Goal: Task Accomplishment & Management: Complete application form

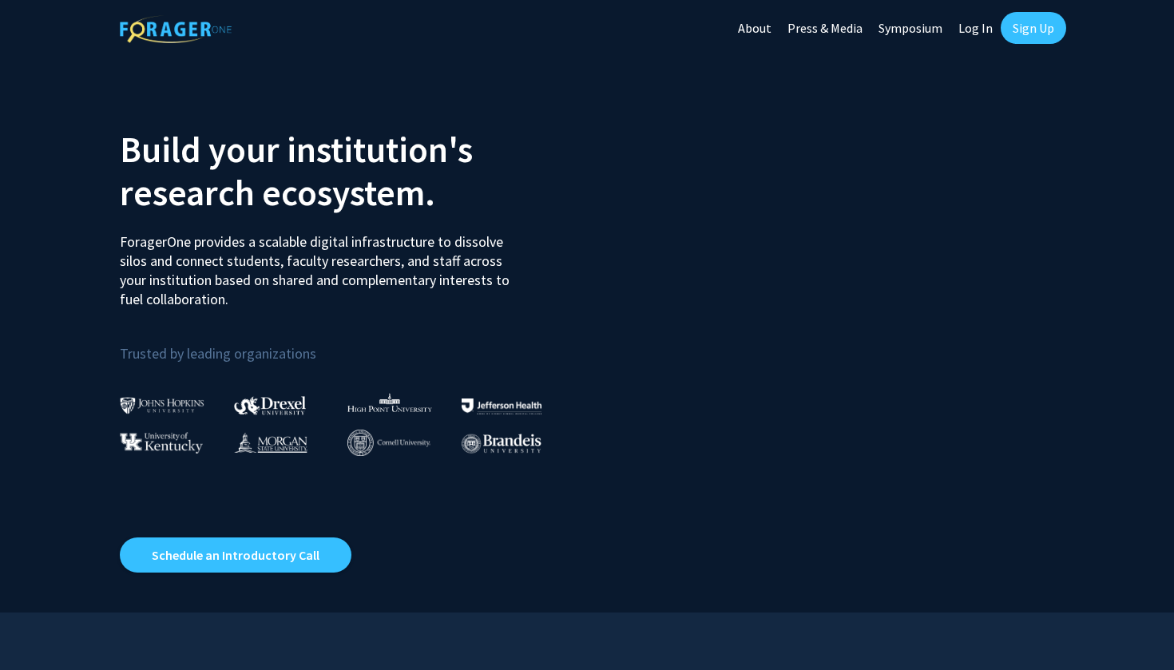
click at [980, 22] on link "Log In" at bounding box center [975, 28] width 50 height 56
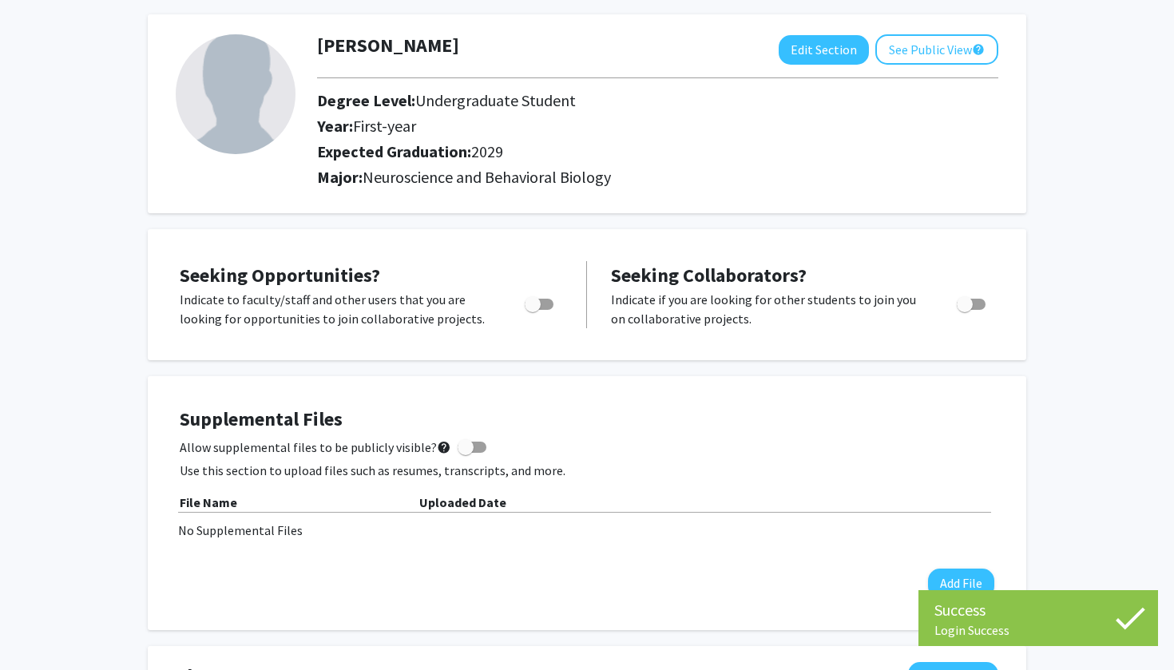
scroll to position [73, 0]
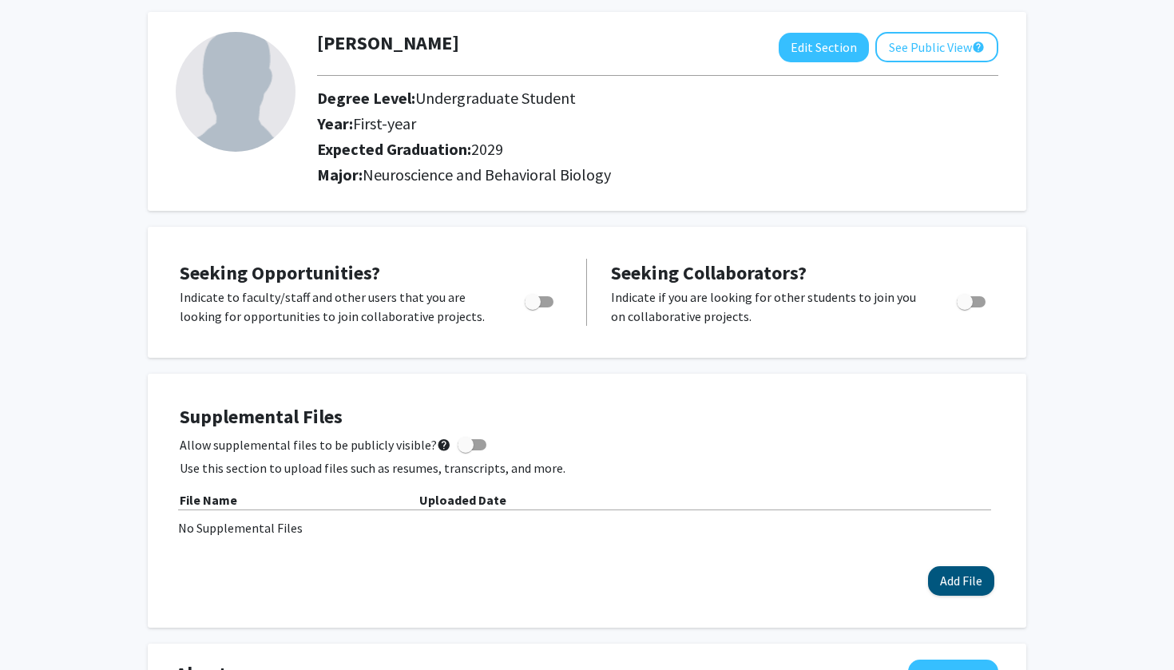
click at [954, 573] on button "Add File" at bounding box center [961, 581] width 66 height 30
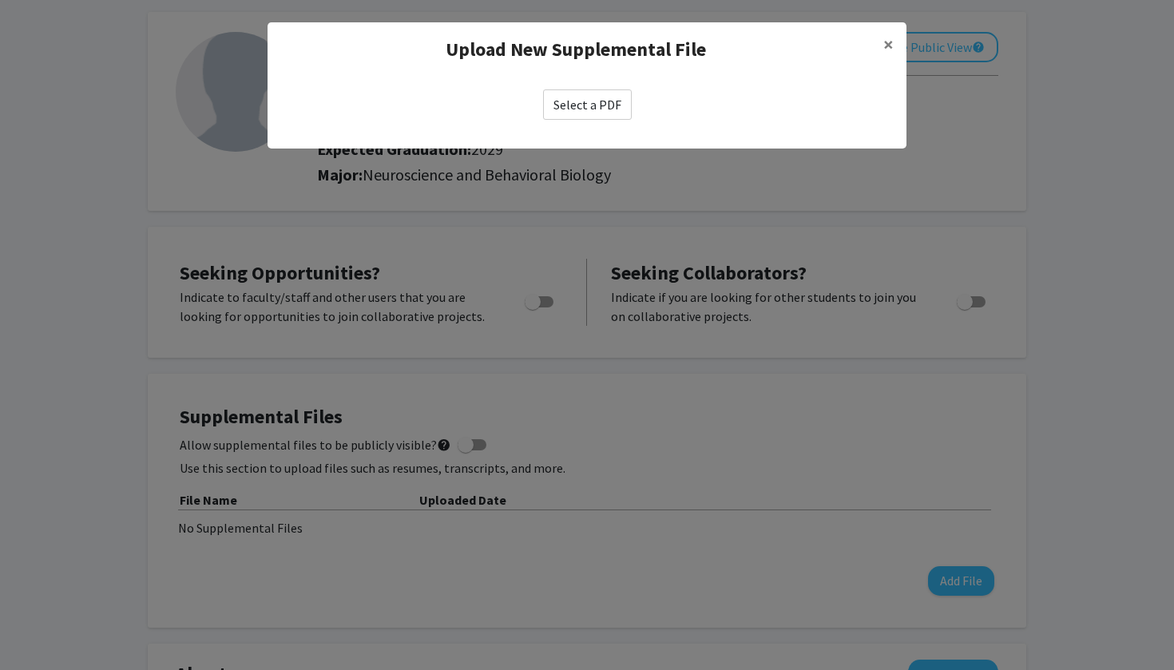
click at [616, 94] on label "Select a PDF" at bounding box center [587, 104] width 89 height 30
click at [0, 0] on input "Select a PDF" at bounding box center [0, 0] width 0 height 0
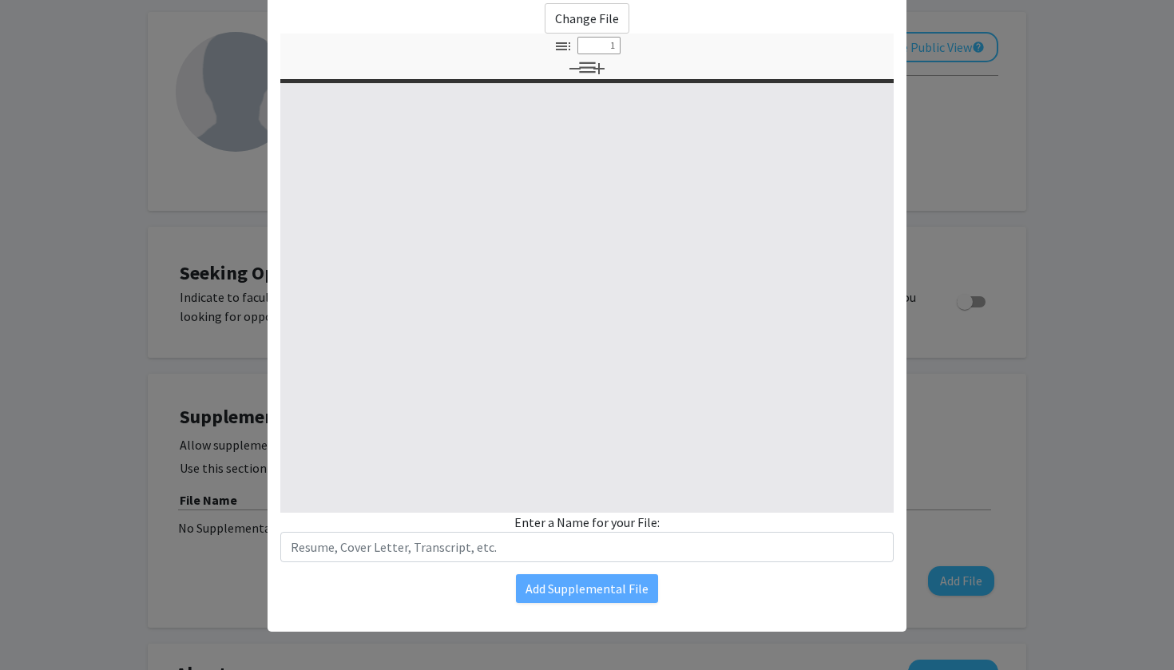
scroll to position [86, 0]
click at [589, 525] on div "Enter a Name for your File:" at bounding box center [586, 538] width 613 height 50
type input "0"
select select "custom"
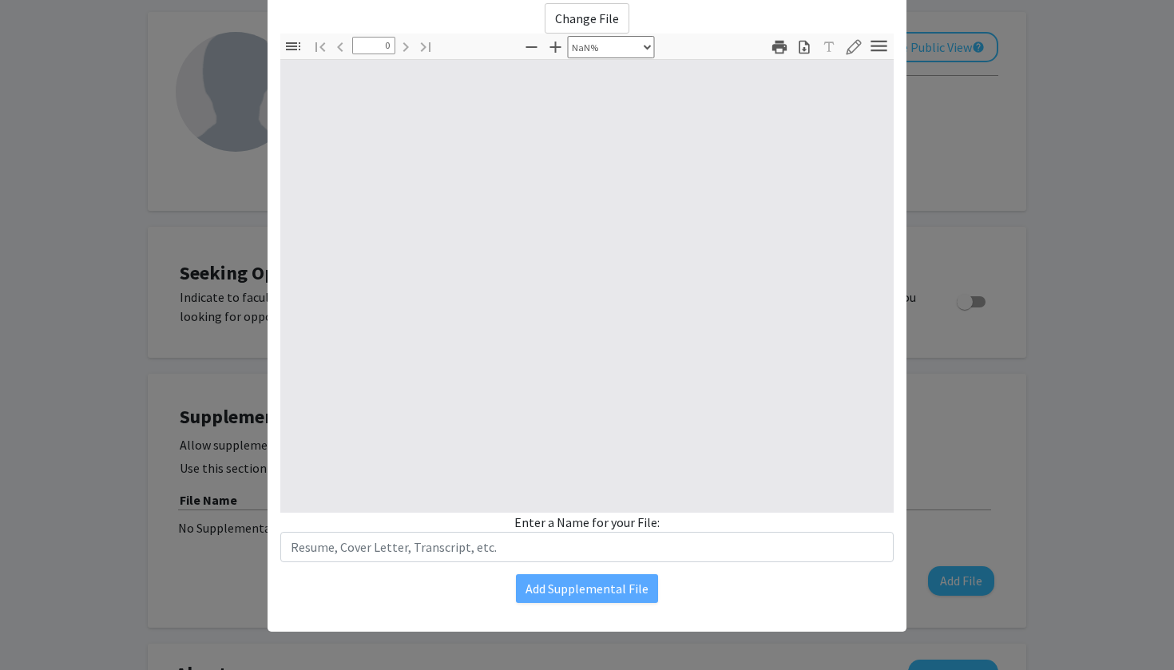
click at [680, 523] on div "Enter a Name for your File:" at bounding box center [586, 538] width 613 height 50
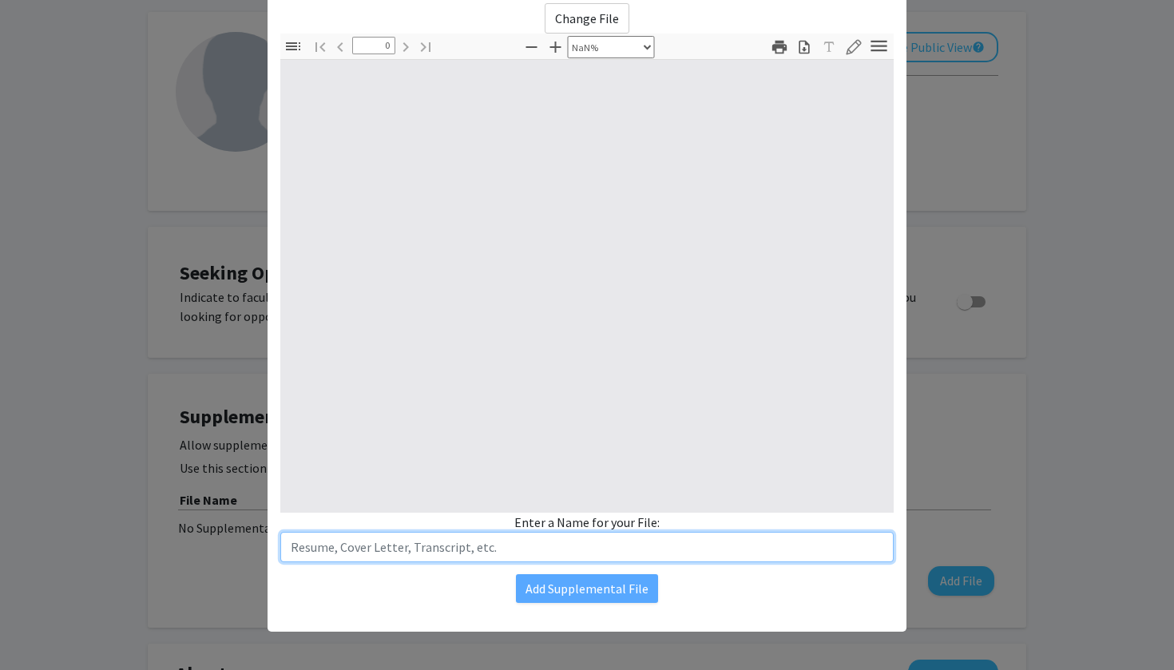
click at [490, 560] on input "text" at bounding box center [586, 547] width 613 height 30
type input "Re"
type input "1"
select select "auto"
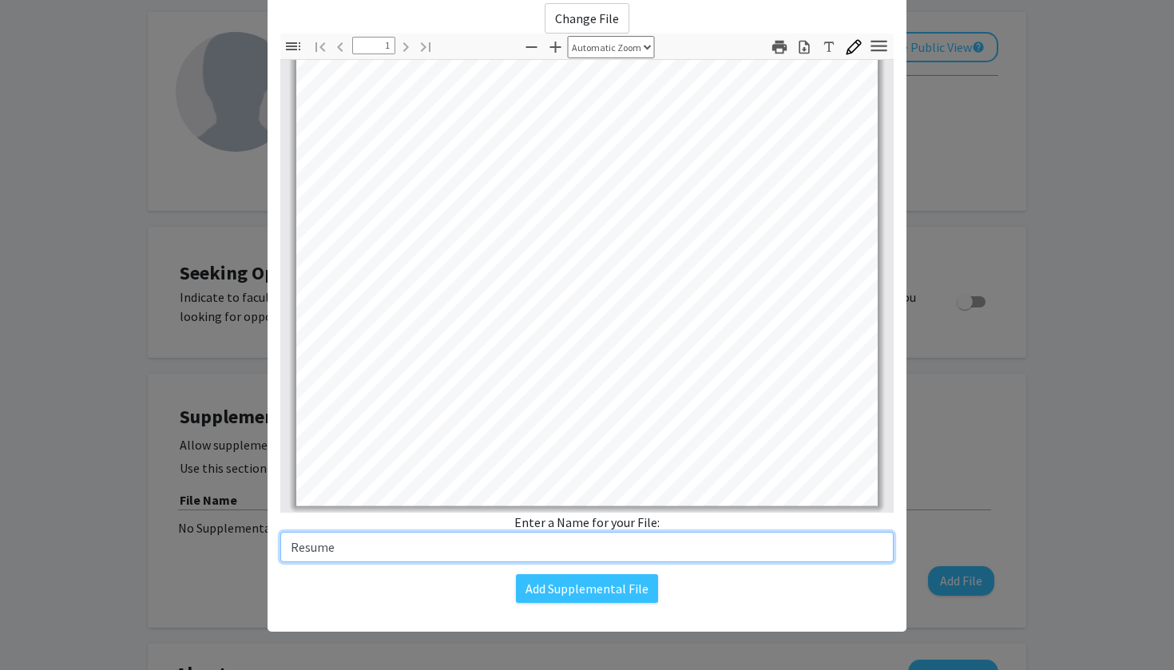
scroll to position [315, 0]
type input "Resume"
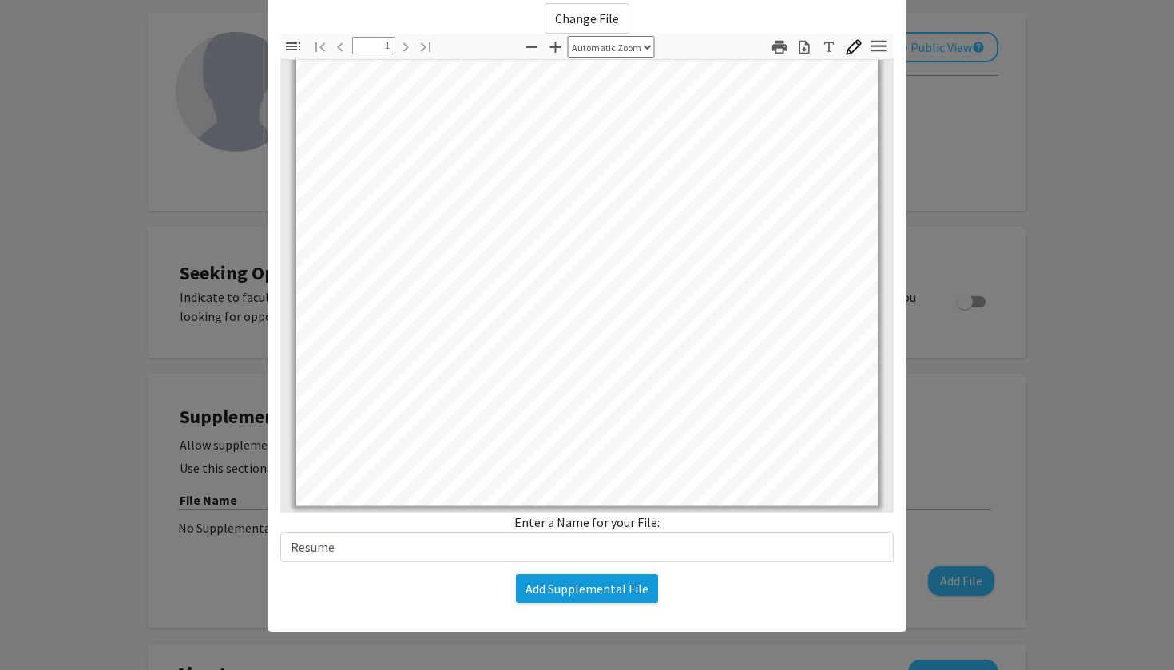
click at [576, 589] on button "Add Supplemental File" at bounding box center [587, 588] width 142 height 29
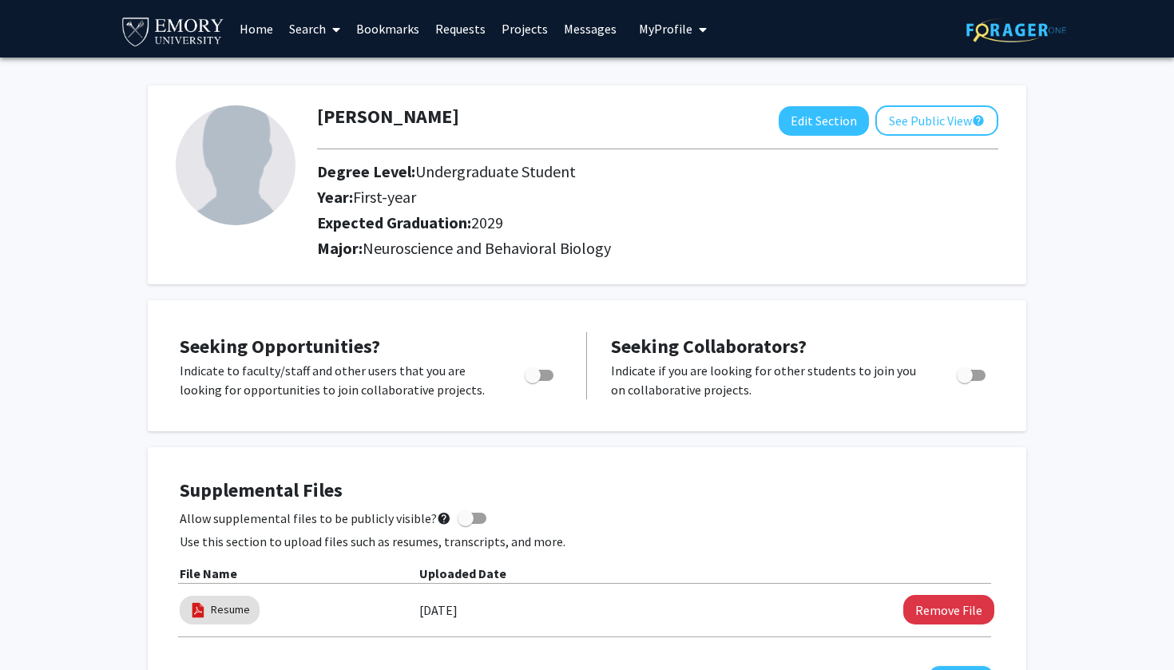
scroll to position [0, 0]
click at [504, 23] on link "Projects" at bounding box center [524, 29] width 62 height 56
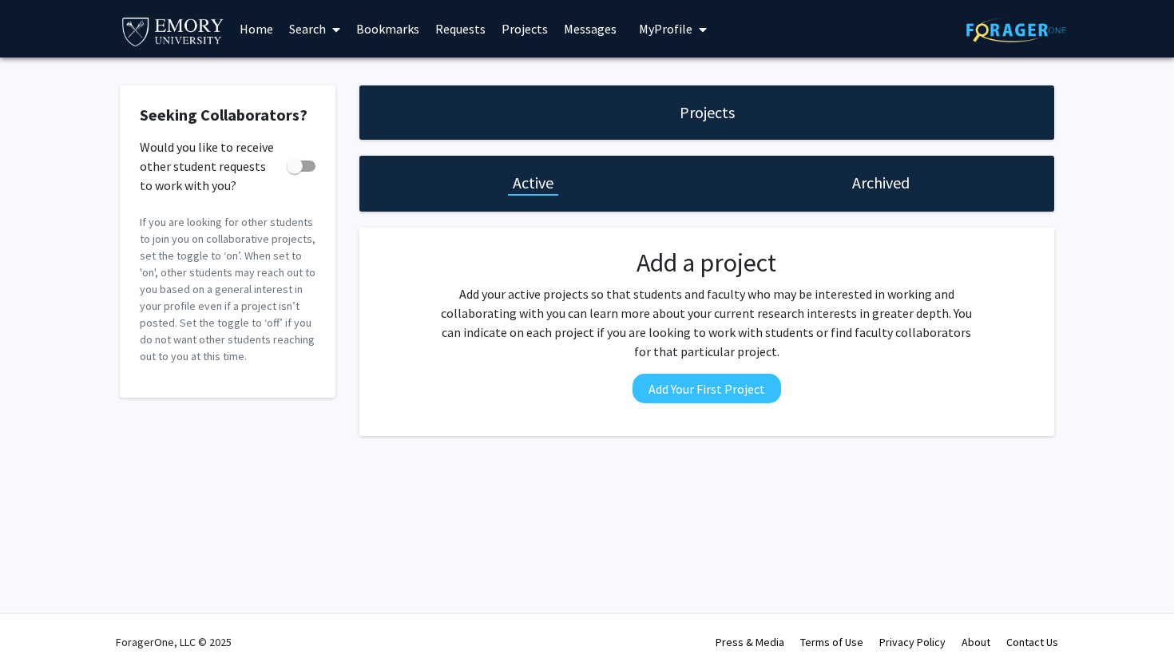
click at [316, 30] on link "Search" at bounding box center [314, 29] width 67 height 56
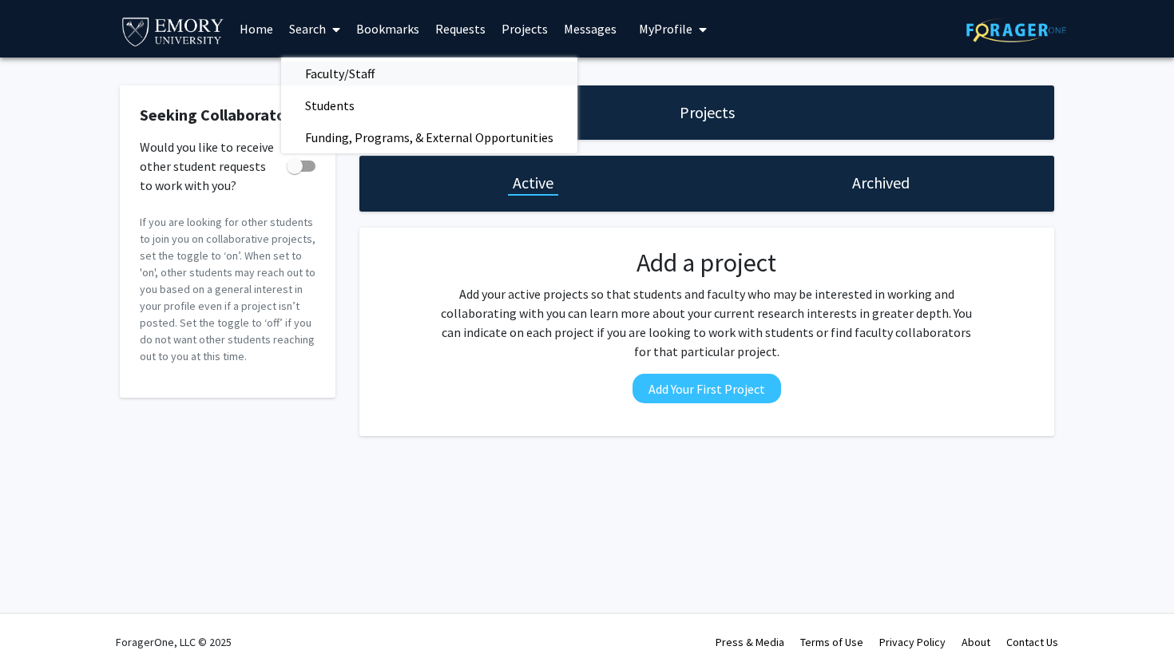
click at [341, 77] on span "Faculty/Staff" at bounding box center [339, 73] width 117 height 32
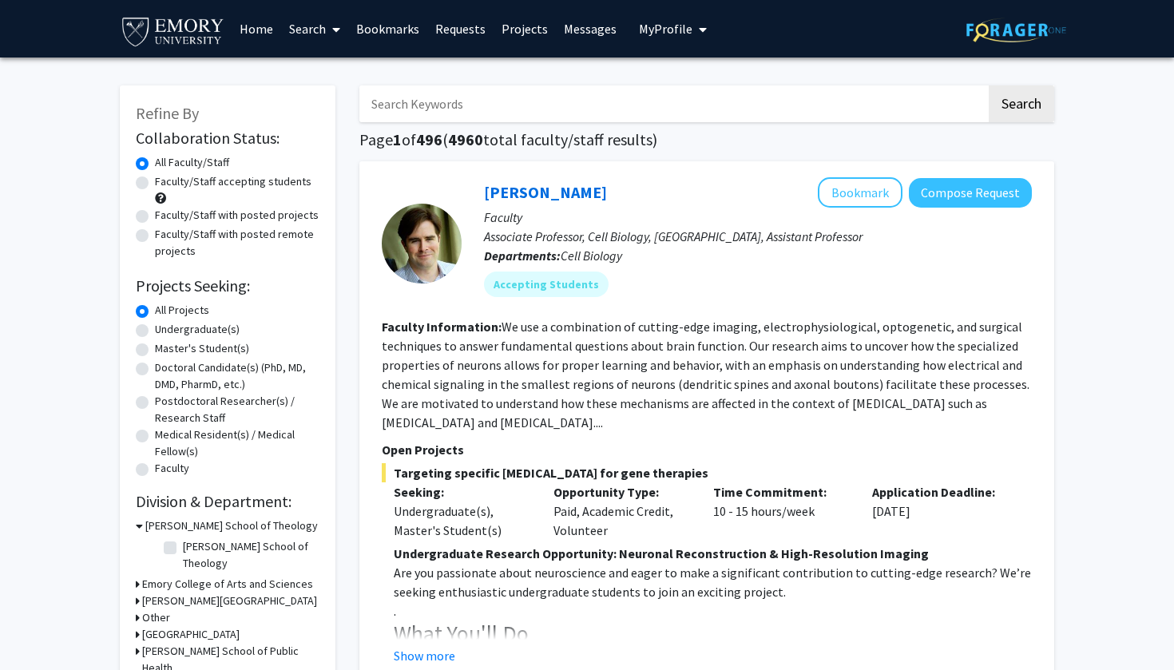
click at [155, 337] on label "Undergraduate(s)" at bounding box center [197, 329] width 85 height 17
click at [155, 331] on input "Undergraduate(s)" at bounding box center [160, 326] width 10 height 10
radio input "true"
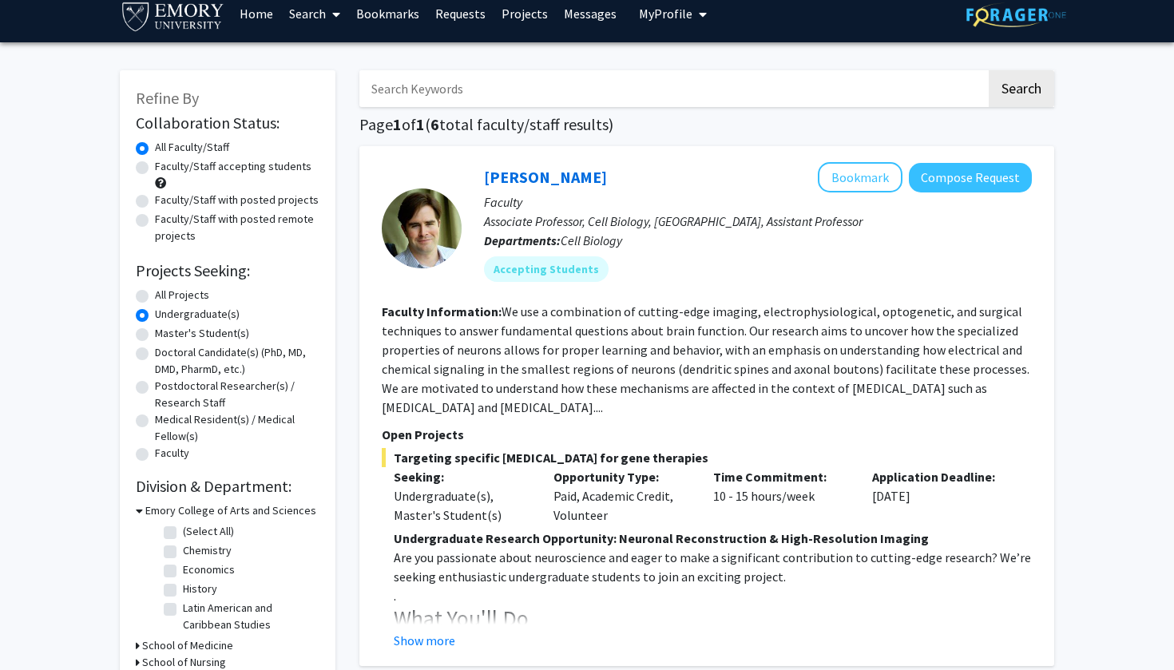
scroll to position [38, 0]
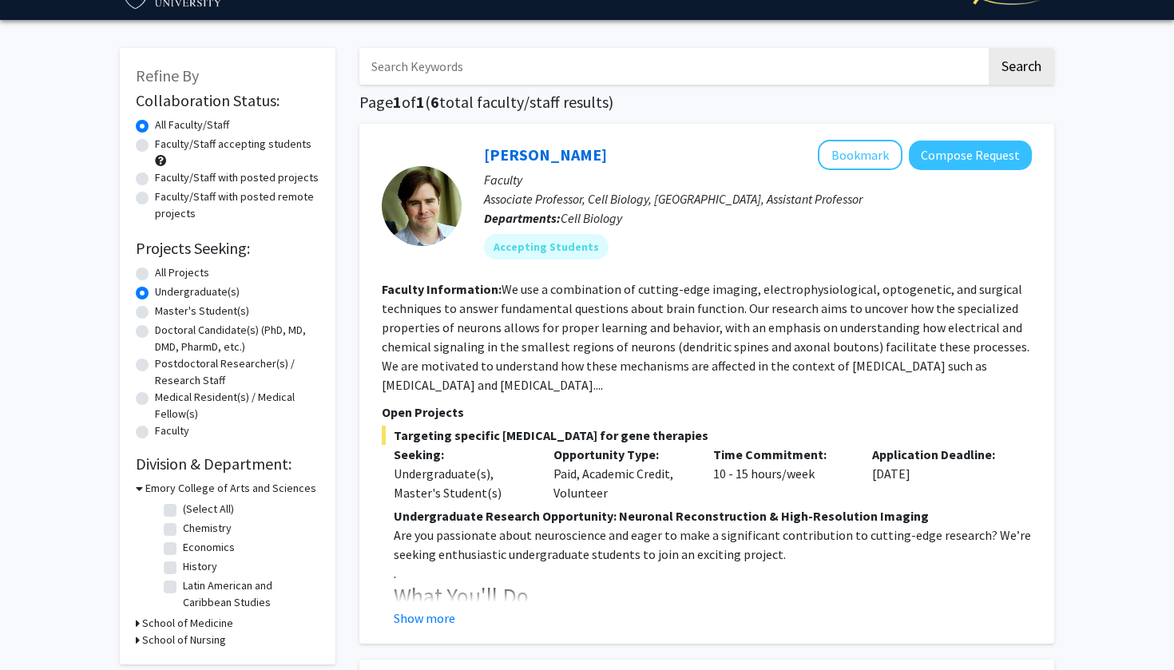
click at [155, 315] on label "Master's Student(s)" at bounding box center [202, 311] width 94 height 17
click at [155, 313] on input "Master's Student(s)" at bounding box center [160, 308] width 10 height 10
radio input "true"
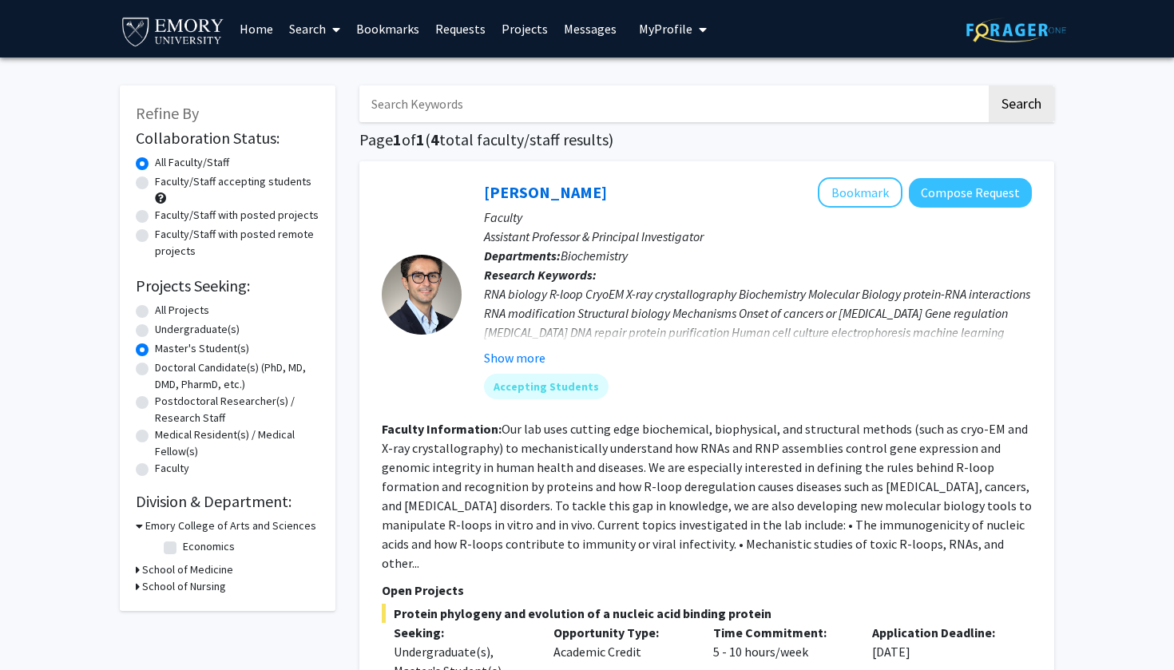
click at [155, 376] on label "Doctoral Candidate(s) (PhD, MD, DMD, PharmD, etc.)" at bounding box center [237, 376] width 164 height 34
click at [155, 370] on input "Doctoral Candidate(s) (PhD, MD, DMD, PharmD, etc.)" at bounding box center [160, 364] width 10 height 10
radio input "true"
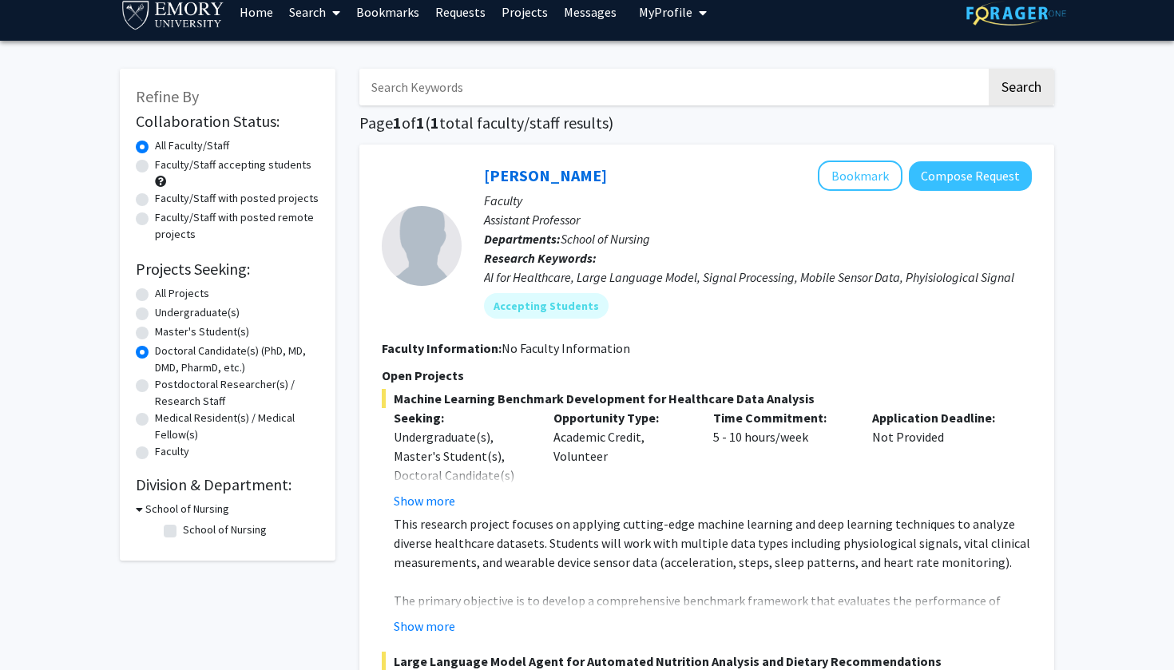
scroll to position [18, 0]
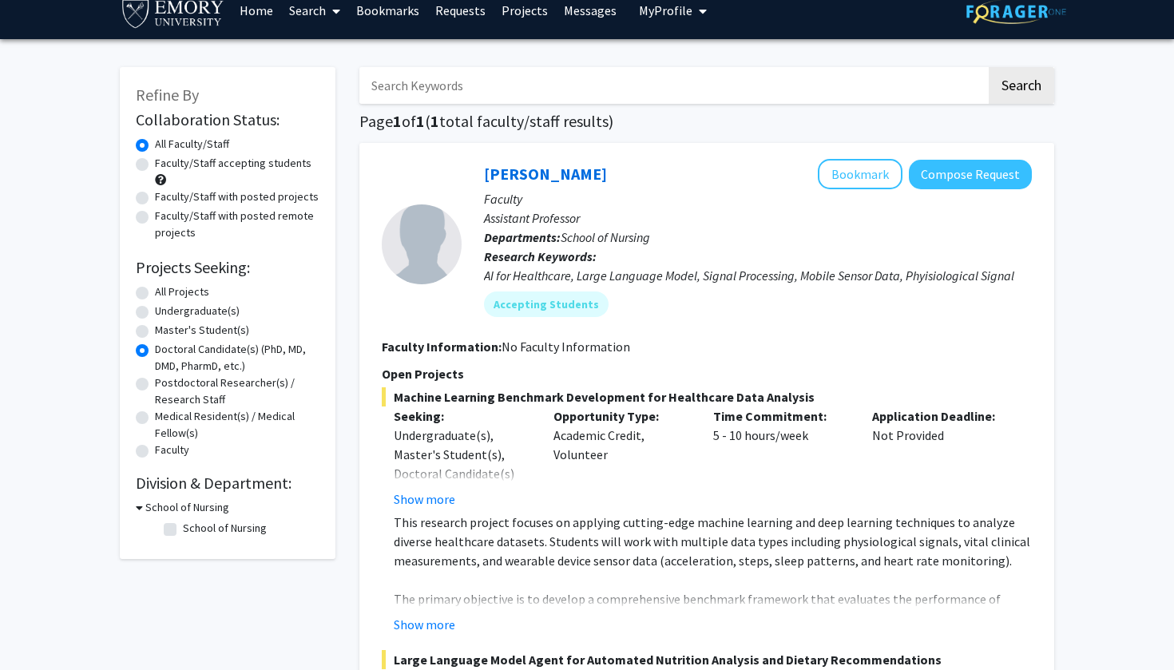
click at [155, 415] on label "Medical Resident(s) / Medical Fellow(s)" at bounding box center [237, 425] width 164 height 34
click at [155, 415] on input "Medical Resident(s) / Medical Fellow(s)" at bounding box center [160, 413] width 10 height 10
radio input "true"
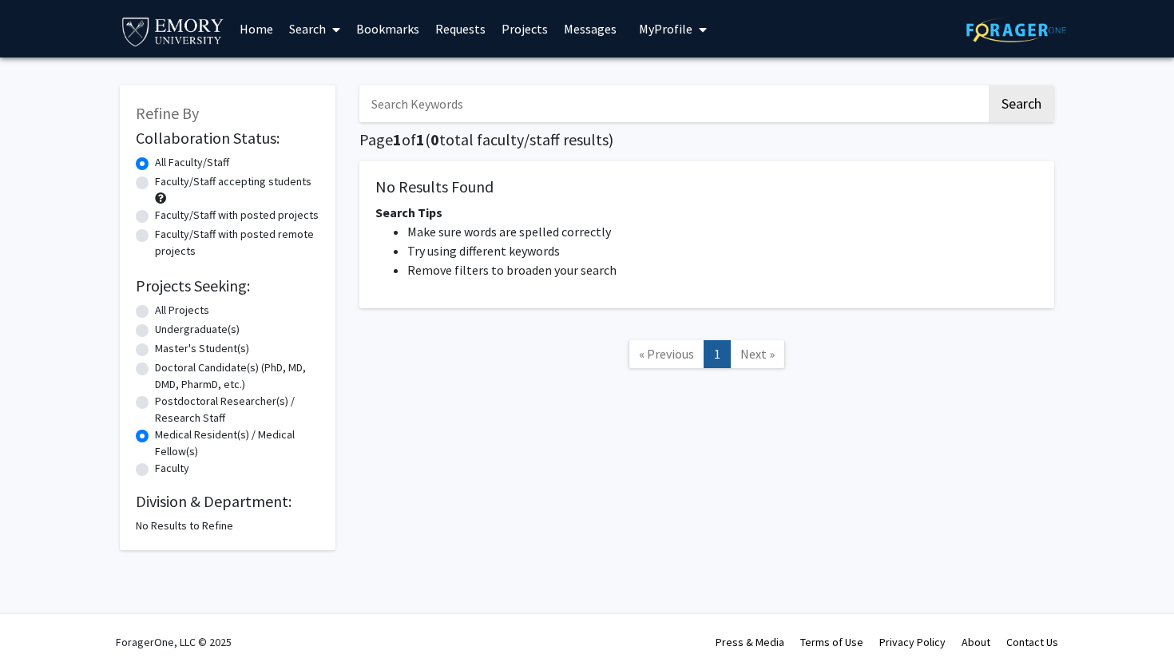
click at [149, 333] on div "Undergraduate(s)" at bounding box center [228, 330] width 184 height 19
click at [155, 331] on label "Undergraduate(s)" at bounding box center [197, 329] width 85 height 17
click at [155, 331] on input "Undergraduate(s)" at bounding box center [160, 326] width 10 height 10
radio input "true"
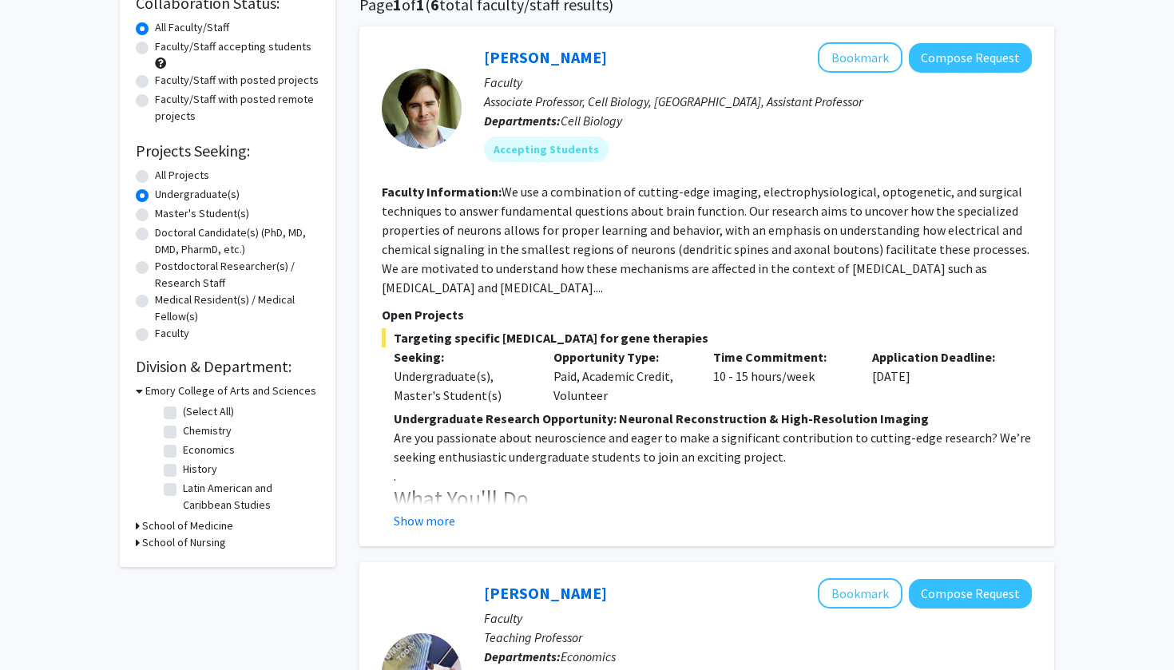
scroll to position [126, 0]
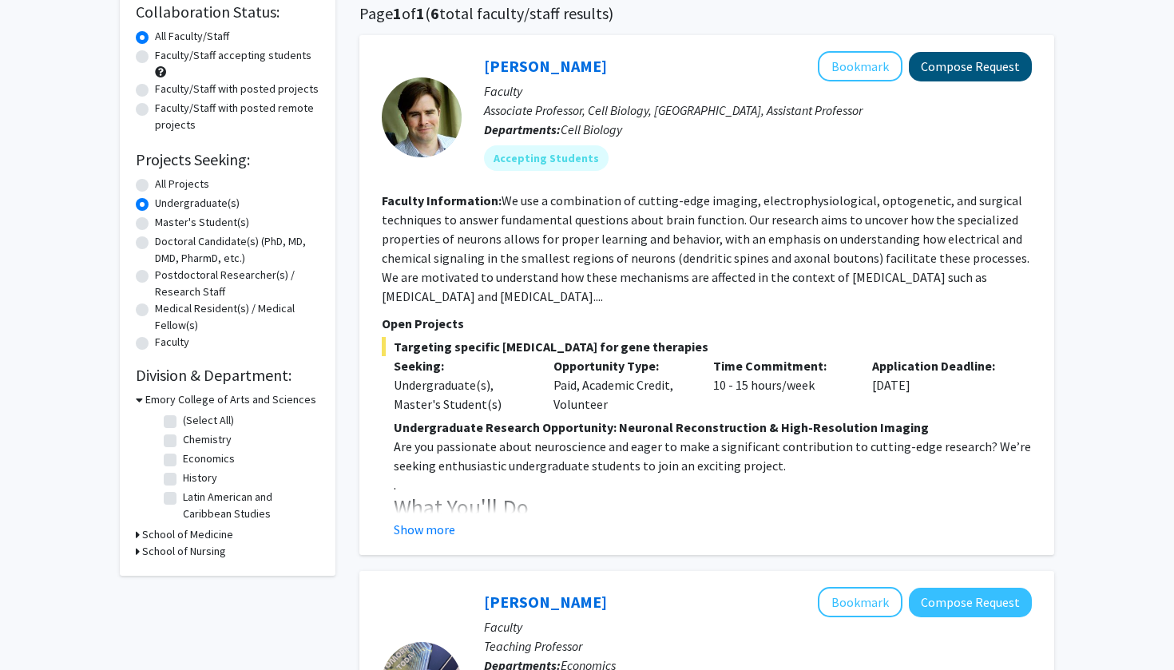
click at [941, 73] on button "Compose Request" at bounding box center [970, 67] width 123 height 30
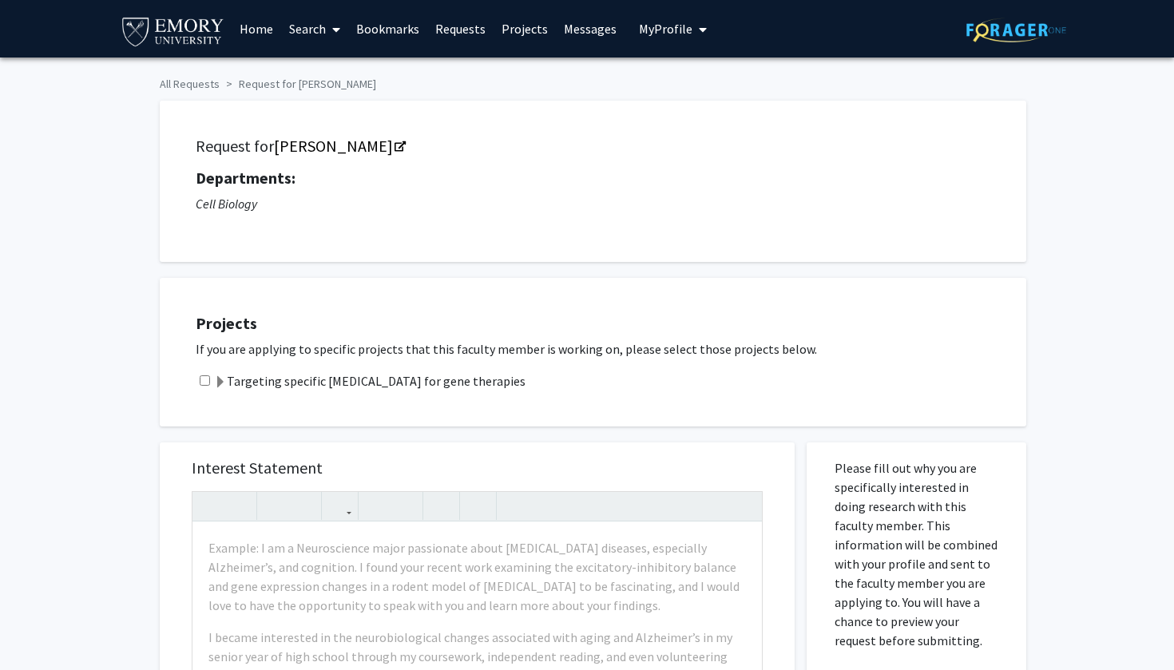
click at [206, 382] on input "checkbox" at bounding box center [205, 380] width 10 height 10
checkbox input "true"
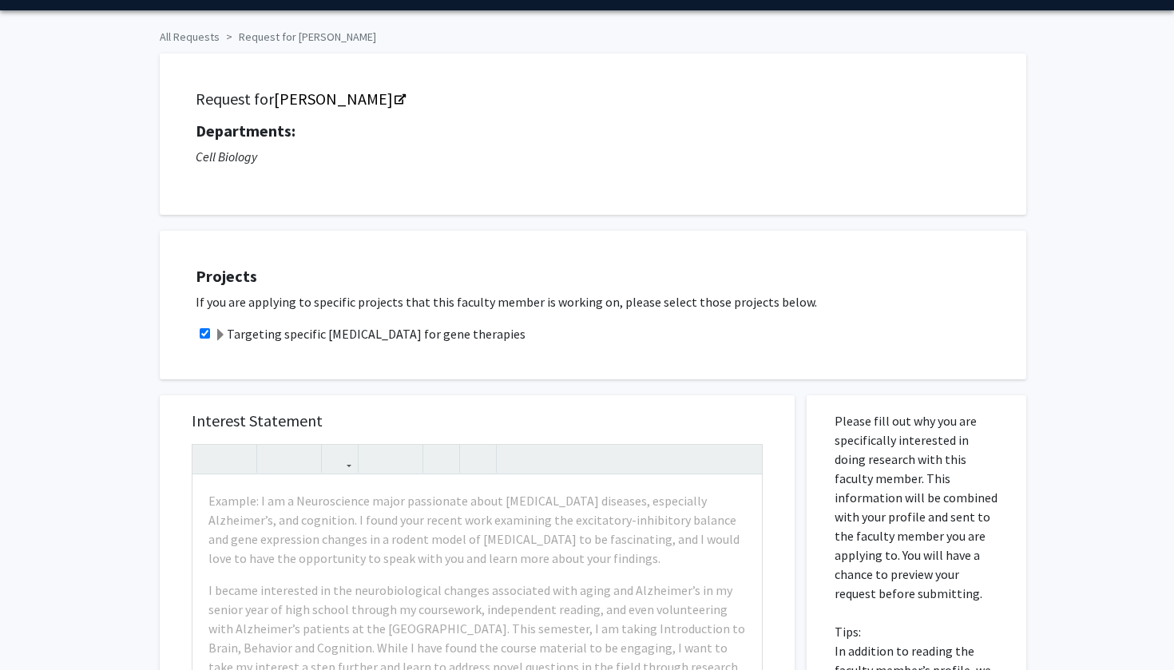
scroll to position [52, 0]
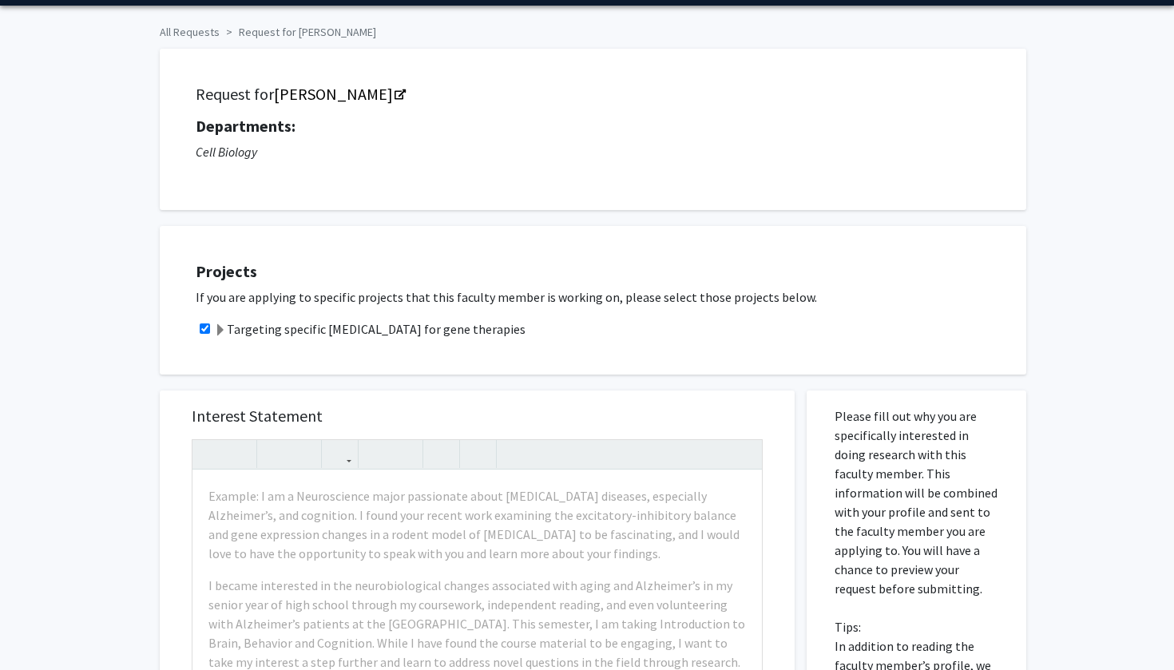
click at [221, 332] on span at bounding box center [220, 330] width 13 height 13
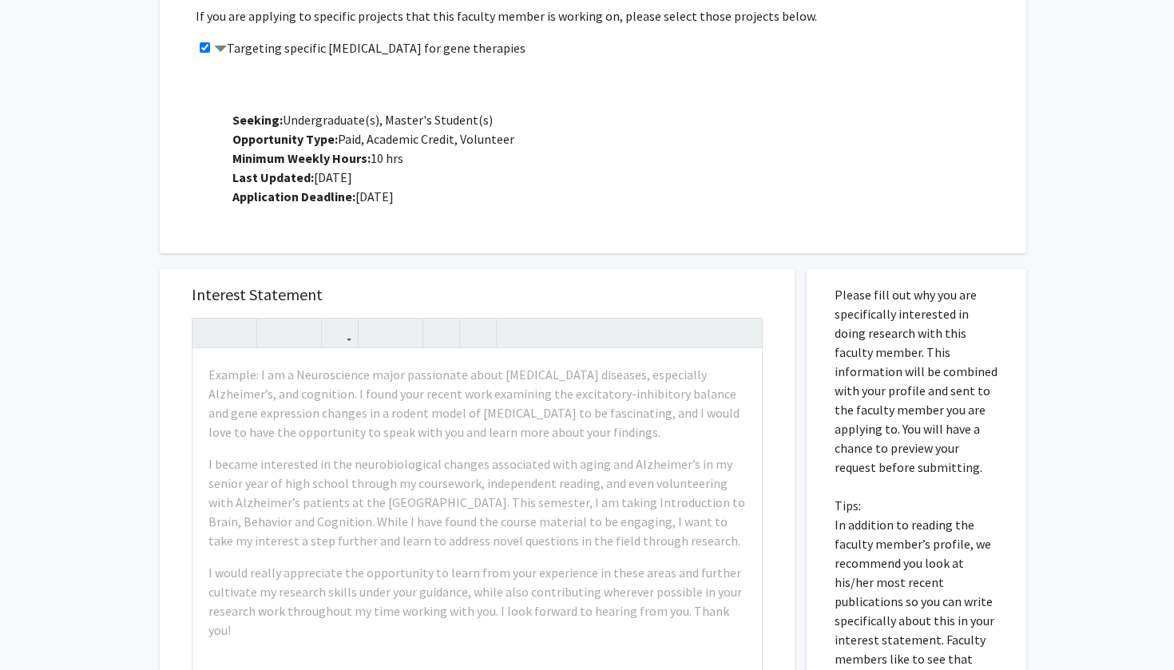
scroll to position [370, 0]
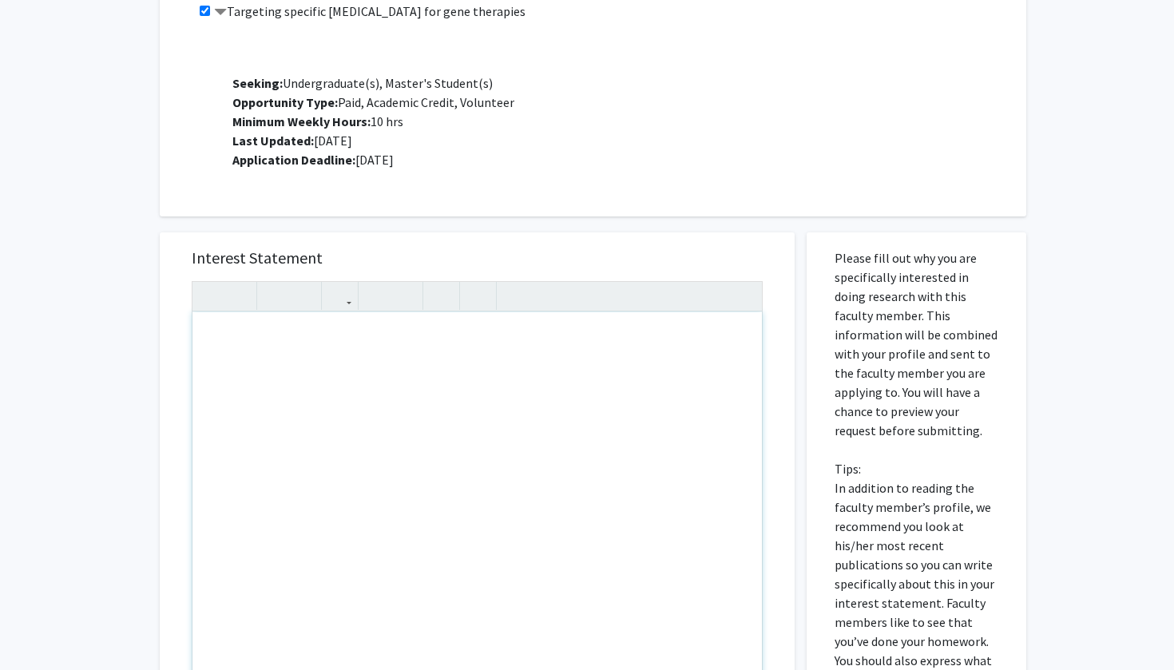
paste div "Note to users with screen readers: Please press Alt+0 or Option+0 to deactivate…"
type textarea "<p>My name is [PERSON_NAME], and I’m an undergraduate at Emory majoring in Neur…"
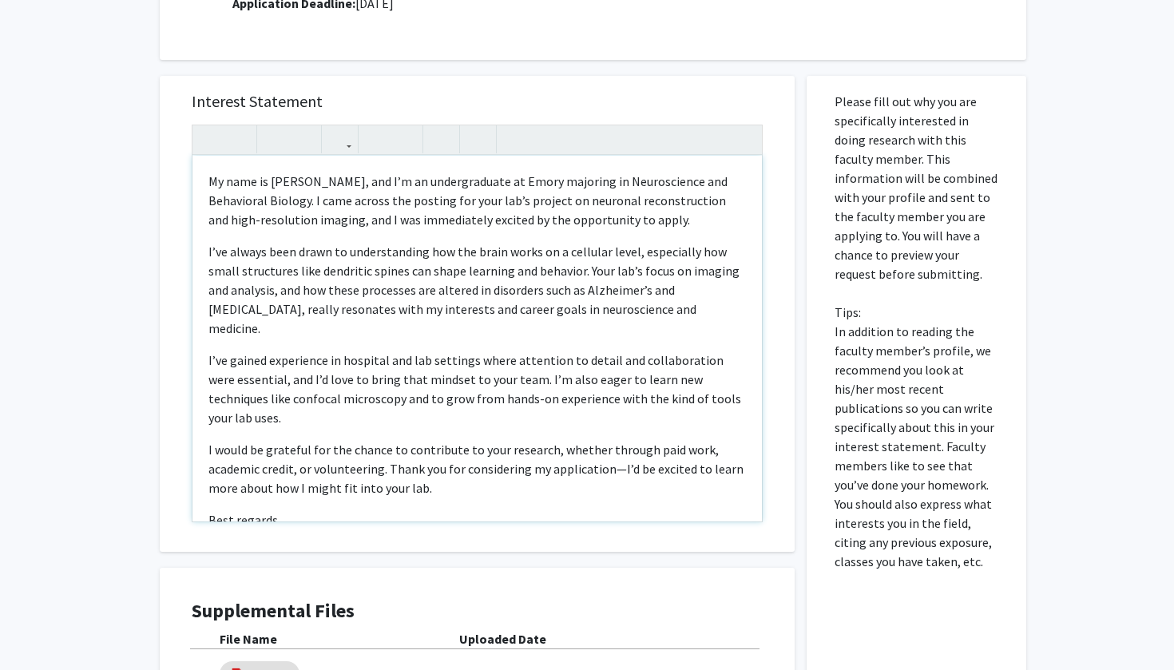
scroll to position [1, 0]
click at [616, 439] on p "I would be grateful for the chance to contribute to your research, whether thro…" at bounding box center [476, 467] width 537 height 57
type textarea "<l>Ip dolo si Ametc Adipi, eli S’d ei temporincidid ut Labor etdolore ma Aliqua…"
click at [644, 466] on div "My name is [PERSON_NAME], and I’m an undergraduate at Emory majoring in Neurosc…" at bounding box center [476, 339] width 569 height 366
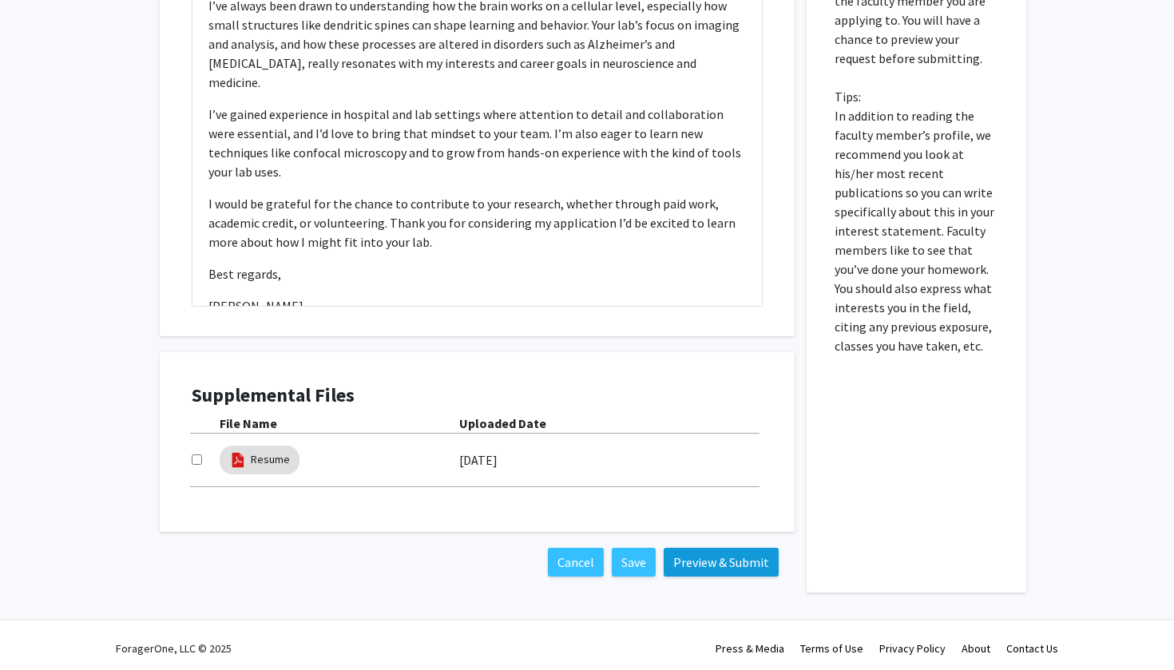
click at [747, 565] on button "Preview & Submit" at bounding box center [721, 562] width 115 height 29
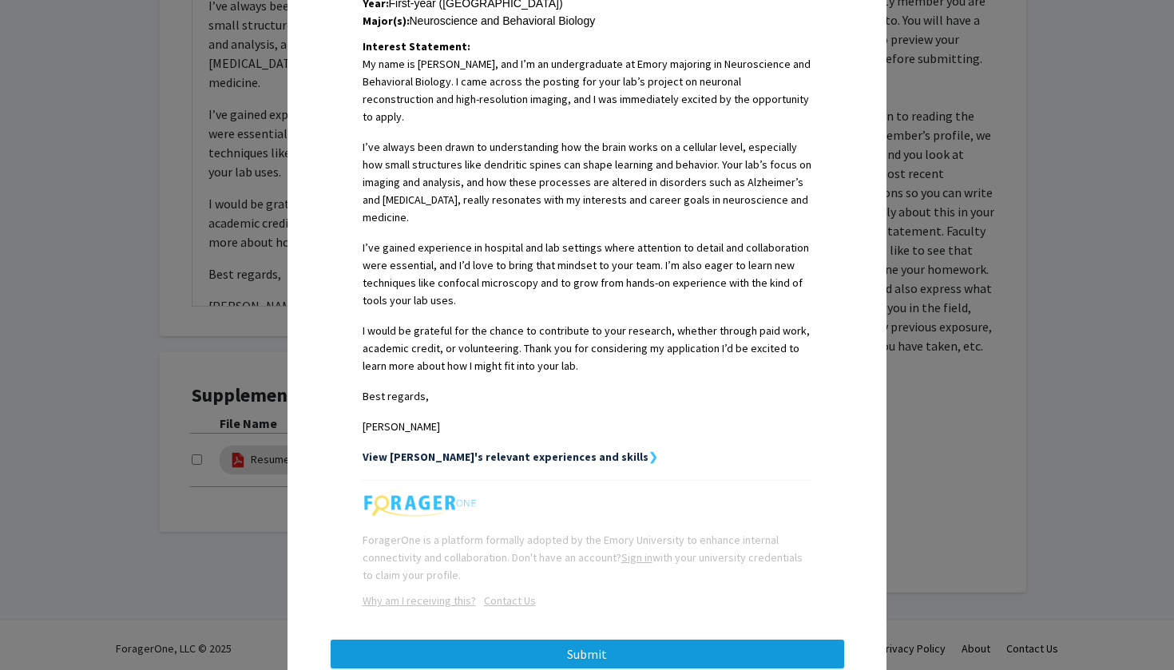
click at [688, 640] on button "Submit" at bounding box center [587, 654] width 513 height 29
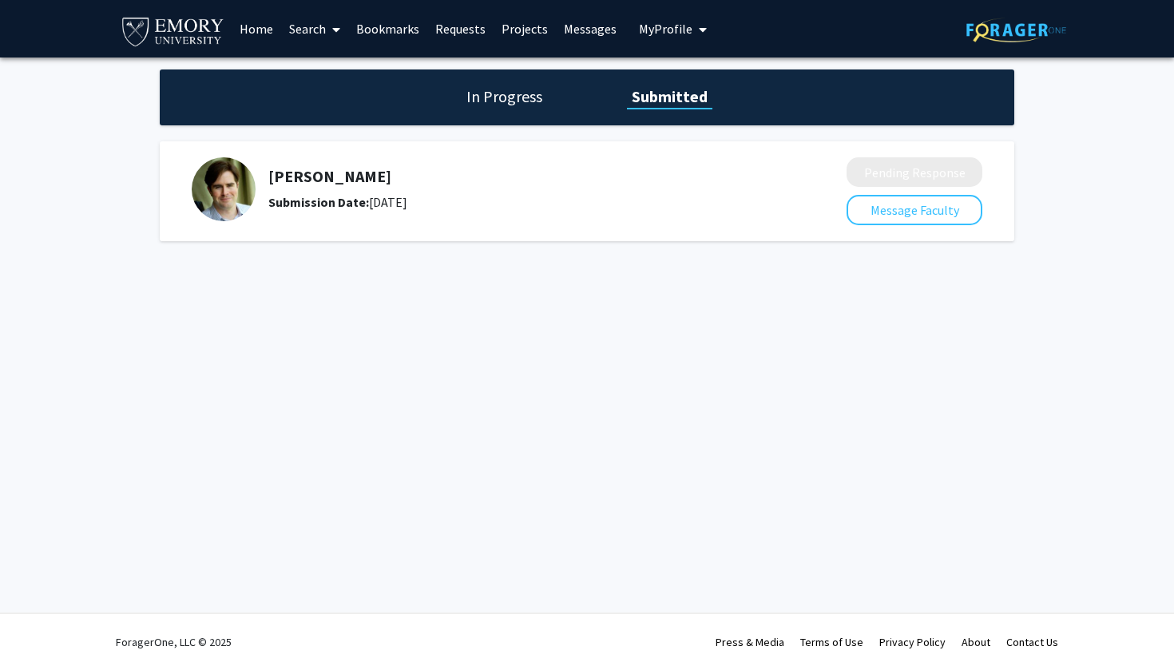
click at [323, 30] on link "Search" at bounding box center [314, 29] width 67 height 56
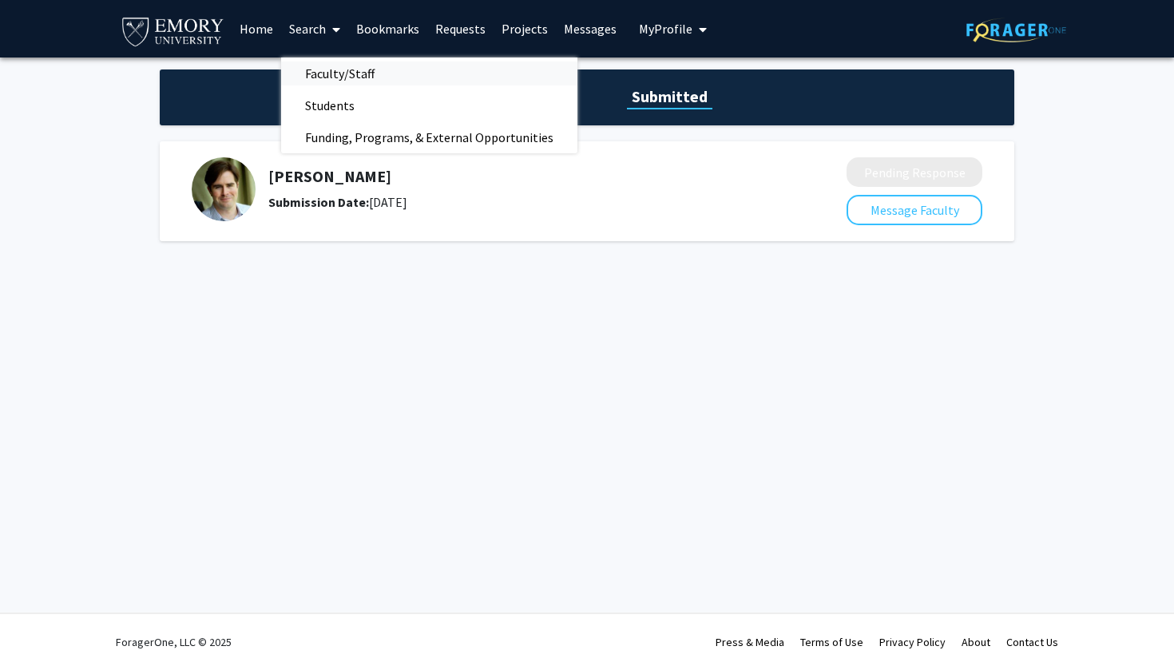
click at [355, 74] on span "Faculty/Staff" at bounding box center [339, 73] width 117 height 32
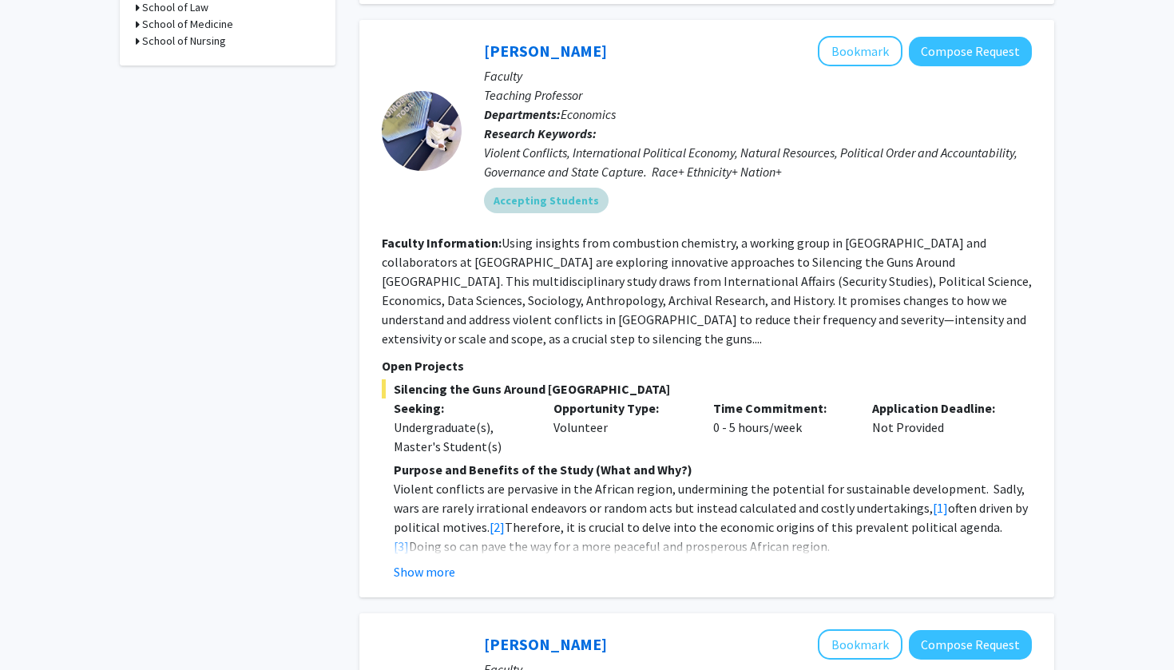
scroll to position [687, 0]
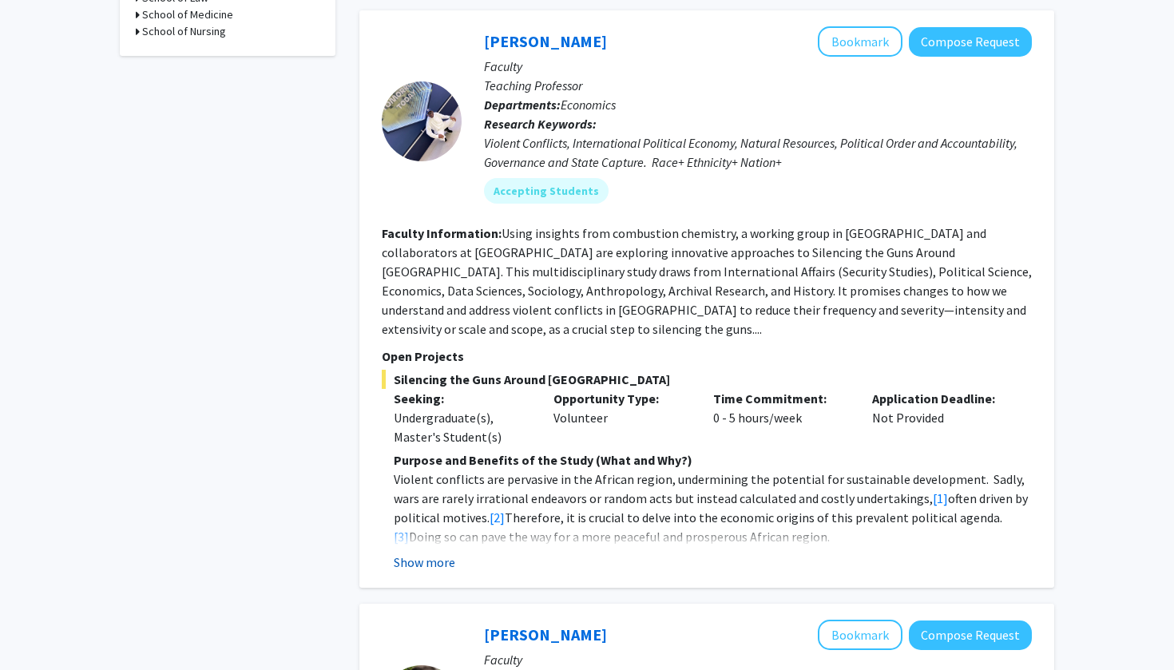
click at [444, 553] on button "Show more" at bounding box center [424, 562] width 61 height 19
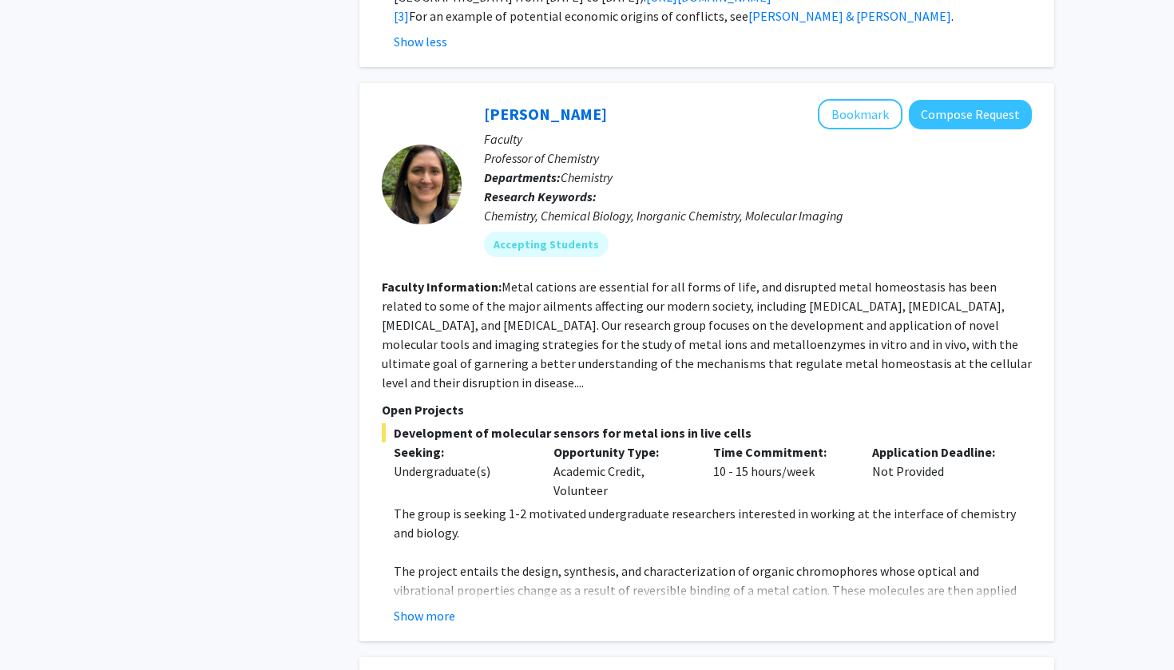
scroll to position [1784, 0]
click at [446, 604] on button "Show more" at bounding box center [424, 613] width 61 height 19
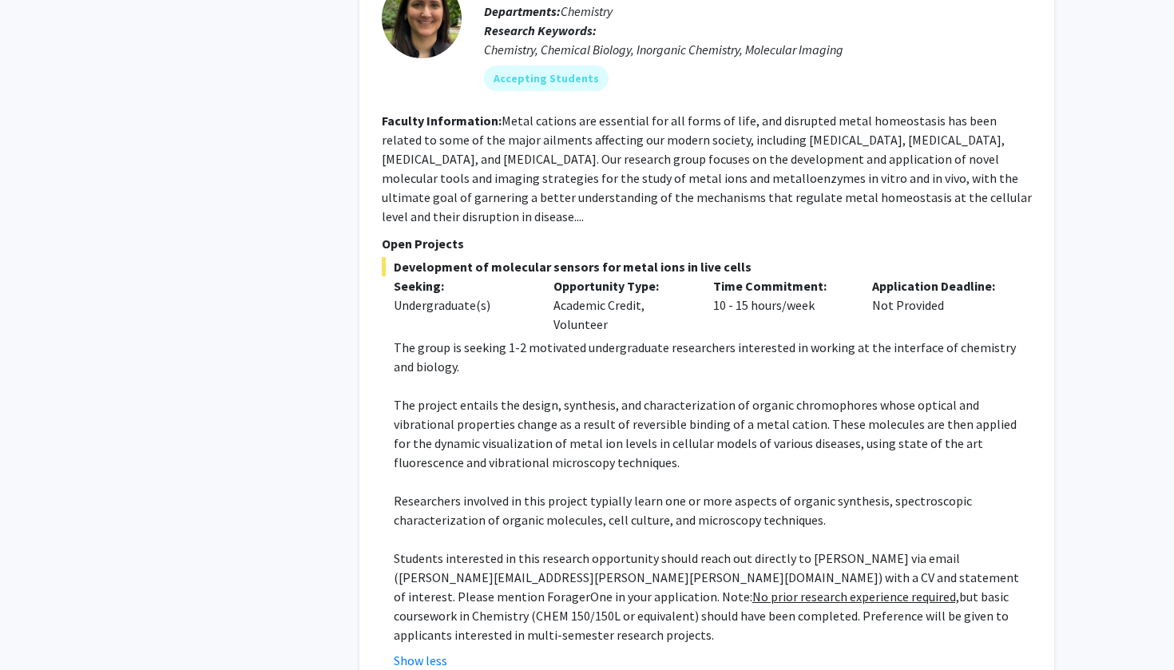
scroll to position [1950, 0]
drag, startPoint x: 966, startPoint y: 560, endPoint x: 370, endPoint y: 88, distance: 760.6
click at [370, 88] on div "[PERSON_NAME] Bookmark Compose Request Faculty Professor of Chemistry Departmen…" at bounding box center [706, 299] width 695 height 769
copy fg-search-faculty "Loremip Dolorsitame: Conse adipisc eli seddoeius tem inc utlab et dolo, mag ali…"
click at [1027, 256] on span "Development of molecular sensors for metal ions in live cells" at bounding box center [707, 265] width 650 height 19
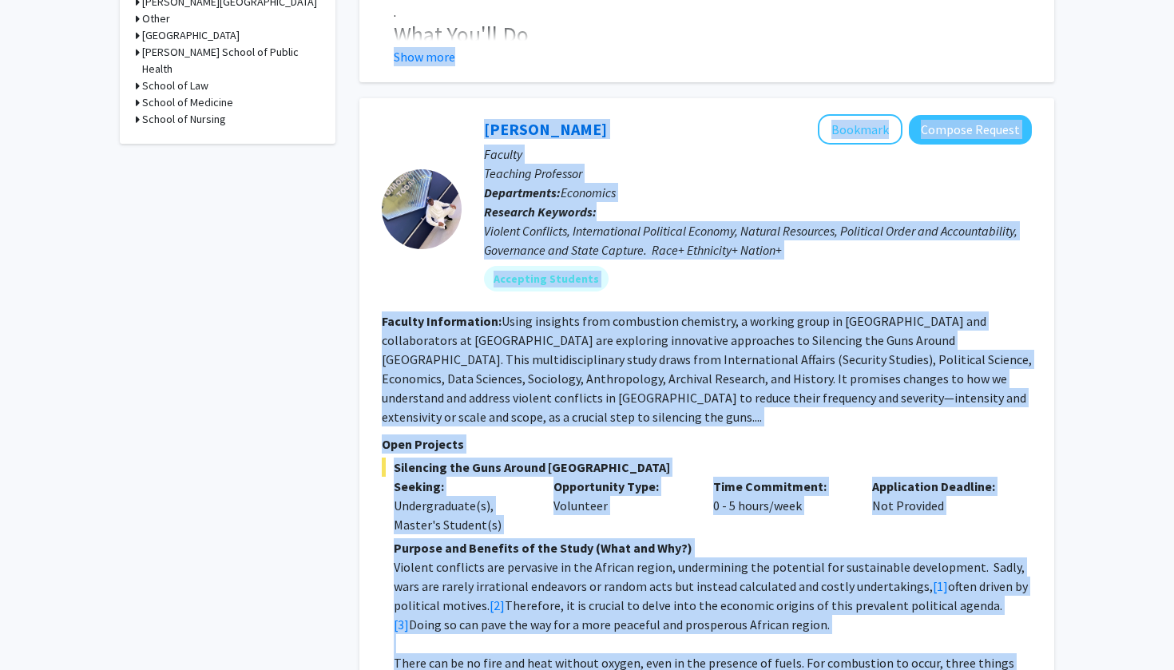
scroll to position [596, 0]
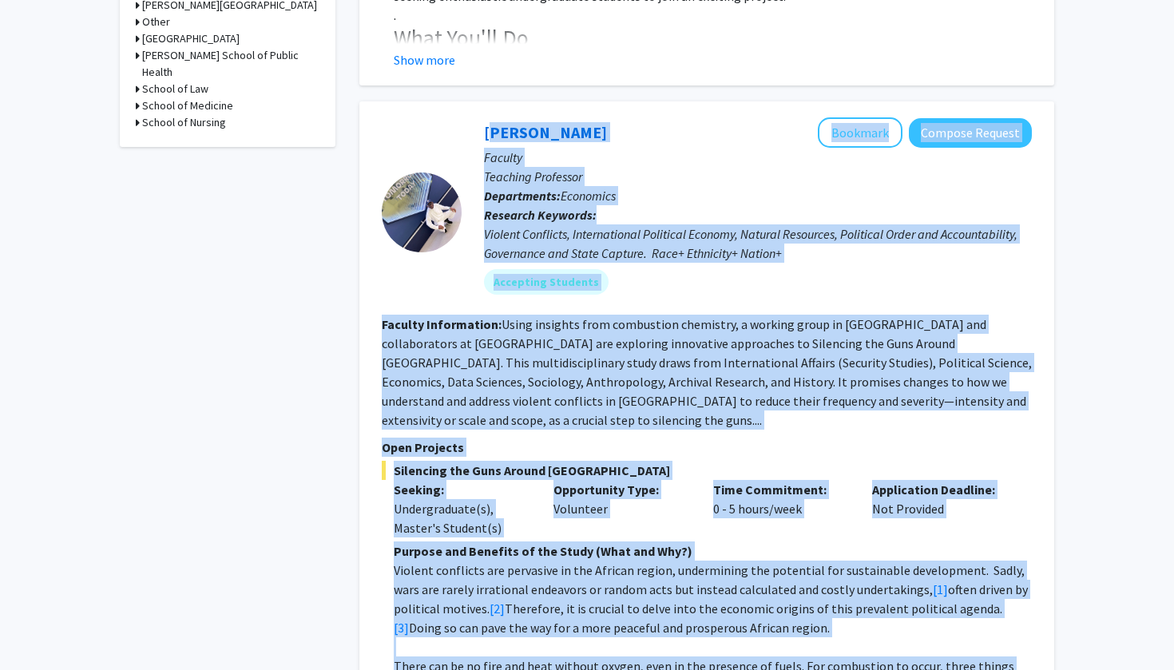
drag, startPoint x: 965, startPoint y: 569, endPoint x: 478, endPoint y: 118, distance: 664.0
click at [478, 118] on div "[PERSON_NAME] Bookmark Compose Request Faculty Teaching Professor Departments: …" at bounding box center [706, 677] width 695 height 1152
copy fg-search-faculty "Loremi Dolor Sitametc Adipisc Elitsed Doeiusm Temporin Utlaboree Doloremagna: A…"
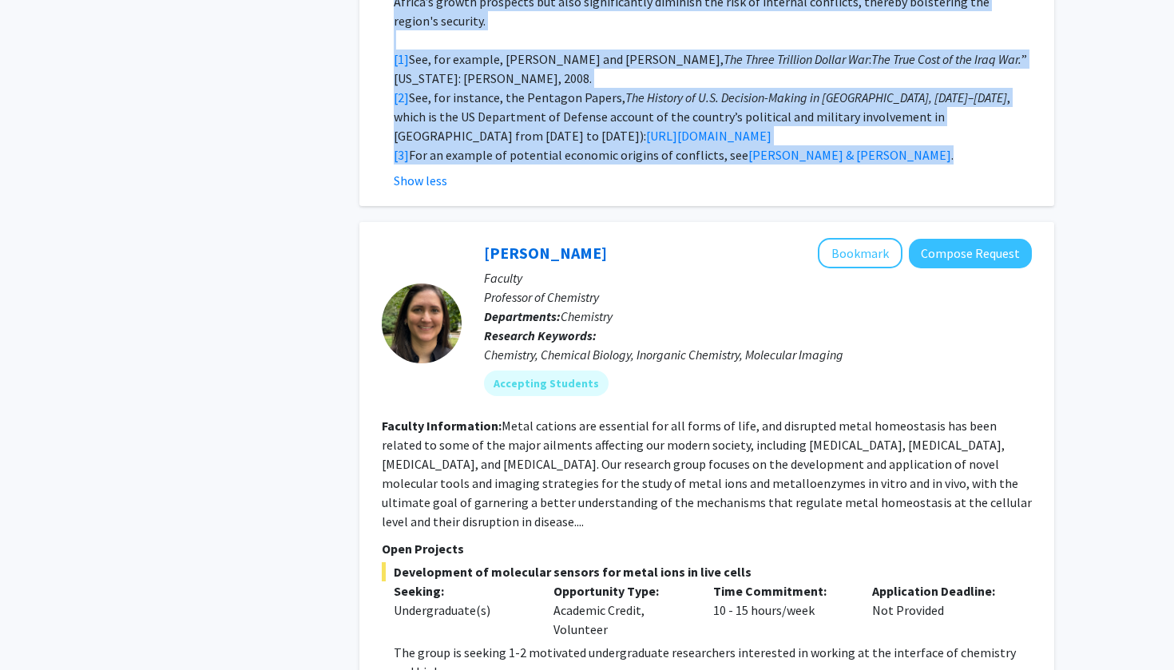
scroll to position [1643, 0]
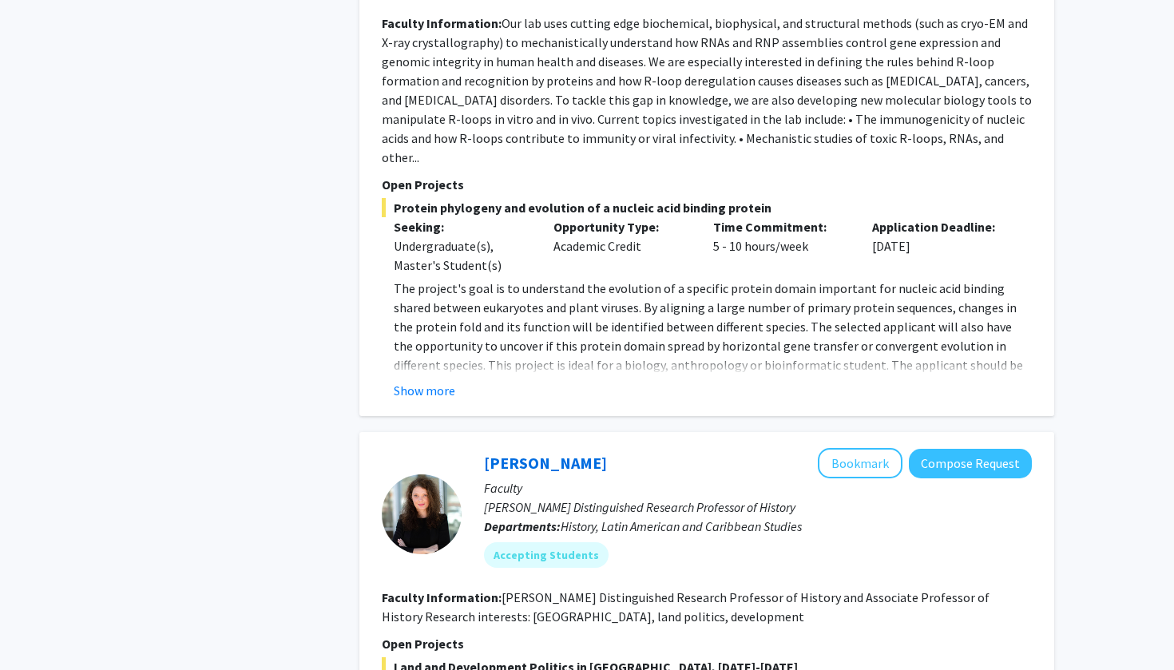
scroll to position [2880, 0]
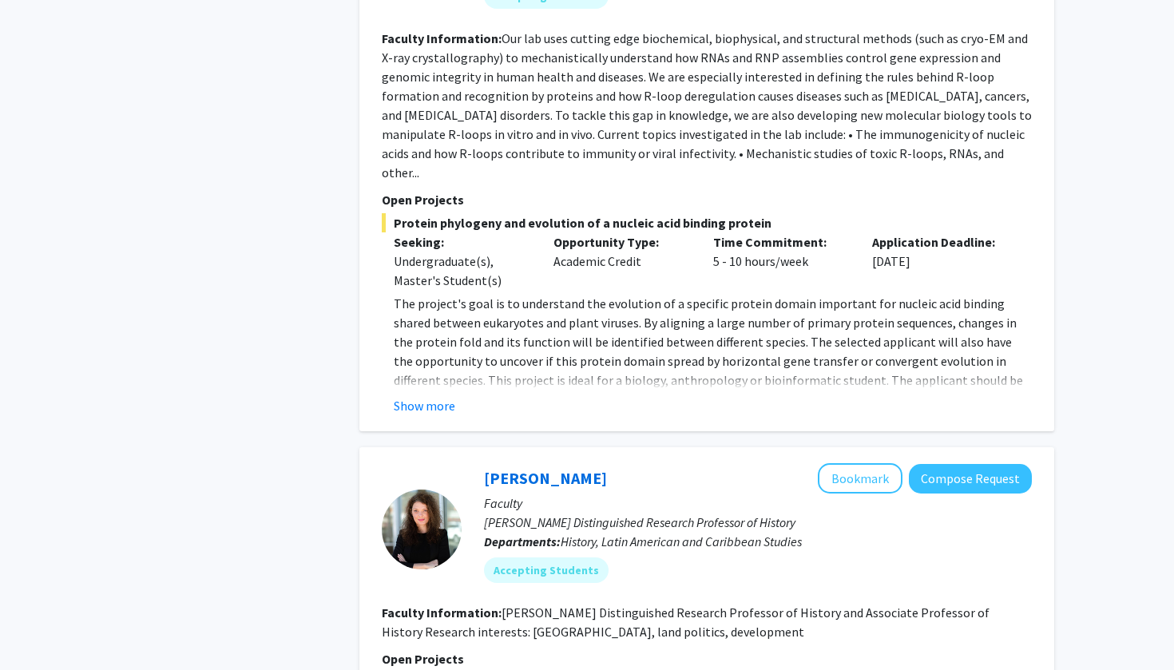
click at [455, 396] on div "Show more" at bounding box center [713, 405] width 638 height 19
click at [443, 396] on button "Show more" at bounding box center [424, 405] width 61 height 19
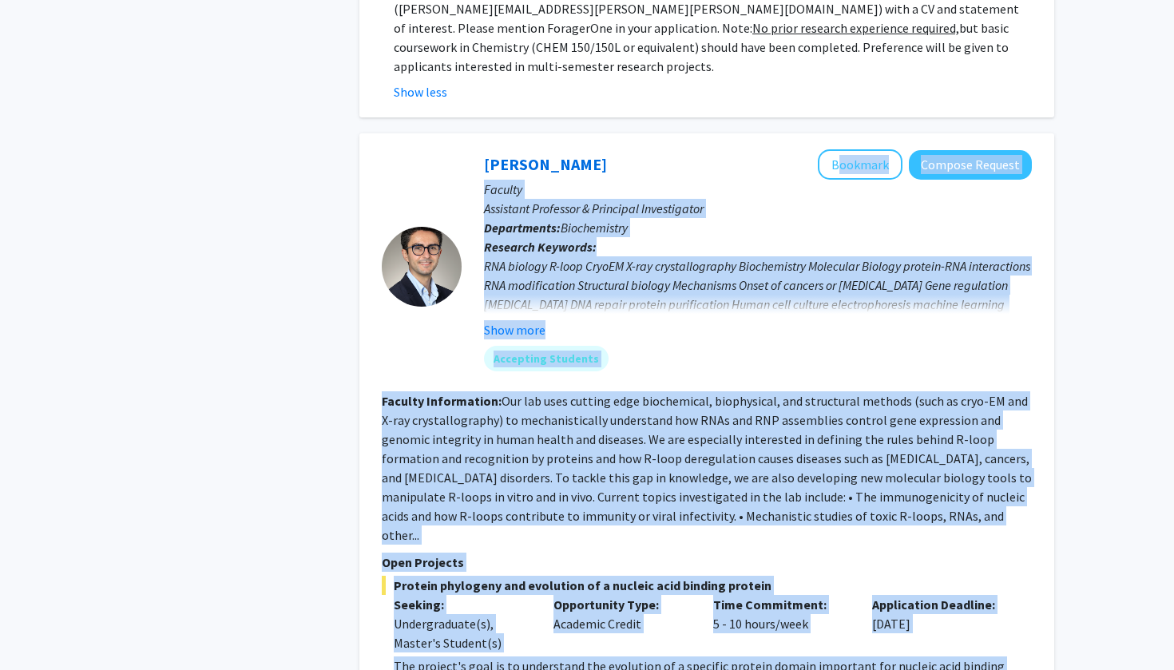
scroll to position [2515, 0]
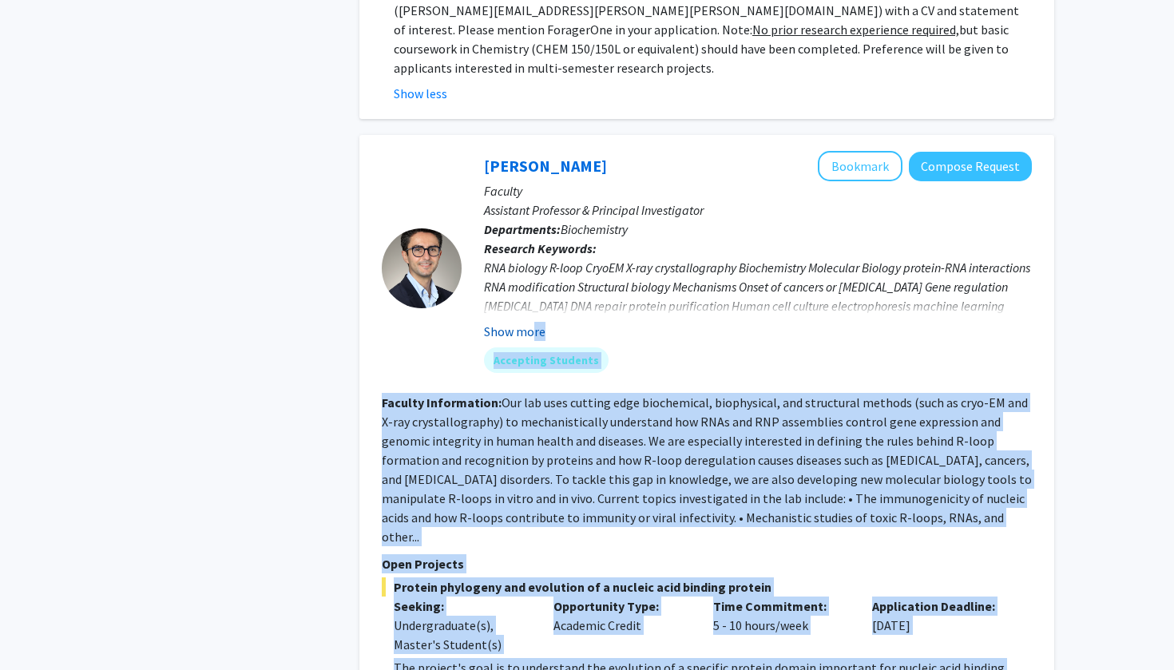
drag, startPoint x: 968, startPoint y: 307, endPoint x: 533, endPoint y: 264, distance: 437.3
click at [533, 264] on fg-search-faculty "[PERSON_NAME] Bookmark Compose Request Faculty Assistant Professor & Principal …" at bounding box center [707, 484] width 650 height 667
click at [533, 322] on button "Show more" at bounding box center [514, 331] width 61 height 19
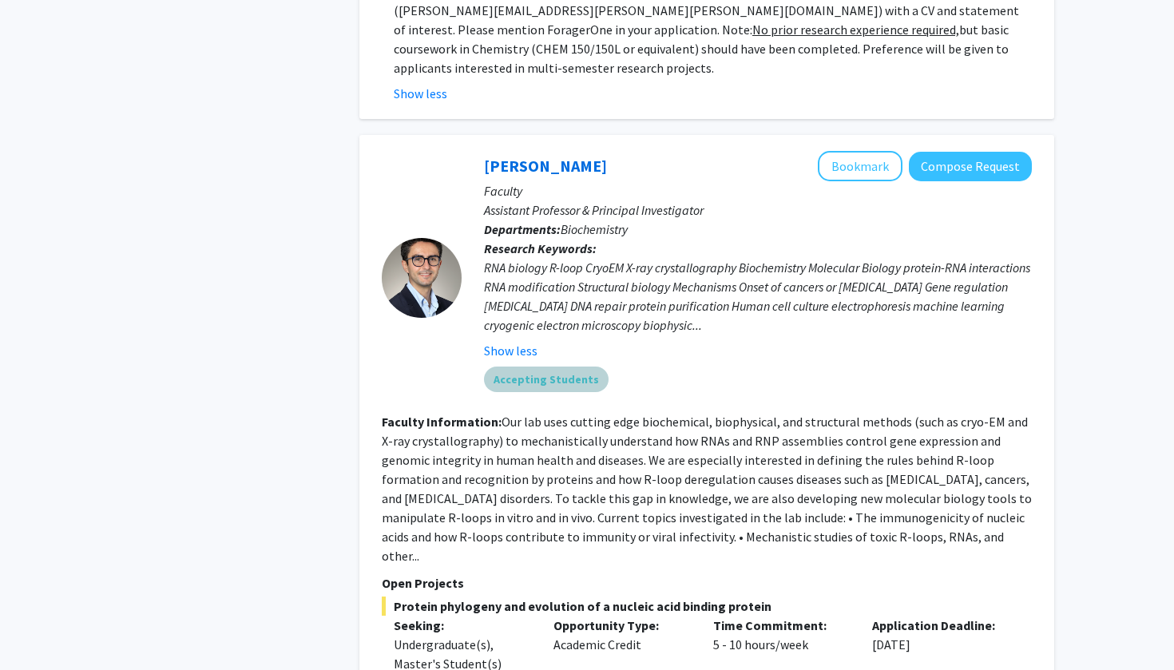
click at [685, 363] on div "Accepting Students" at bounding box center [758, 379] width 554 height 32
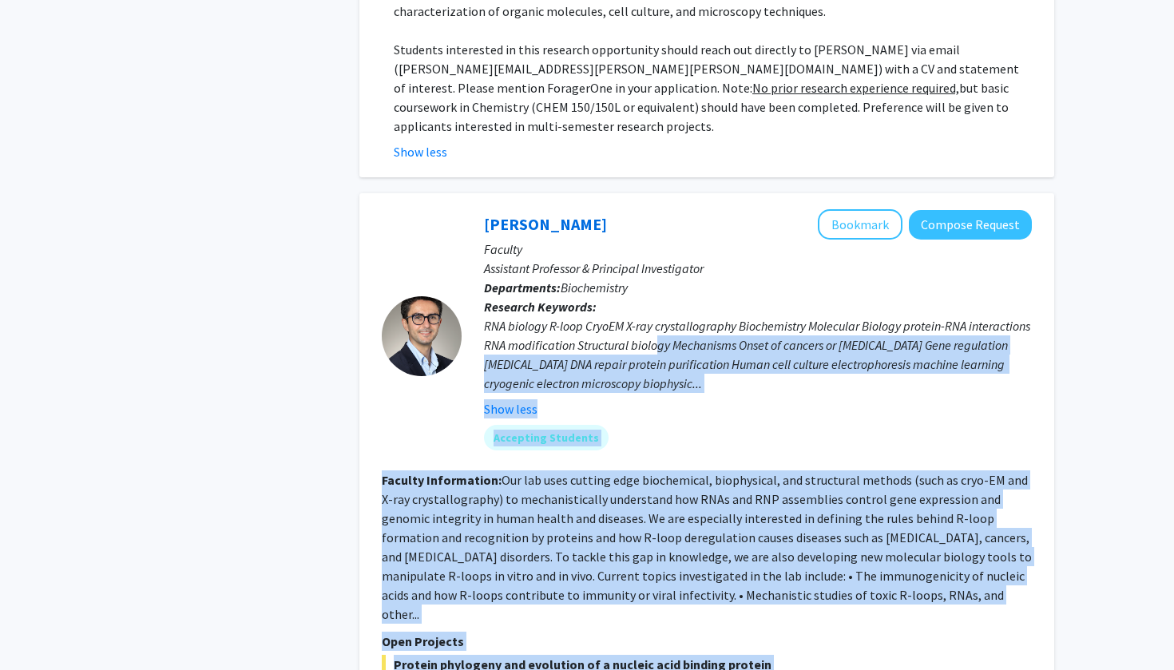
scroll to position [2453, 0]
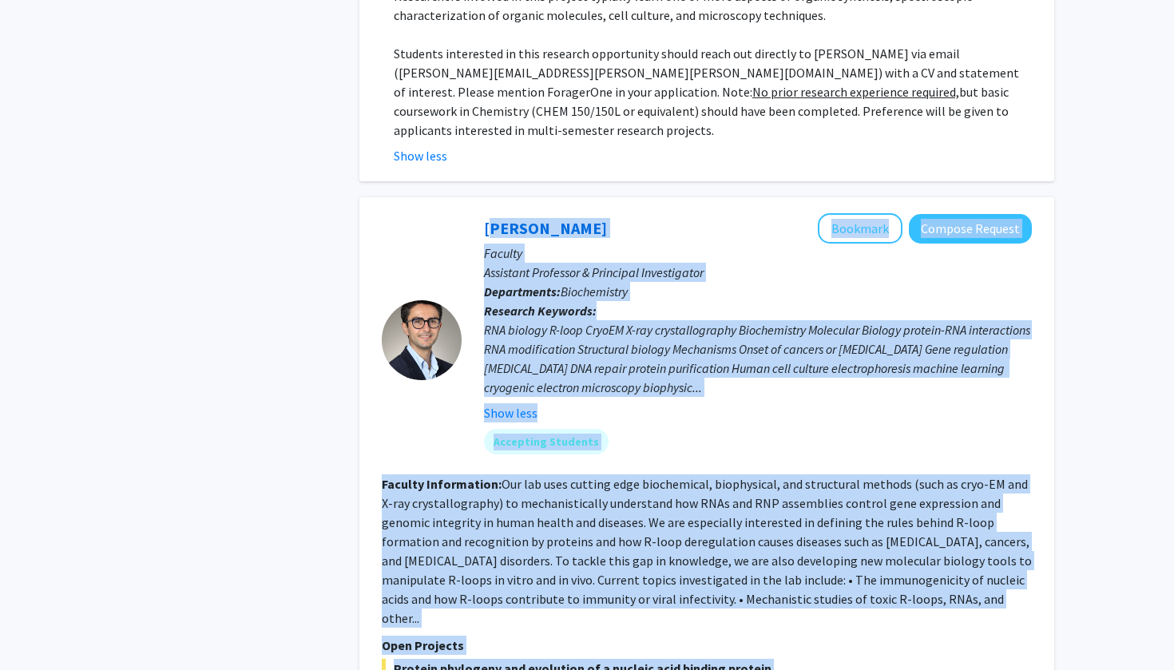
drag, startPoint x: 977, startPoint y: 483, endPoint x: 491, endPoint y: 137, distance: 596.0
click at [491, 197] on div "[PERSON_NAME] Bookmark Compose Request Faculty Assistant Professor & Principal …" at bounding box center [706, 556] width 695 height 718
copy fg-search-faculty "Loremip Dol-Sitam Consecte Adipisc Elitsed Doeiusm Temporinc Utlaboree & Dolore…"
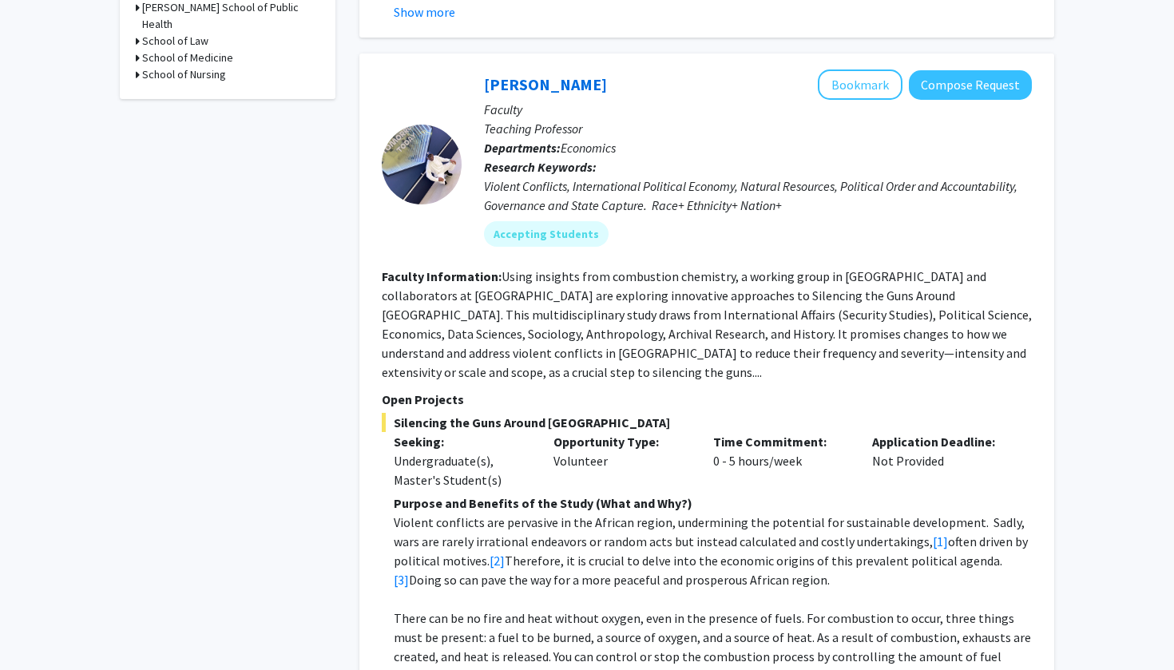
scroll to position [631, 0]
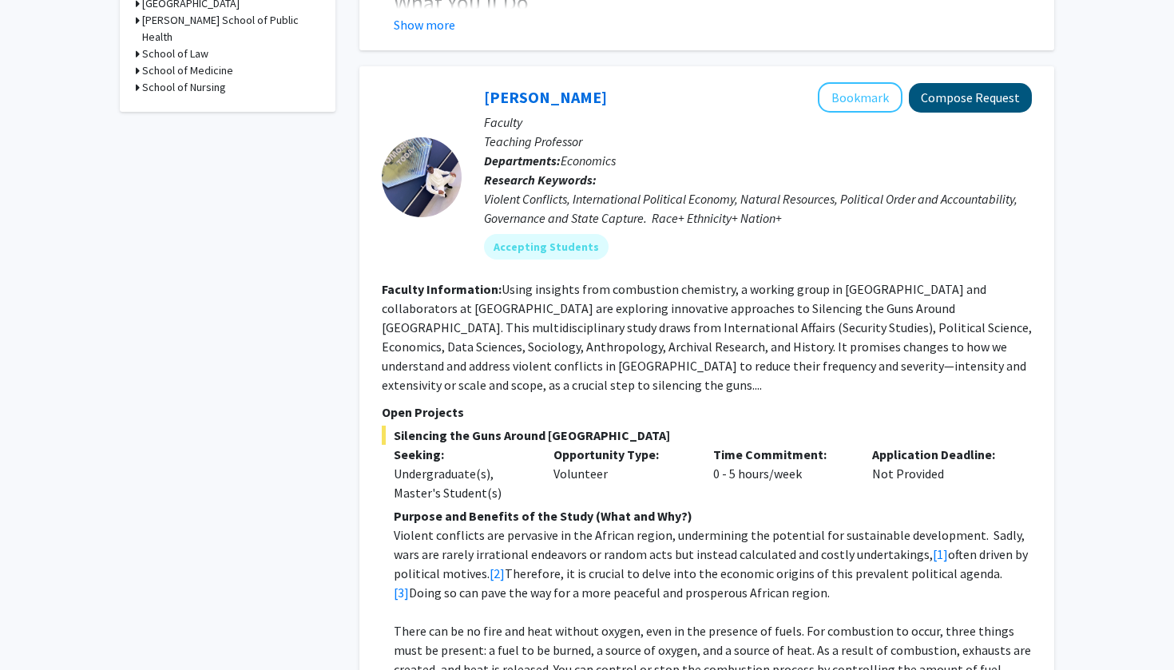
click at [968, 105] on button "Compose Request" at bounding box center [970, 98] width 123 height 30
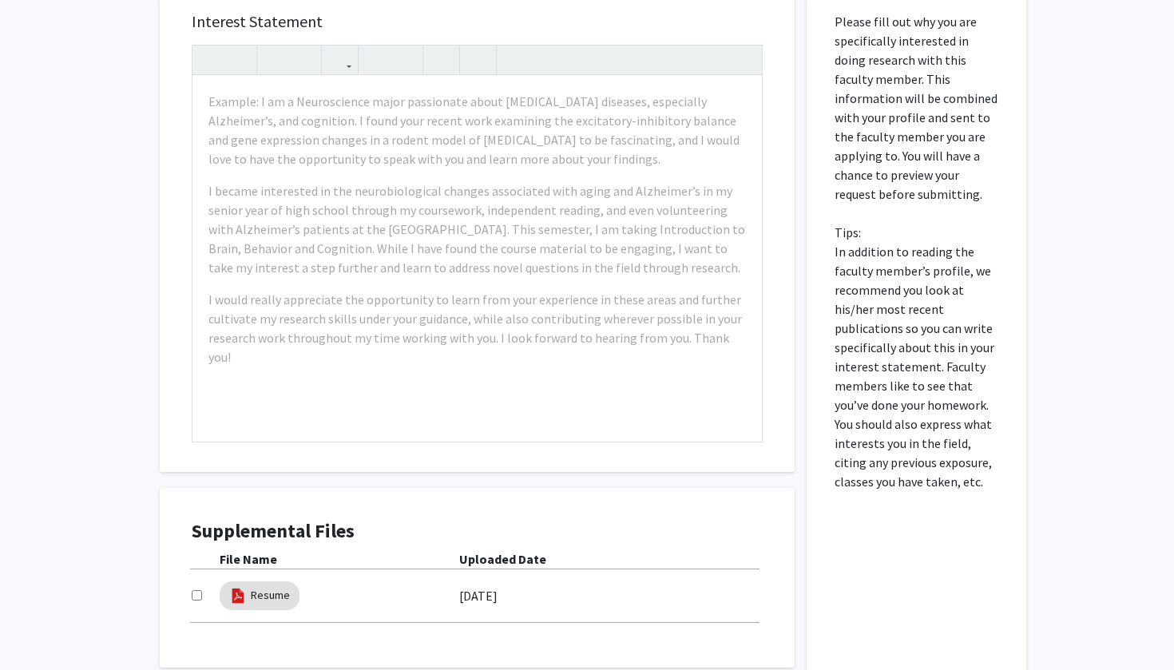
scroll to position [715, 0]
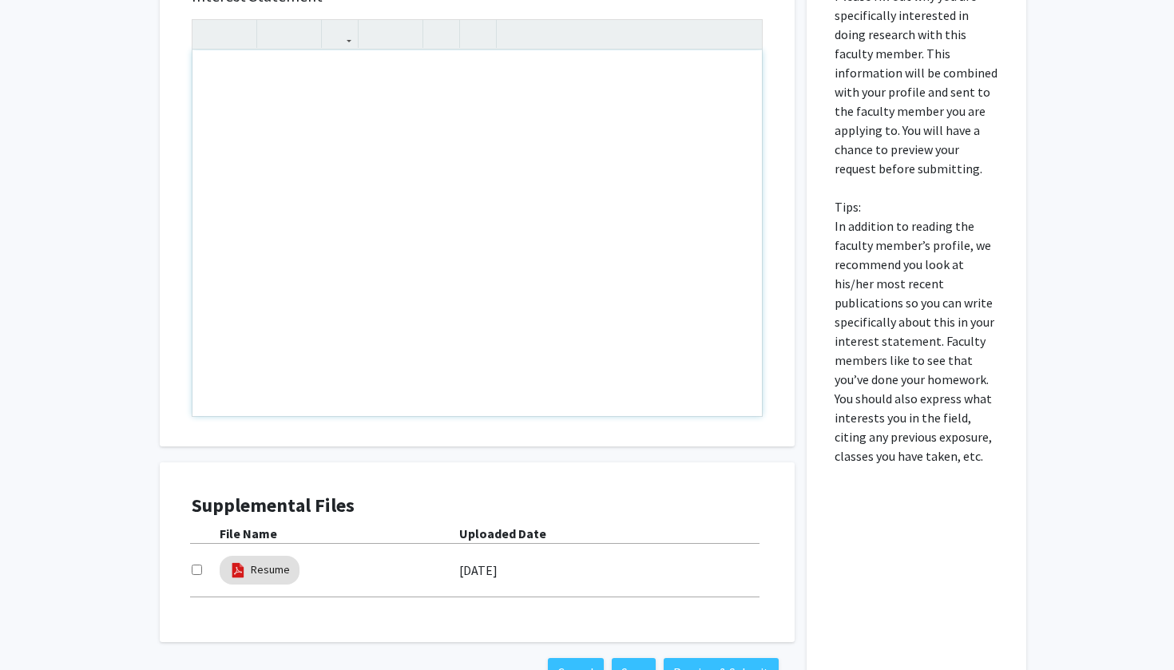
click at [624, 244] on div "Note to users with screen readers: Please press Alt+0 or Option+0 to deactivate…" at bounding box center [476, 233] width 569 height 366
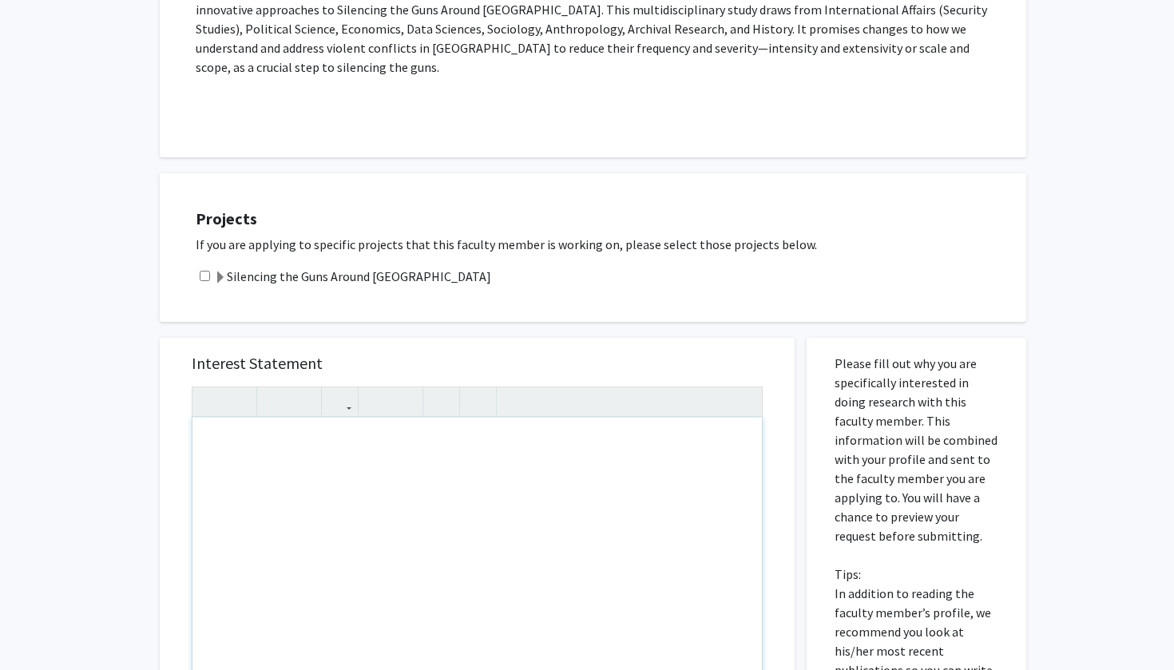
scroll to position [398, 0]
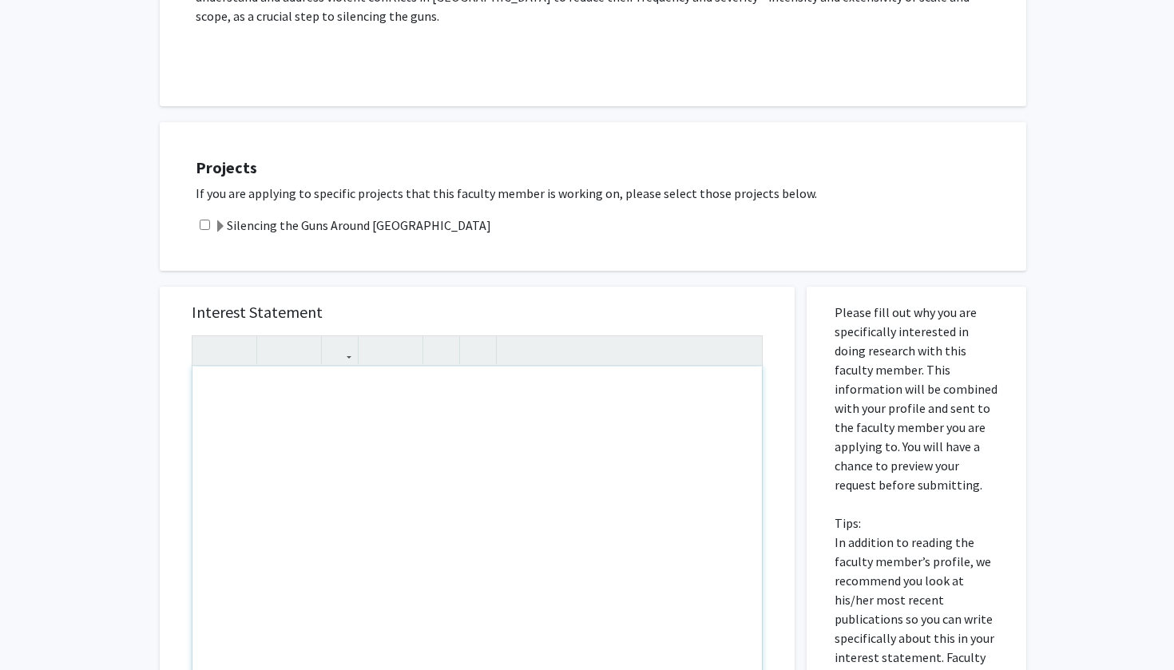
click at [455, 424] on div "Note to users with screen readers: Please press Alt+0 or Option+0 to deactivate…" at bounding box center [476, 550] width 569 height 366
paste div "Note to users with screen readers: Please press Alt+0 or Option+0 to deactivate…"
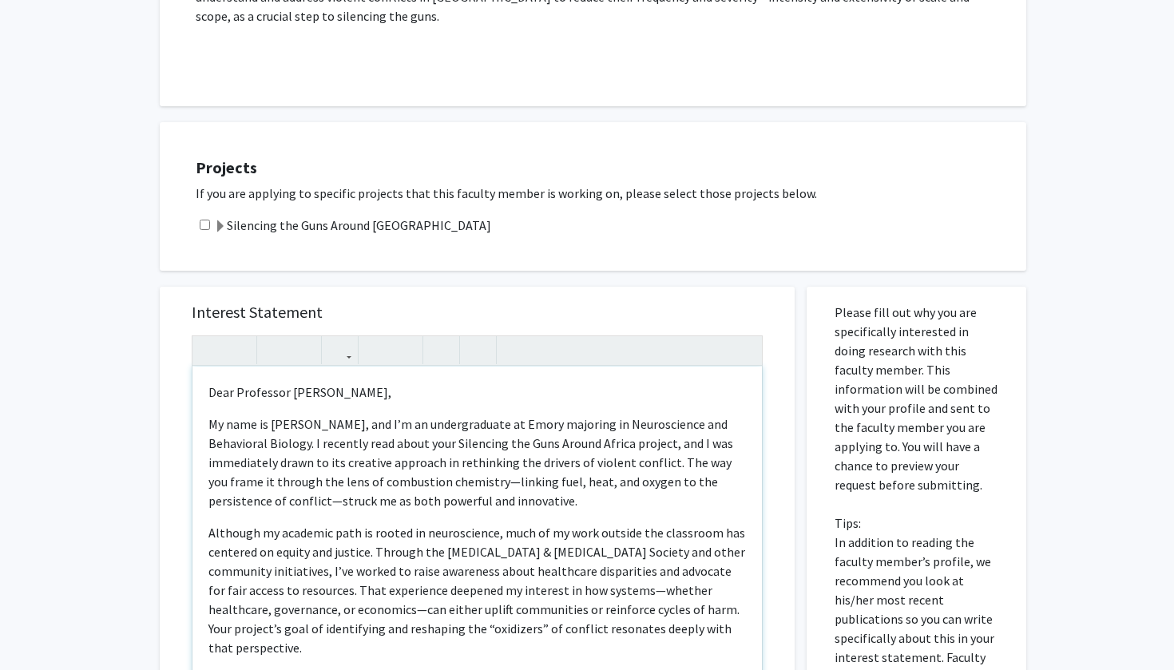
type textarea "<l>Ipsu Dolorsita Conse,</a><e>Se doei te Incid Utlab, etd M’a en adminimveniam…"
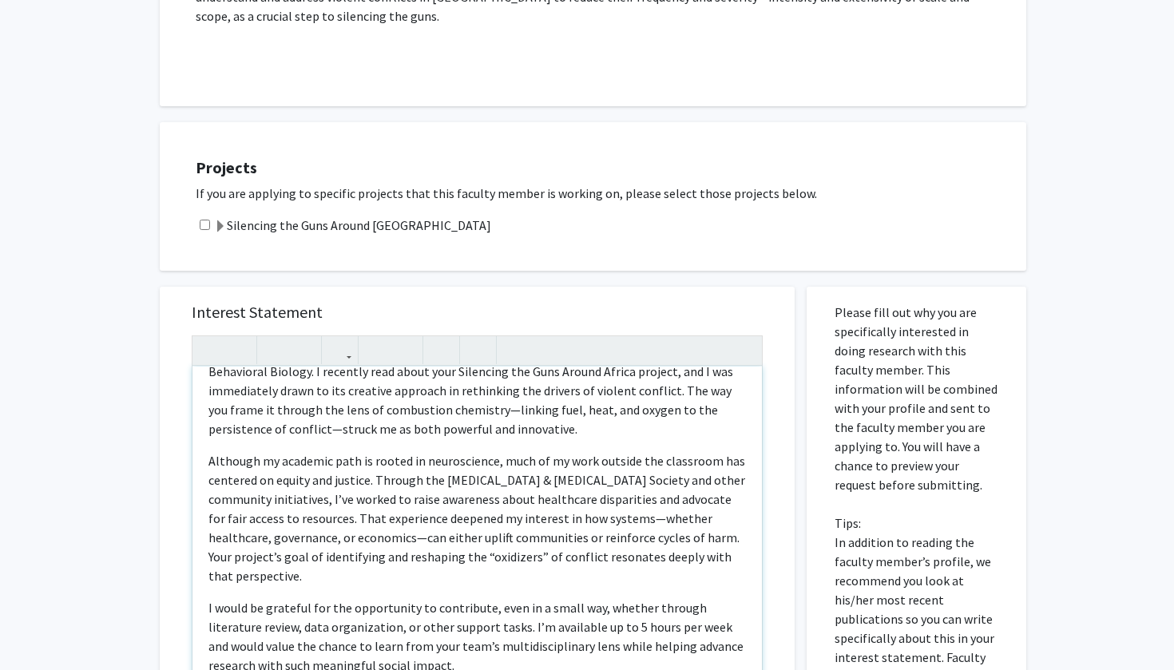
scroll to position [71, 0]
click at [272, 413] on p "My name is [PERSON_NAME], and I’m an undergraduate at Emory majoring in Neurosc…" at bounding box center [476, 391] width 537 height 96
click at [493, 403] on p "My name is [PERSON_NAME], and I’m an undergraduate at Emory majoring in Neurosc…" at bounding box center [476, 391] width 537 height 96
click at [479, 387] on p "My name is [PERSON_NAME], and I’m an undergraduate at Emory majoring in Neurosc…" at bounding box center [476, 391] width 537 height 96
click at [486, 394] on p "My name is [PERSON_NAME], and I’m an undergraduate at Emory majoring in Neurosc…" at bounding box center [476, 391] width 537 height 96
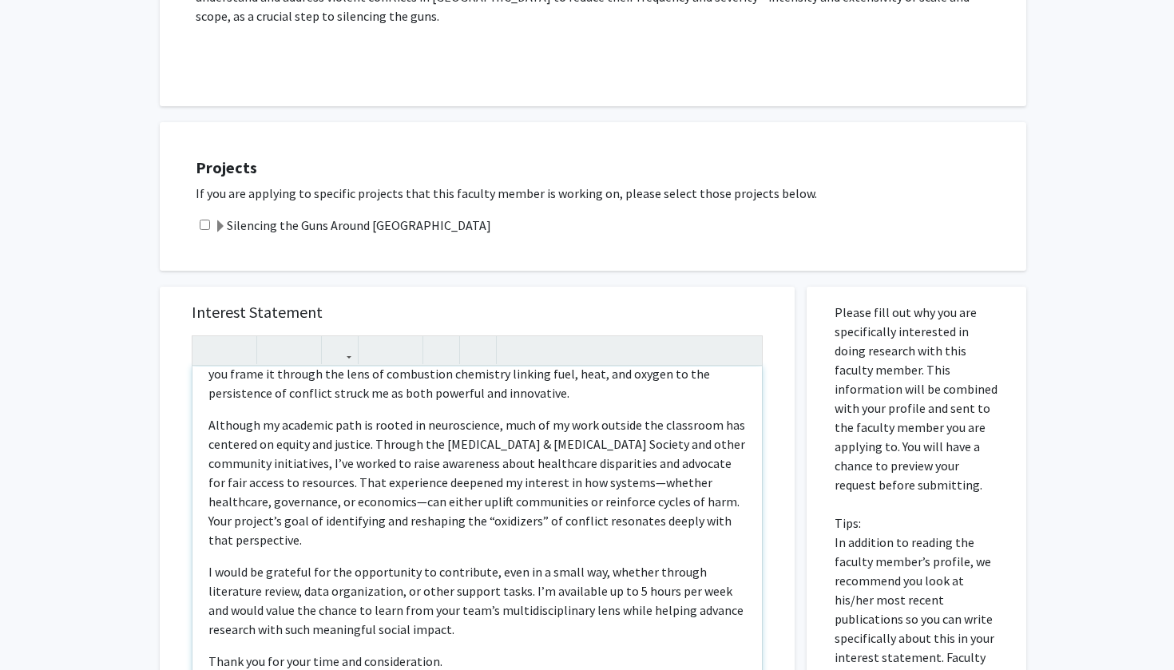
scroll to position [112, 0]
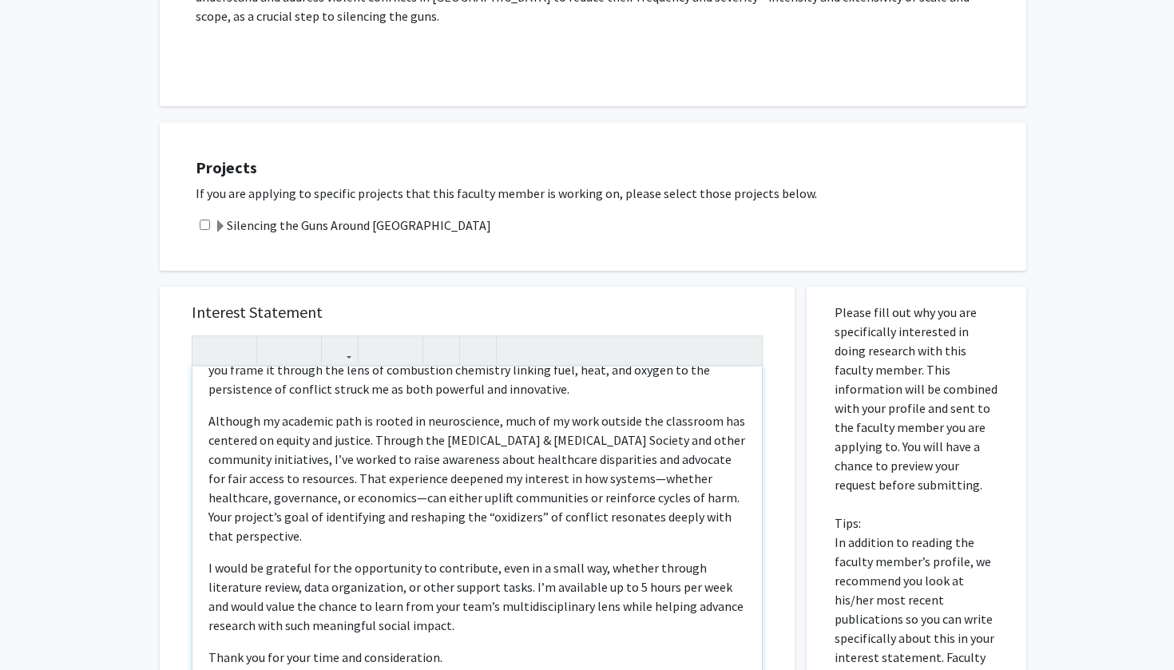
click at [291, 475] on p "Although my academic path is rooted in neuroscience, much of my work outside th…" at bounding box center [476, 478] width 537 height 134
click at [569, 468] on p "Although my academic path is rooted in neuroscience, much of my work outside th…" at bounding box center [476, 478] width 537 height 134
click at [567, 468] on p "Although my academic path is rooted in neuroscience, much of my work outside th…" at bounding box center [476, 478] width 537 height 134
click at [672, 509] on div "Dear Professor [PERSON_NAME], My name is [PERSON_NAME], and I’m an undergraduat…" at bounding box center [476, 550] width 569 height 366
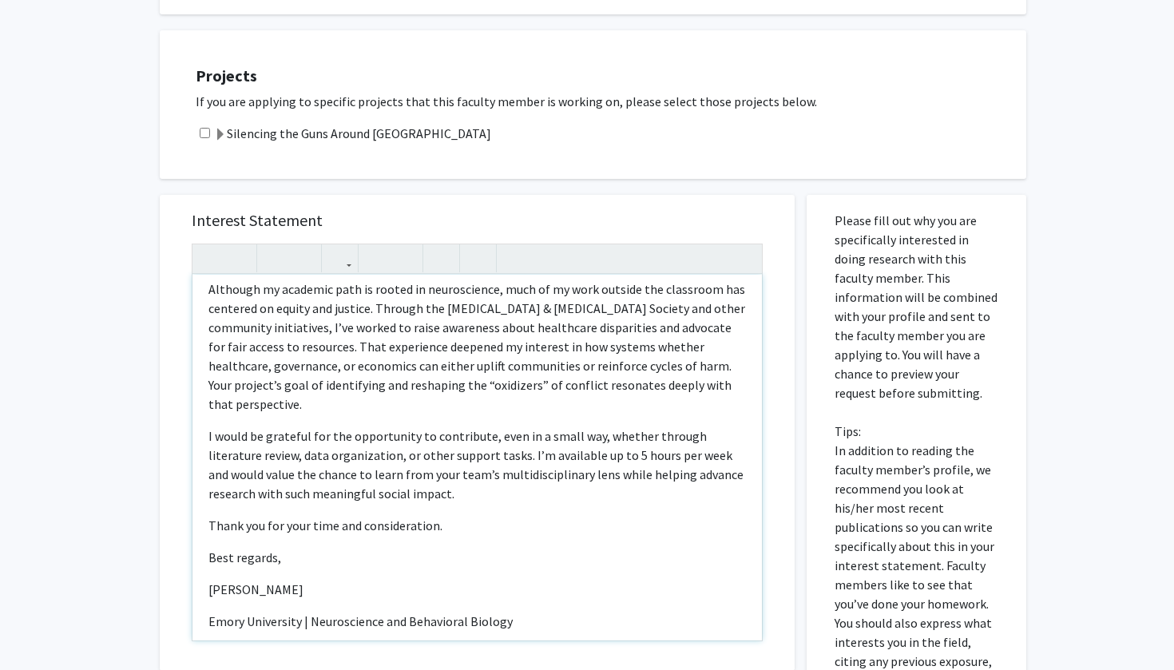
scroll to position [492, 0]
click at [204, 582] on div "Dear Professor [PERSON_NAME], My name is [PERSON_NAME], and I’m an undergraduat…" at bounding box center [476, 456] width 569 height 366
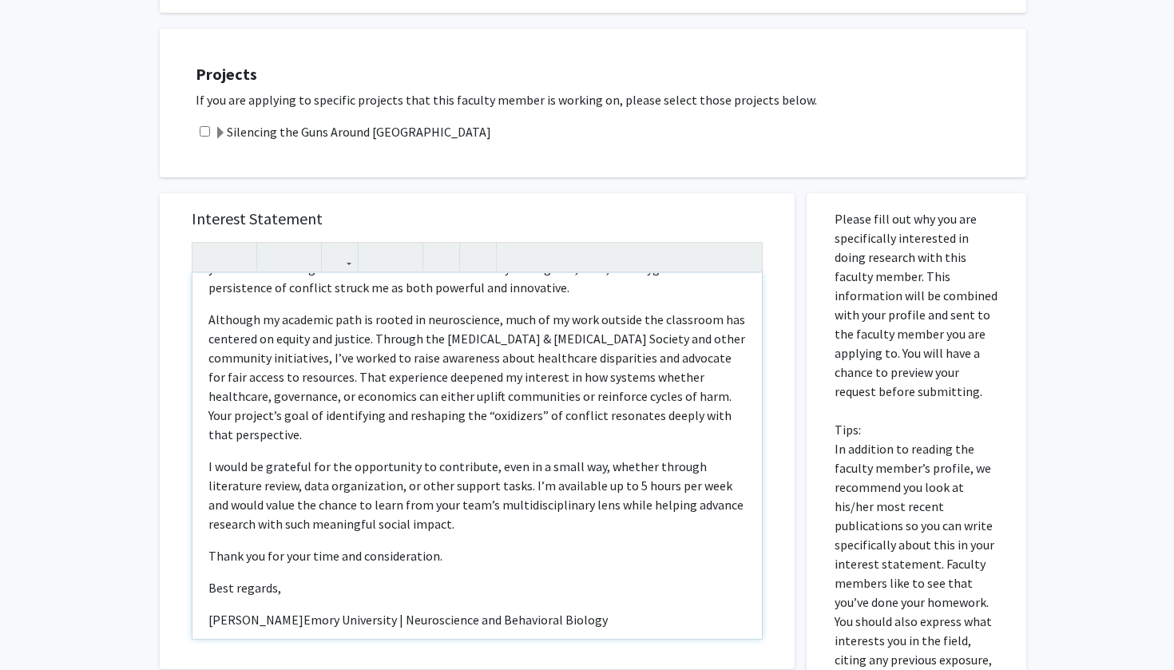
scroll to position [121, 0]
click at [329, 560] on div "Dear Professor [PERSON_NAME], My name is [PERSON_NAME], and I’m an undergraduat…" at bounding box center [476, 456] width 569 height 366
click at [321, 608] on p "[PERSON_NAME]" at bounding box center [476, 617] width 537 height 19
drag, startPoint x: 518, startPoint y: 591, endPoint x: 206, endPoint y: 586, distance: 312.3
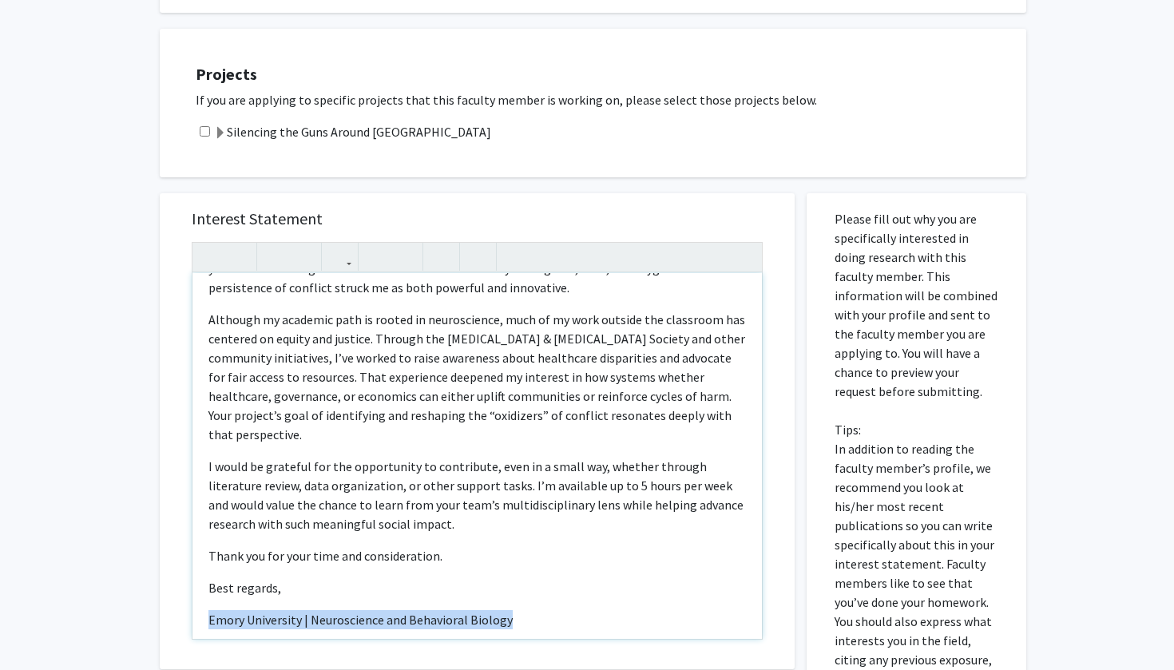
click at [206, 586] on div "Dear Professor [PERSON_NAME], My name is [PERSON_NAME], and I’m an undergraduat…" at bounding box center [476, 456] width 569 height 366
click at [281, 565] on div "Dear Professor [PERSON_NAME], My name is [PERSON_NAME], and I’m an undergraduat…" at bounding box center [476, 456] width 569 height 366
click at [297, 578] on p "Best regards," at bounding box center [476, 587] width 537 height 19
type textarea "<l>Ipsu Dolorsita Conse,</a><e>Se doei te Incid Utlab, etd M’a en adminimveniam…"
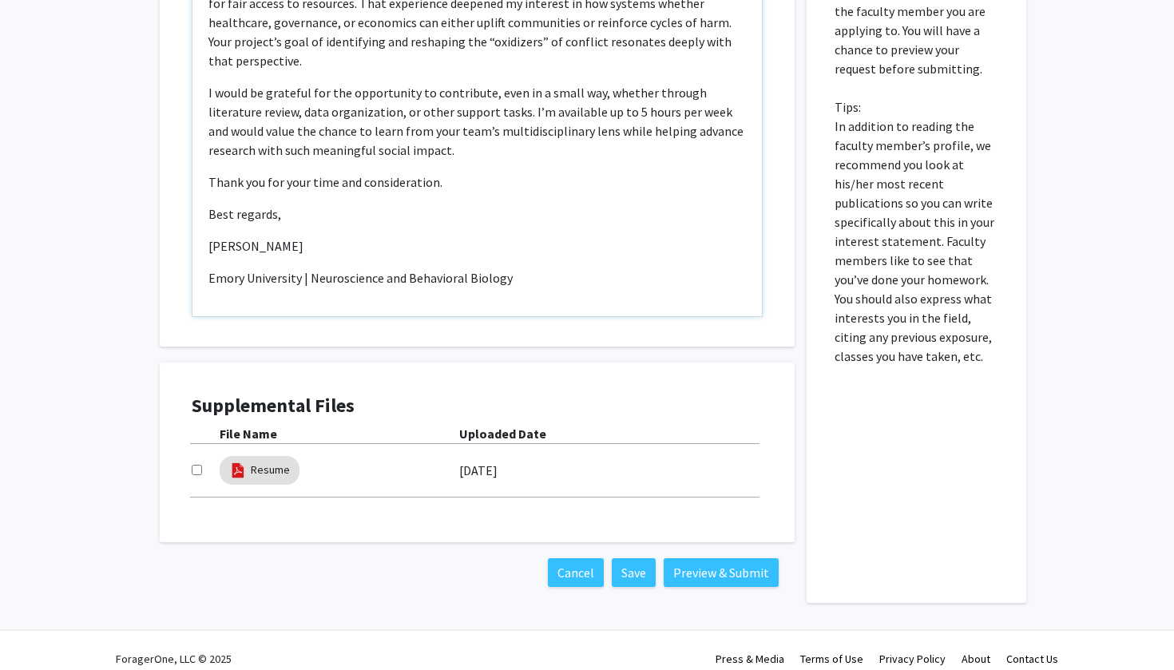
scroll to position [814, 0]
click at [704, 559] on button "Preview & Submit" at bounding box center [721, 573] width 115 height 29
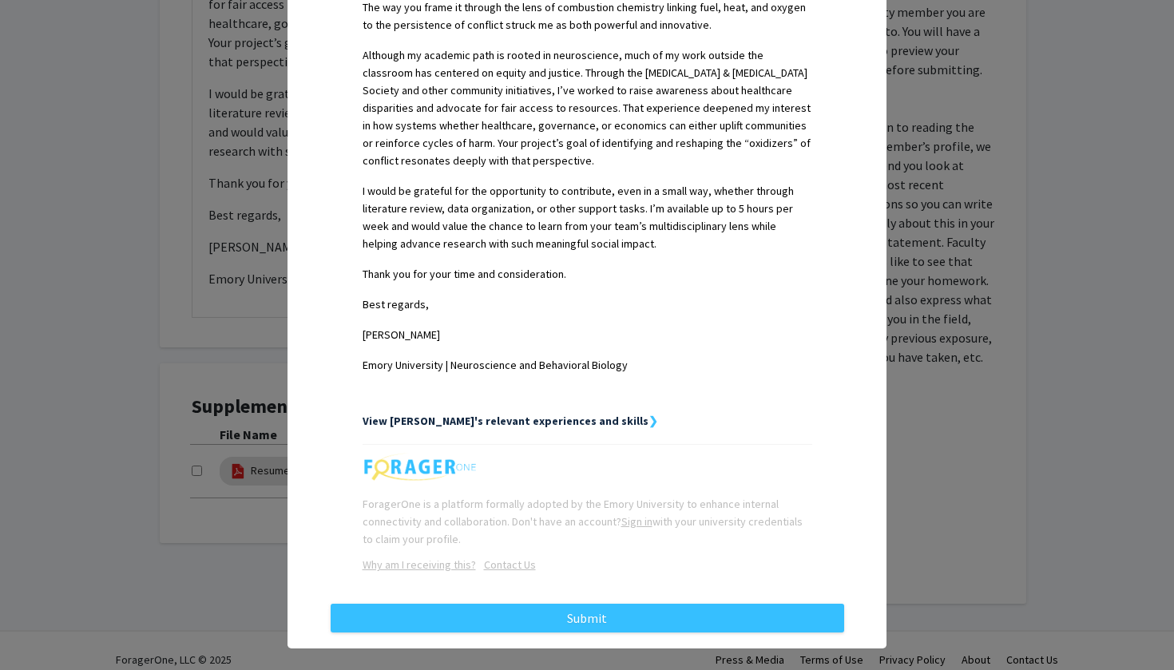
scroll to position [538, 0]
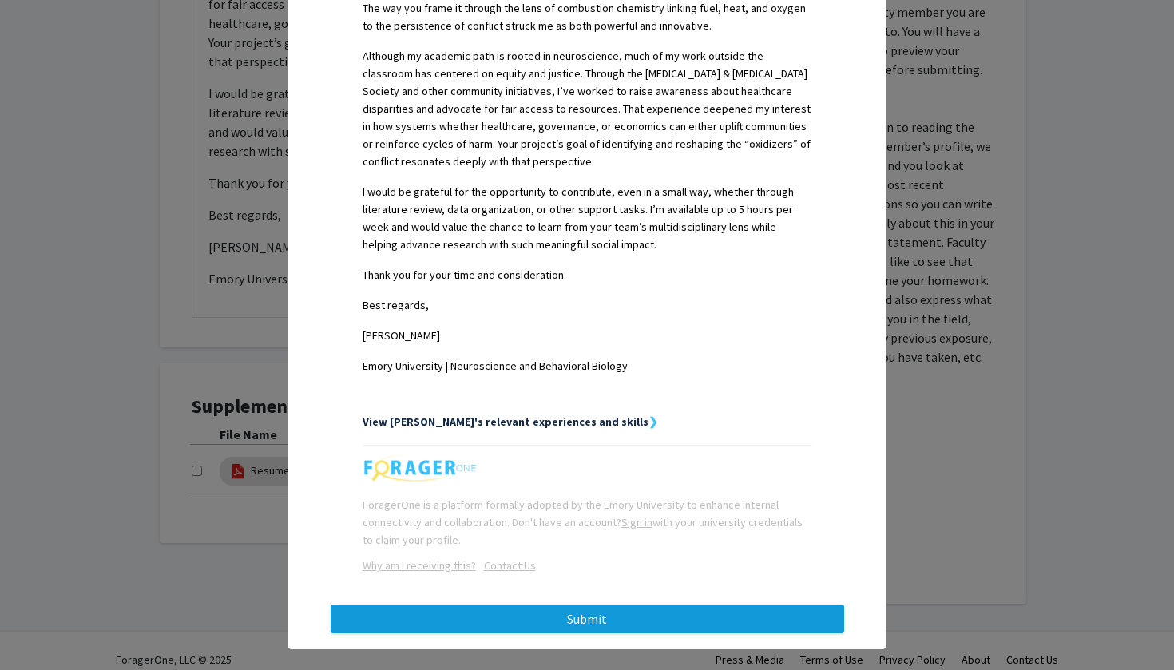
click at [676, 604] on button "Submit" at bounding box center [587, 618] width 513 height 29
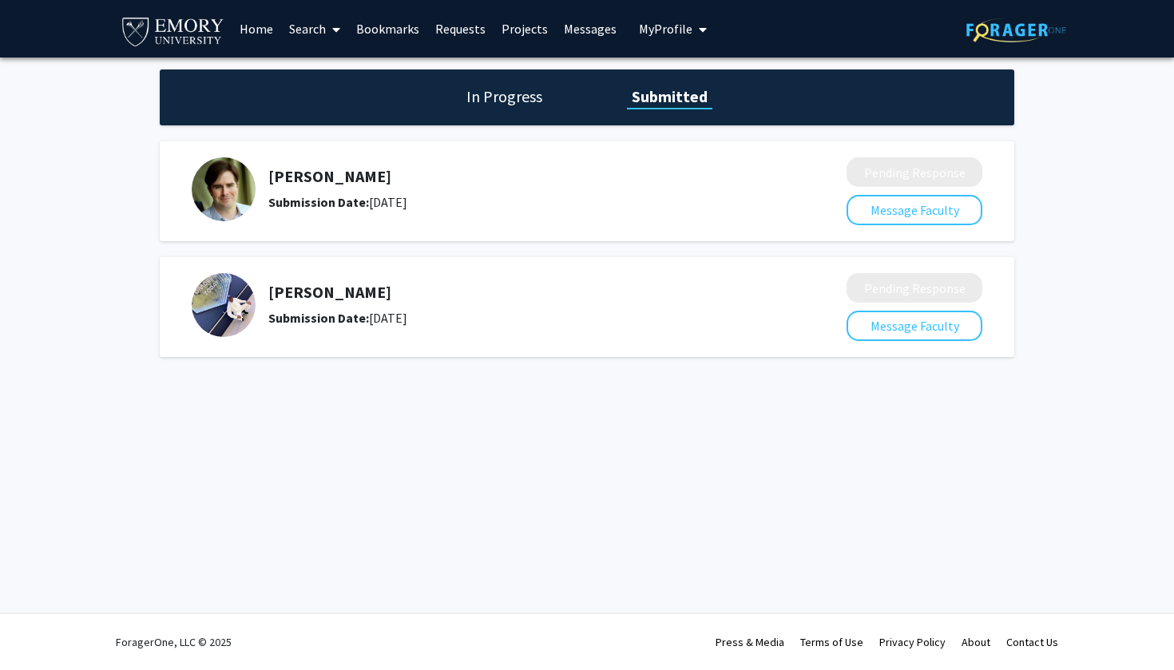
click at [302, 34] on link "Search" at bounding box center [314, 29] width 67 height 56
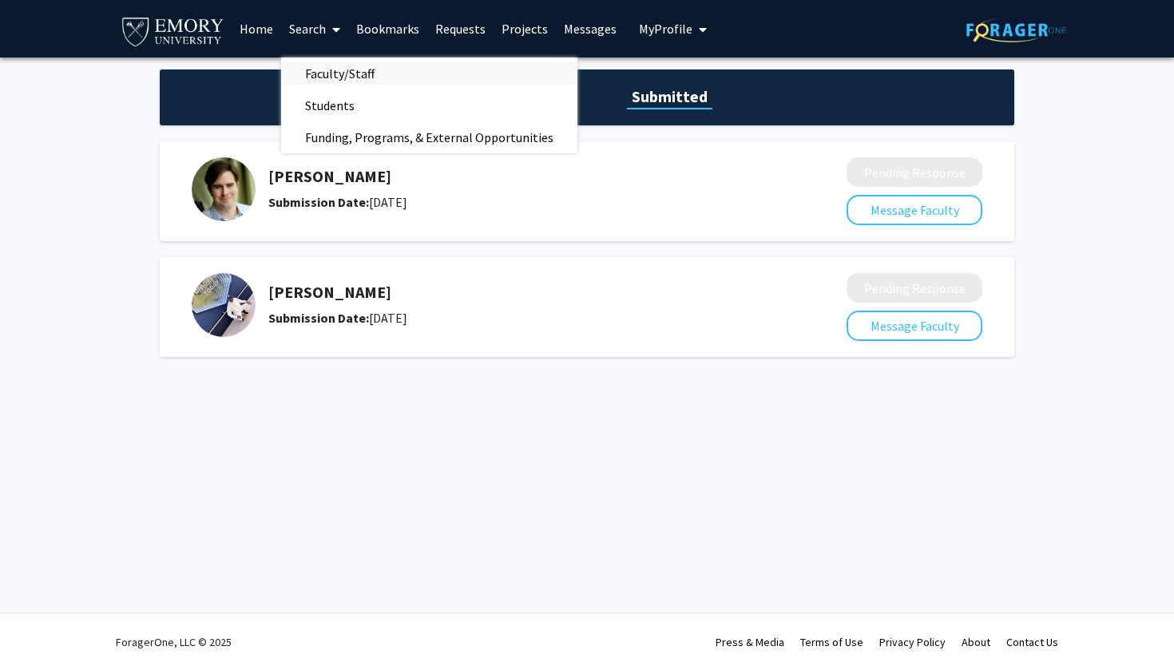
click at [304, 78] on span "Faculty/Staff" at bounding box center [339, 73] width 117 height 32
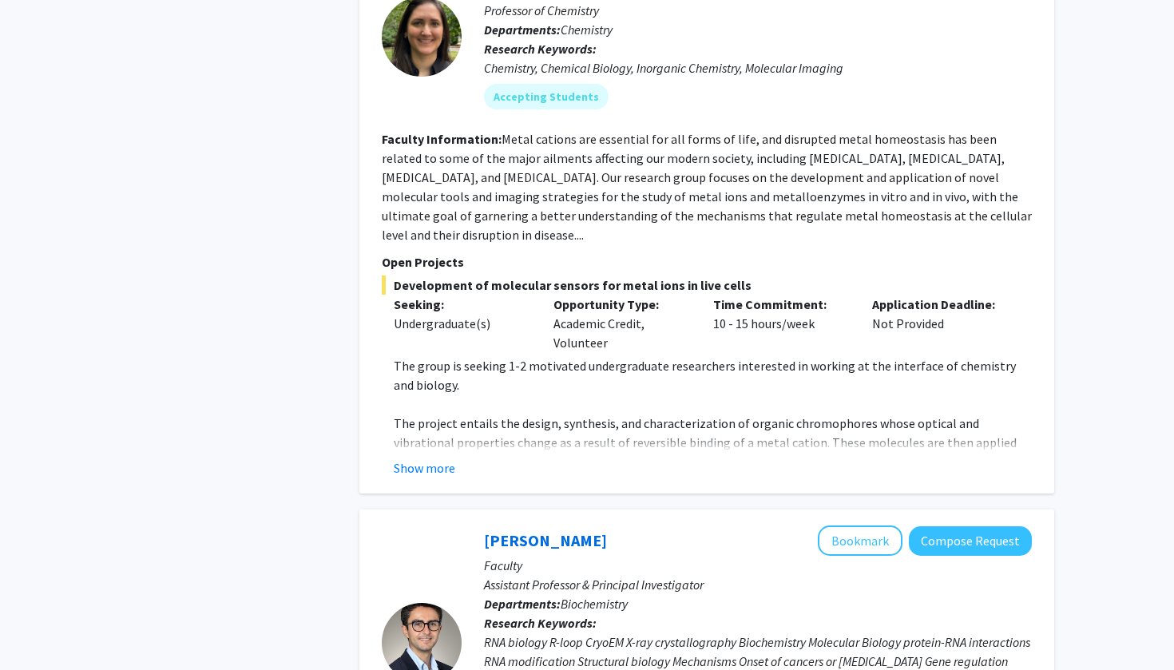
scroll to position [1262, 0]
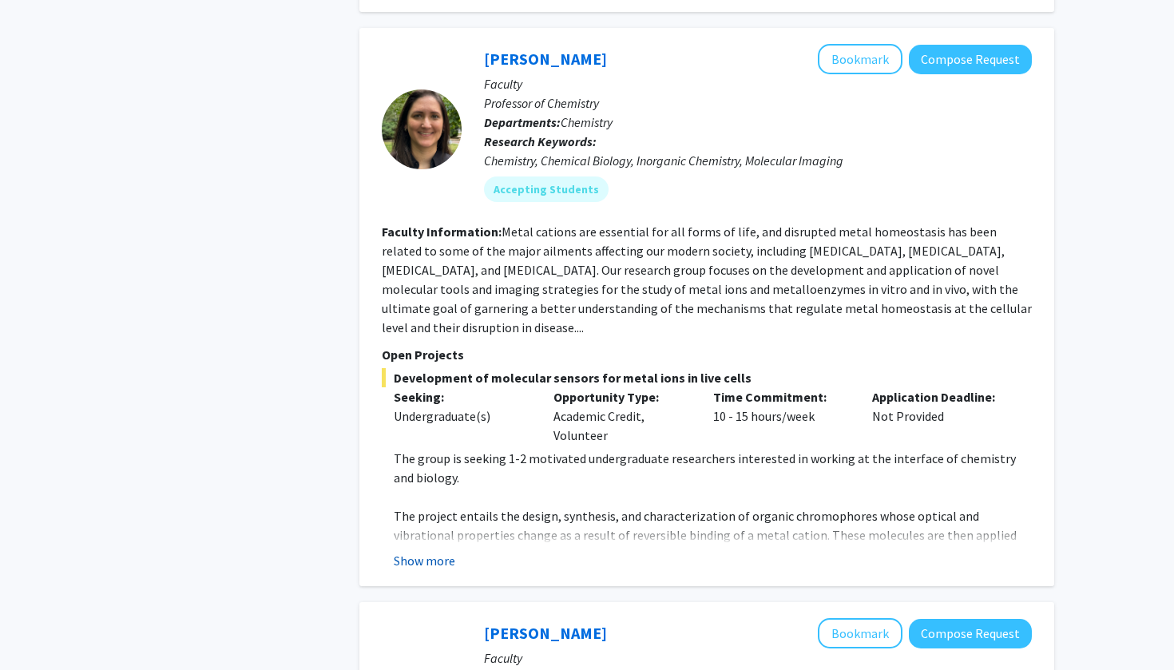
click at [422, 551] on button "Show more" at bounding box center [424, 560] width 61 height 19
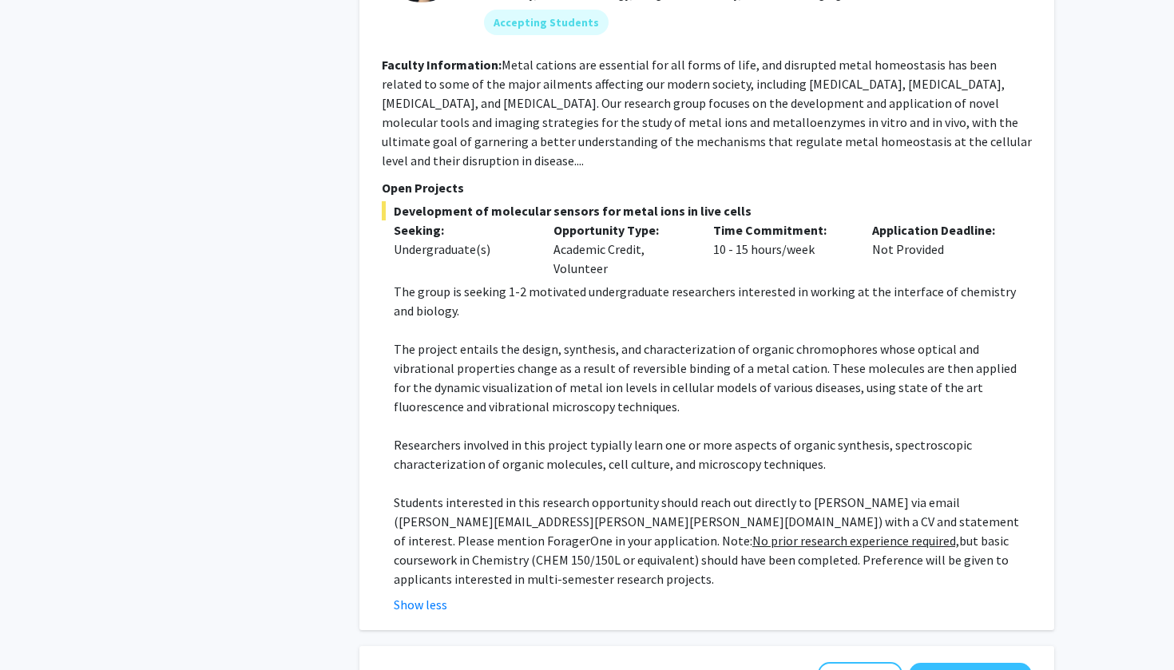
scroll to position [1430, 0]
drag, startPoint x: 553, startPoint y: 481, endPoint x: 421, endPoint y: 487, distance: 132.7
click at [421, 492] on p "Students interested in this research opportunity should reach out directly to […" at bounding box center [713, 540] width 638 height 96
click at [566, 220] on div "Opportunity Type: Academic Credit, Volunteer" at bounding box center [621, 248] width 160 height 57
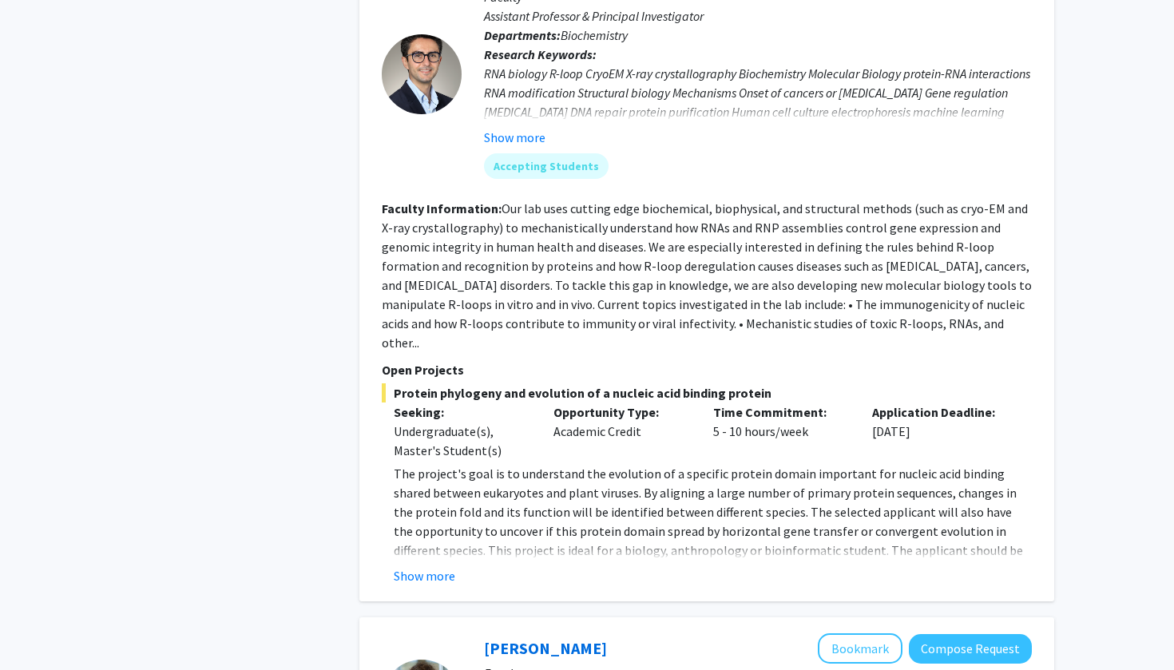
scroll to position [2132, 0]
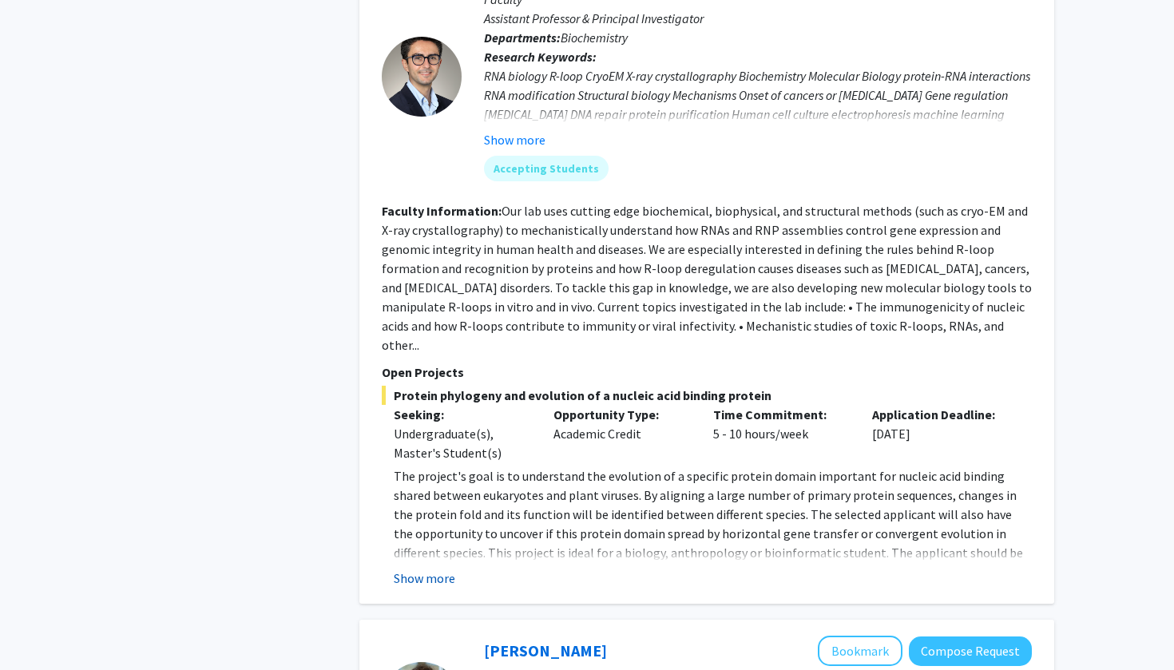
click at [434, 569] on button "Show more" at bounding box center [424, 578] width 61 height 19
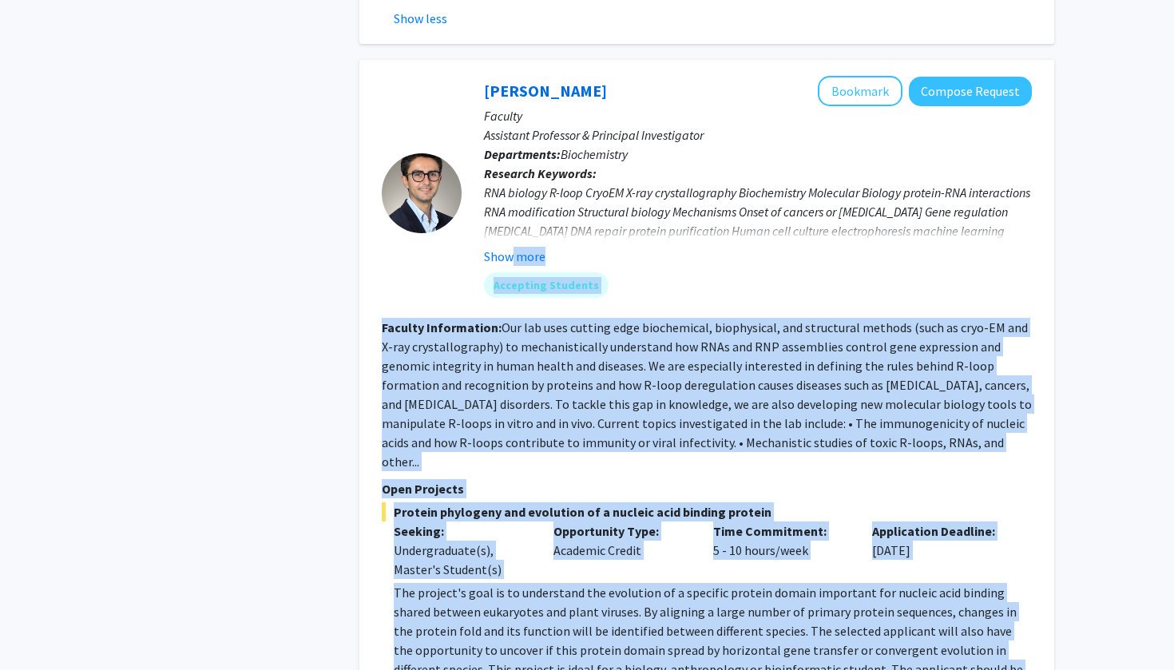
scroll to position [2004, 0]
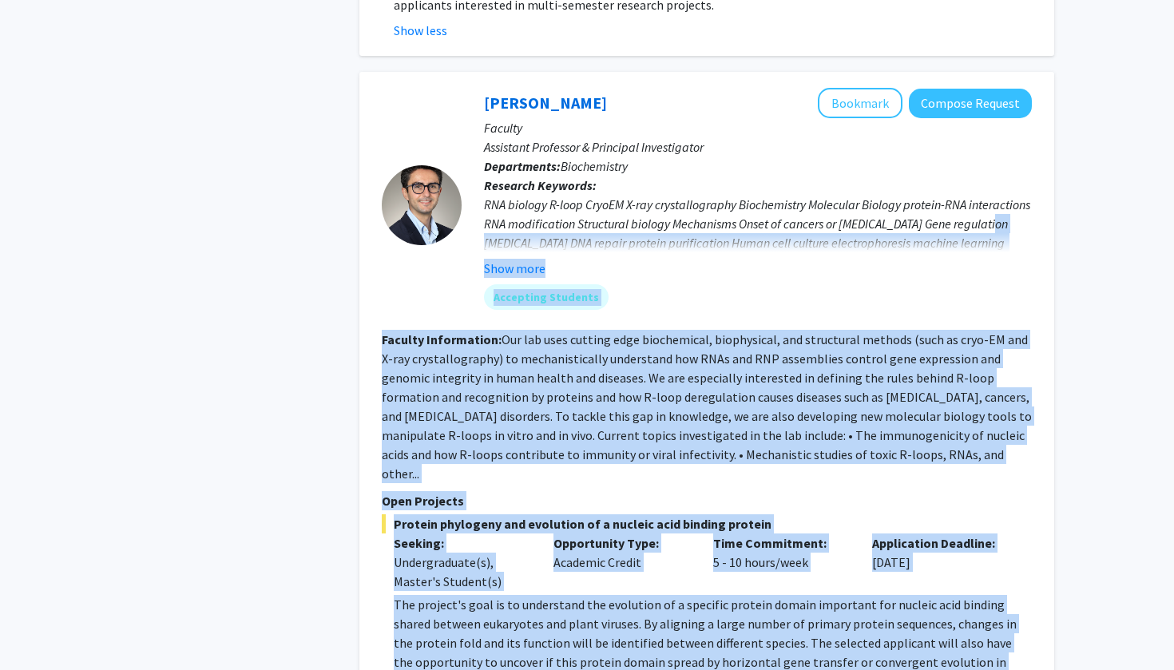
drag, startPoint x: 967, startPoint y: 503, endPoint x: 513, endPoint y: 202, distance: 545.0
click at [513, 202] on fg-search-faculty "[PERSON_NAME] Bookmark Compose Request Faculty Assistant Professor & Principal …" at bounding box center [707, 421] width 650 height 667
click at [513, 259] on button "Show more" at bounding box center [514, 268] width 61 height 19
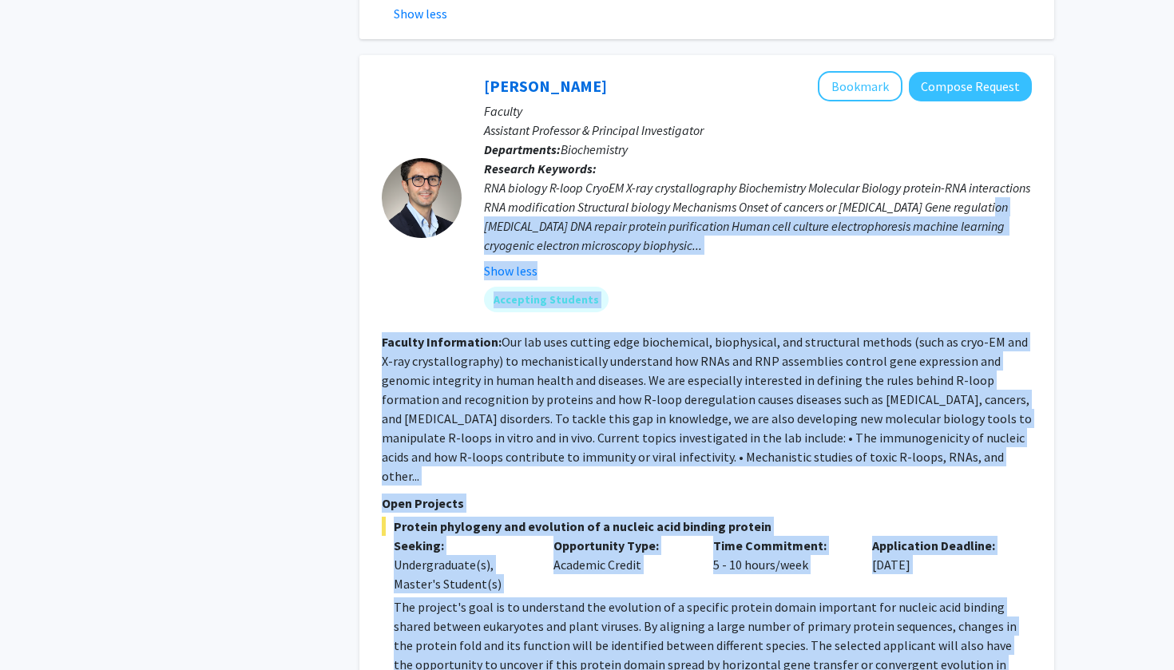
scroll to position [2026, 0]
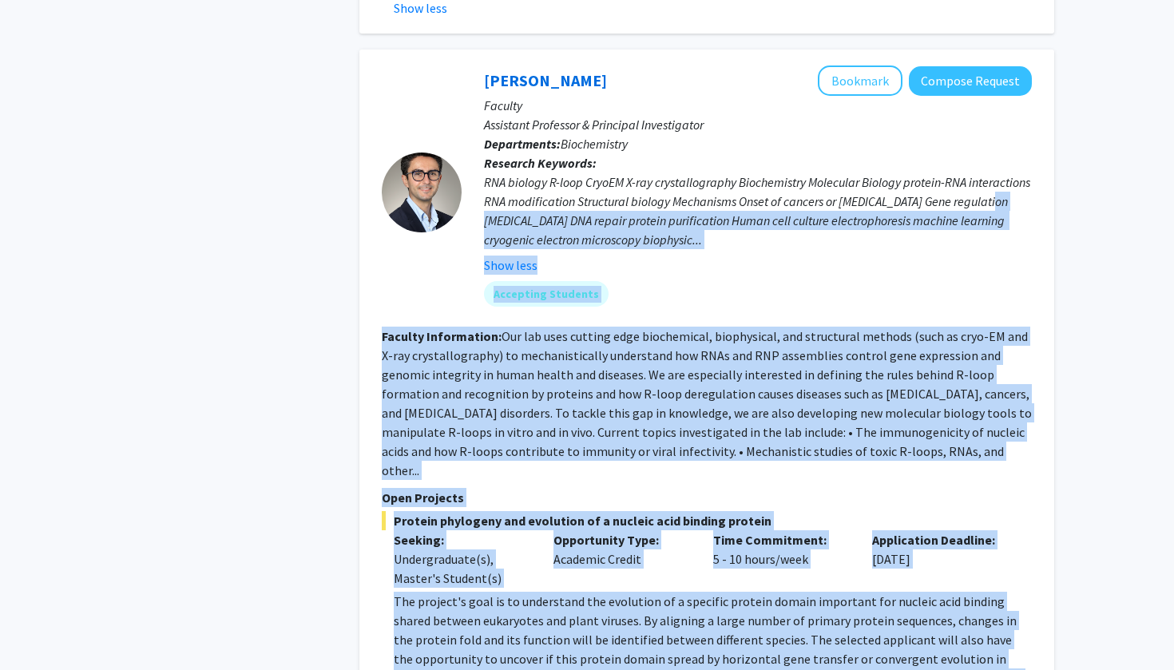
click at [971, 629] on p "The project's goal is to understand the evolution of a specific protein domain …" at bounding box center [713, 659] width 638 height 134
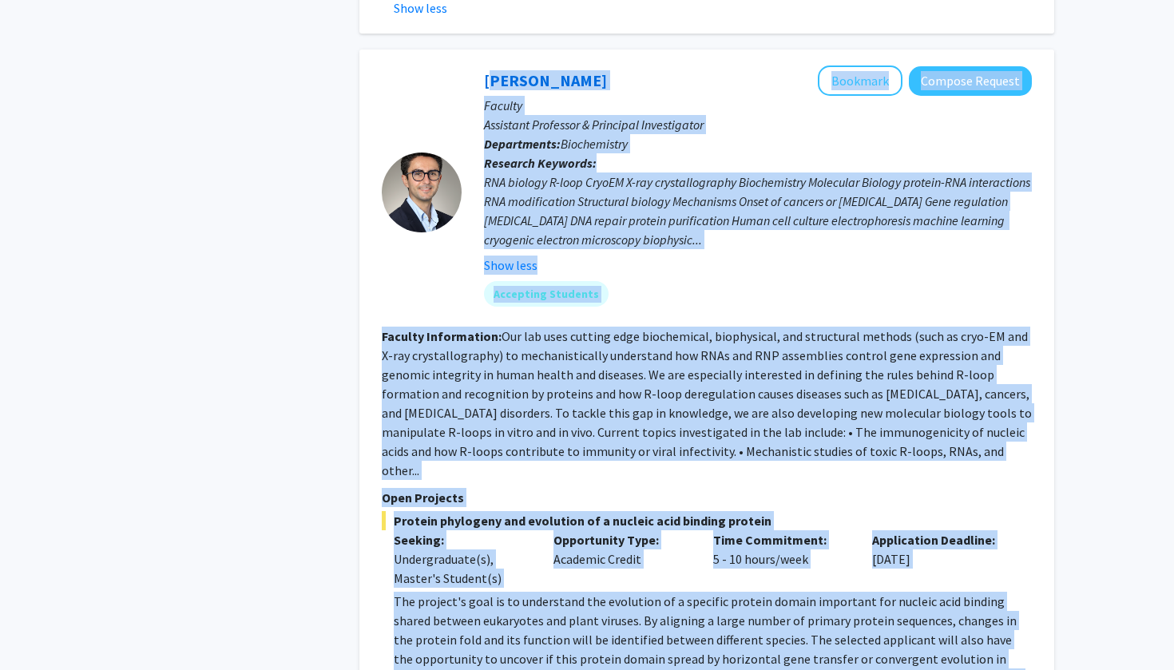
drag, startPoint x: 971, startPoint y: 629, endPoint x: 479, endPoint y: 3, distance: 796.2
click at [479, 50] on div "[PERSON_NAME] Bookmark Compose Request Faculty Assistant Professor & Principal …" at bounding box center [706, 409] width 695 height 718
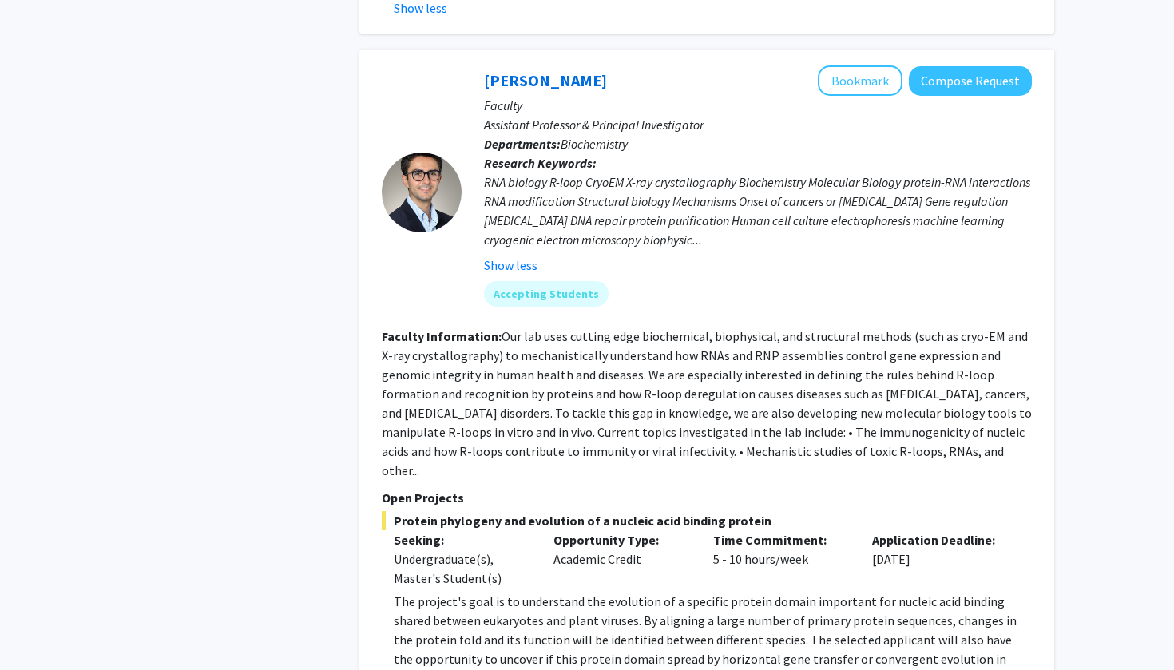
click at [987, 66] on button "Compose Request" at bounding box center [970, 81] width 123 height 30
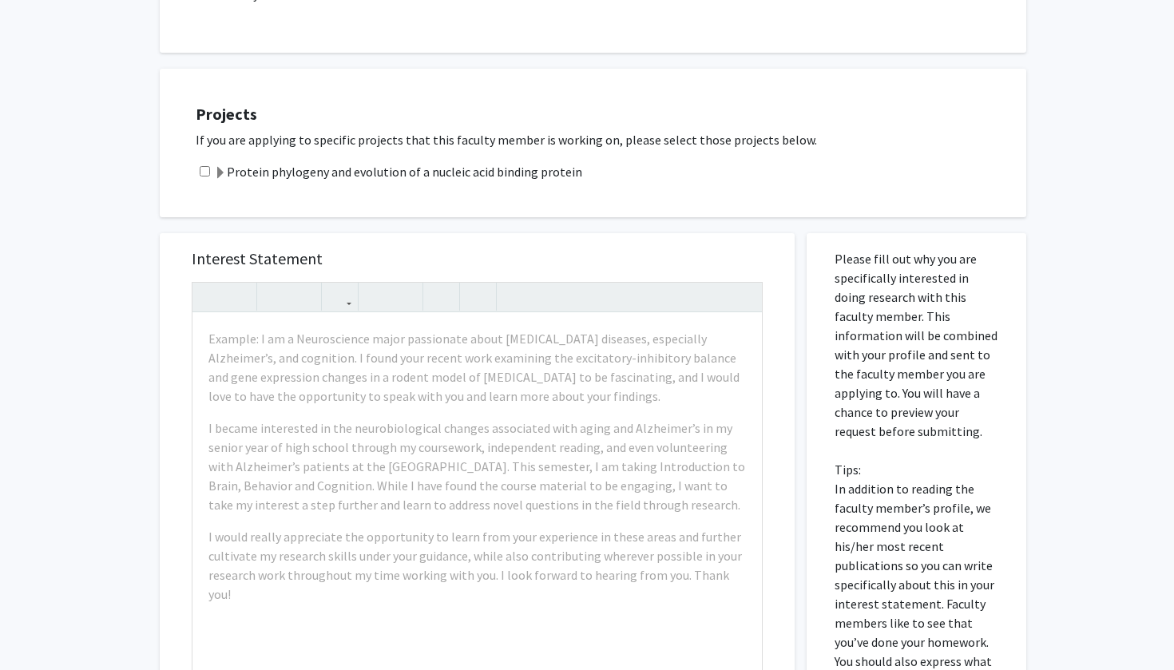
scroll to position [1303, 0]
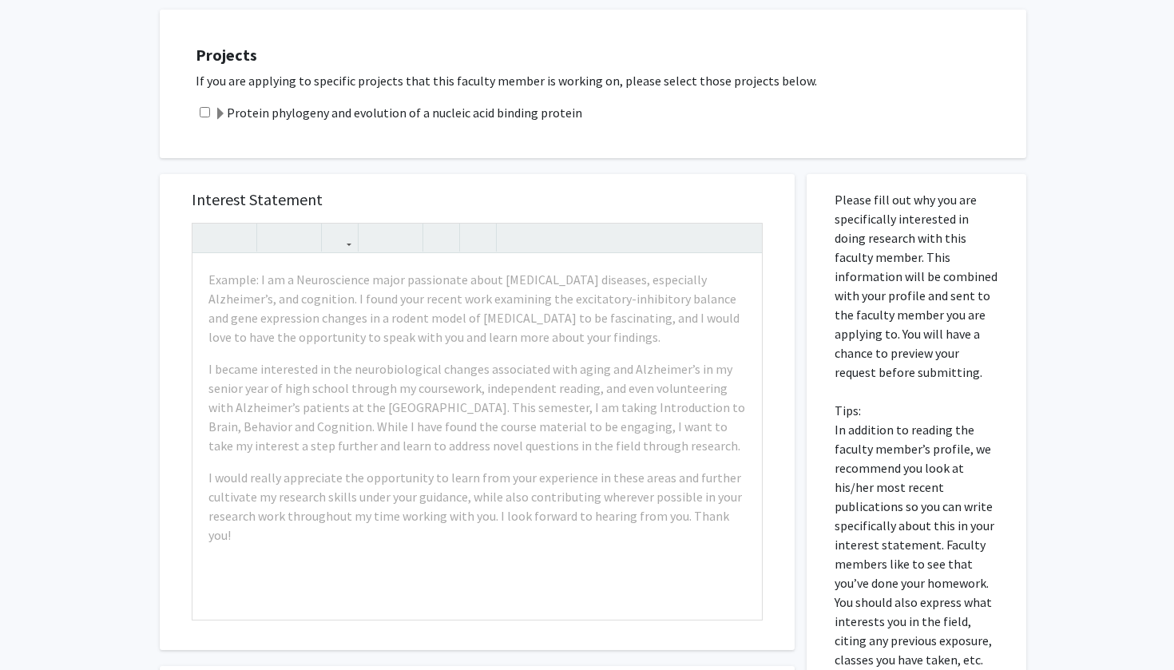
click at [214, 113] on span at bounding box center [220, 114] width 13 height 13
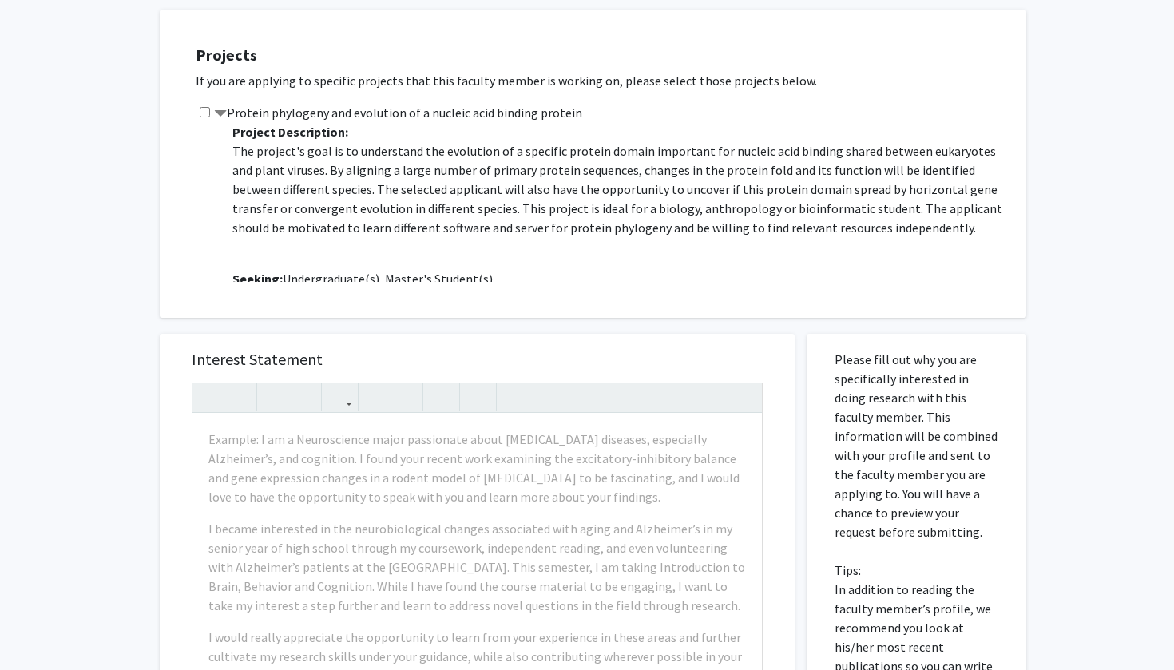
click at [201, 117] on input "checkbox" at bounding box center [205, 112] width 10 height 10
checkbox input "true"
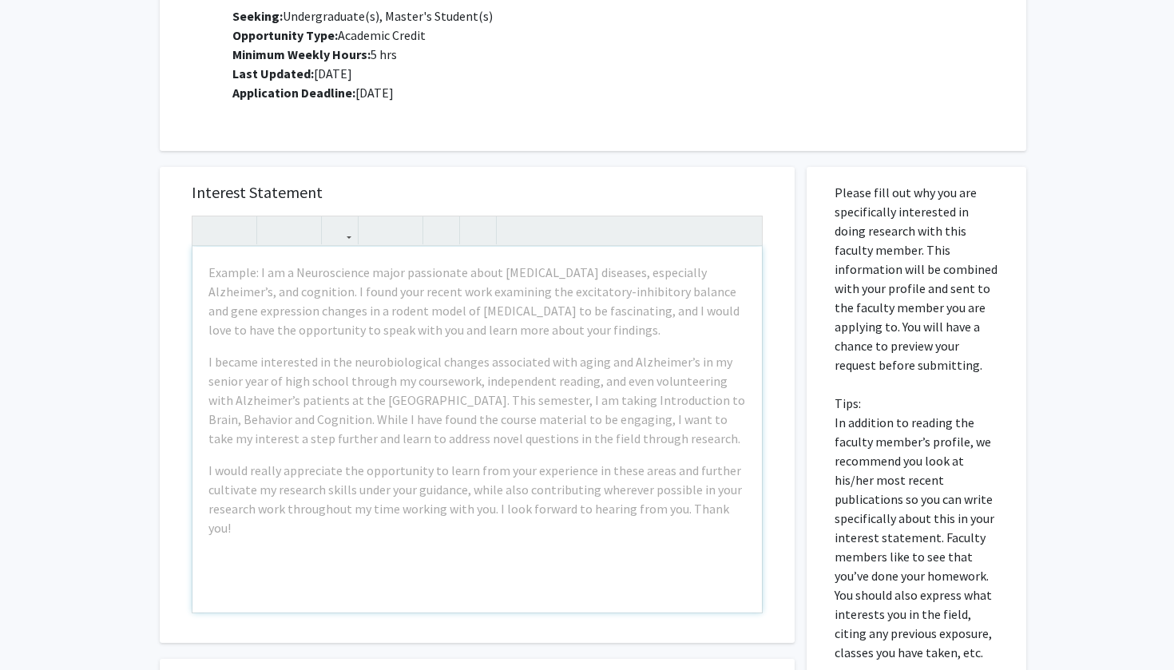
scroll to position [1476, 0]
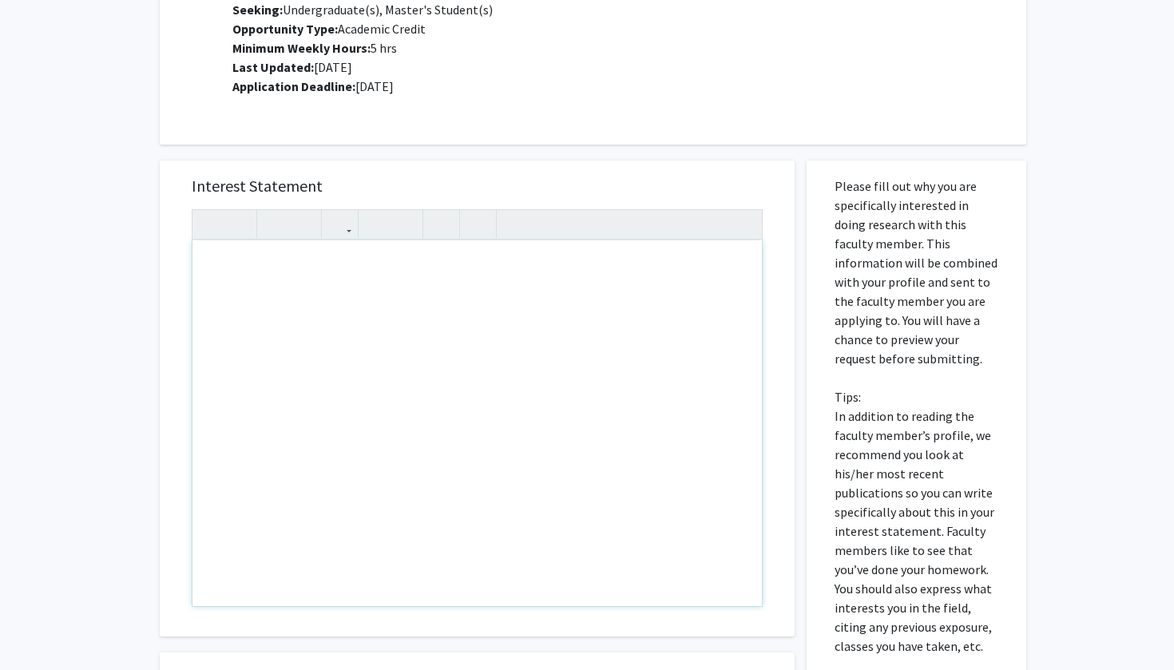
click at [295, 426] on div "Note to users with screen readers: Please press Alt+0 or Option+0 to deactivate…" at bounding box center [476, 423] width 569 height 366
paste div "Note to users with screen readers: Please press Alt+0 or Option+0 to deactivate…"
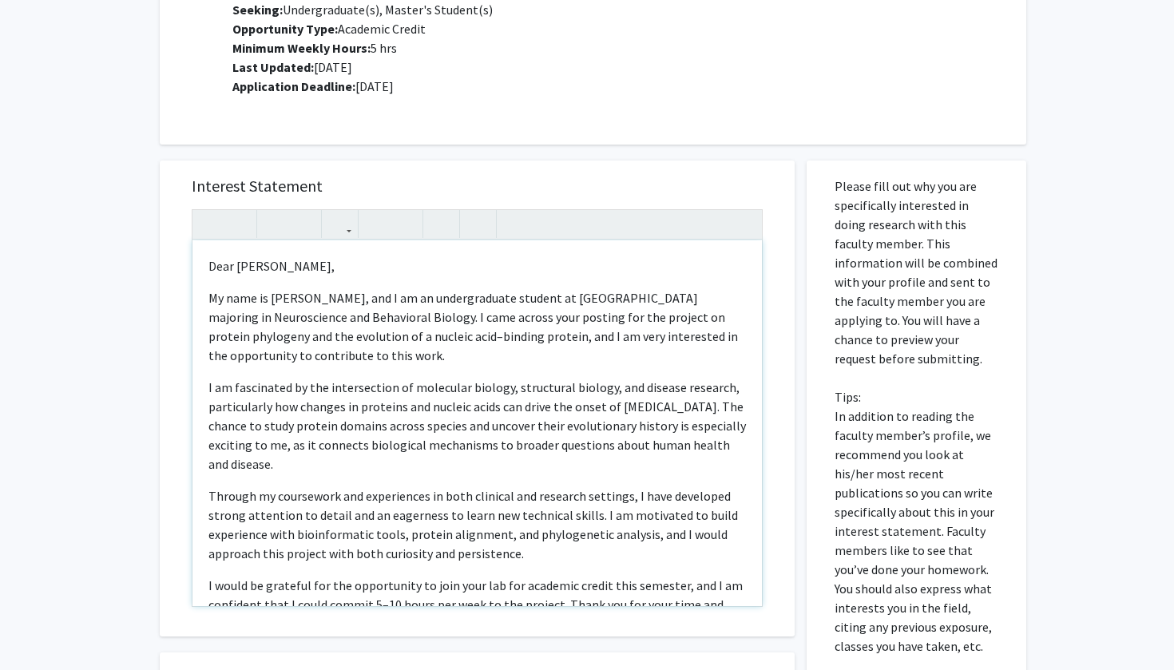
type textarea "<l>Ipsu Dolorsita Con-Adipi,</e><s>Do eius te Incid Utlab, etd M al en adminimv…"
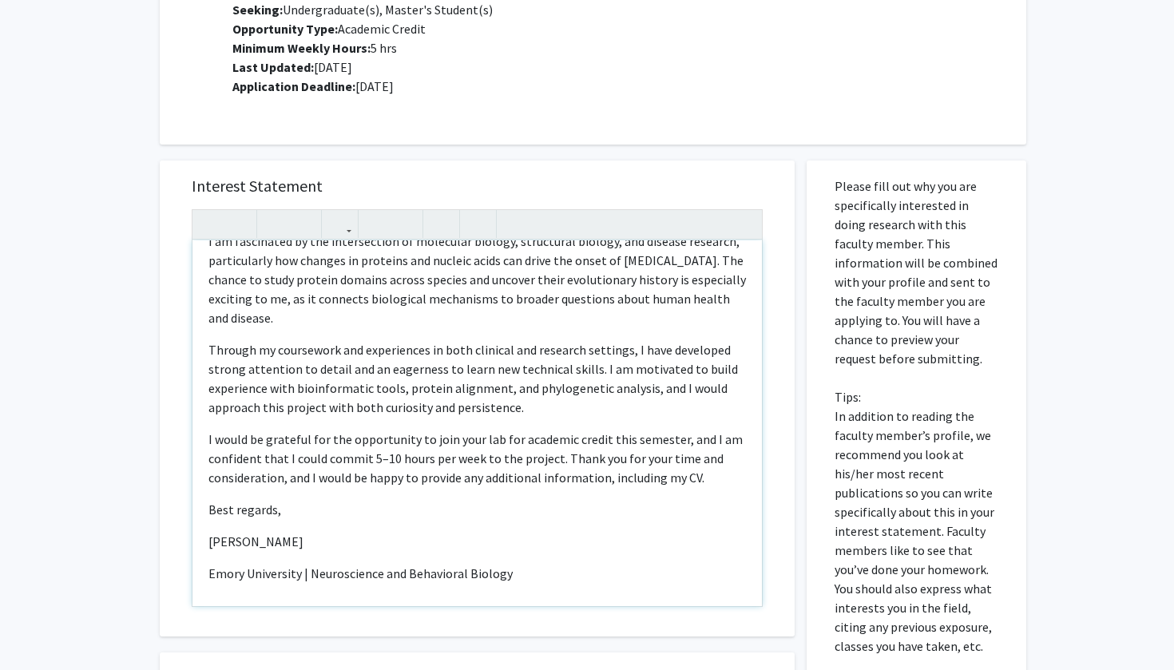
scroll to position [150, 0]
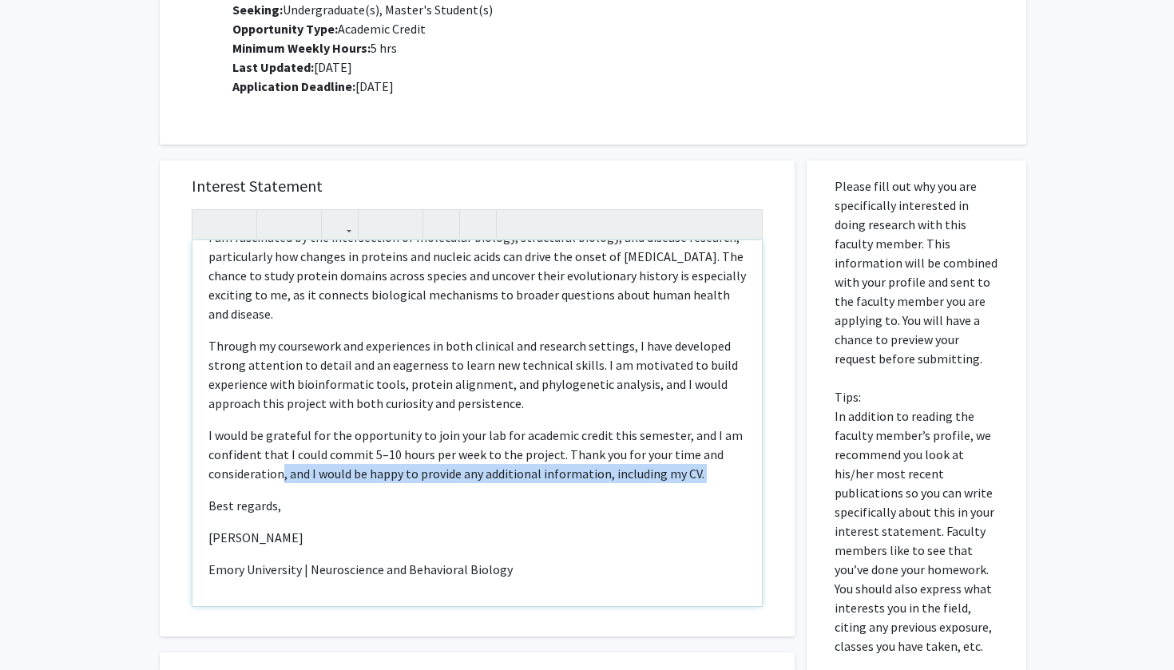
drag, startPoint x: 283, startPoint y: 479, endPoint x: 599, endPoint y: 496, distance: 316.7
click at [599, 493] on div "Dear [PERSON_NAME], My name is [PERSON_NAME], and I am an undergraduate student…" at bounding box center [476, 423] width 569 height 366
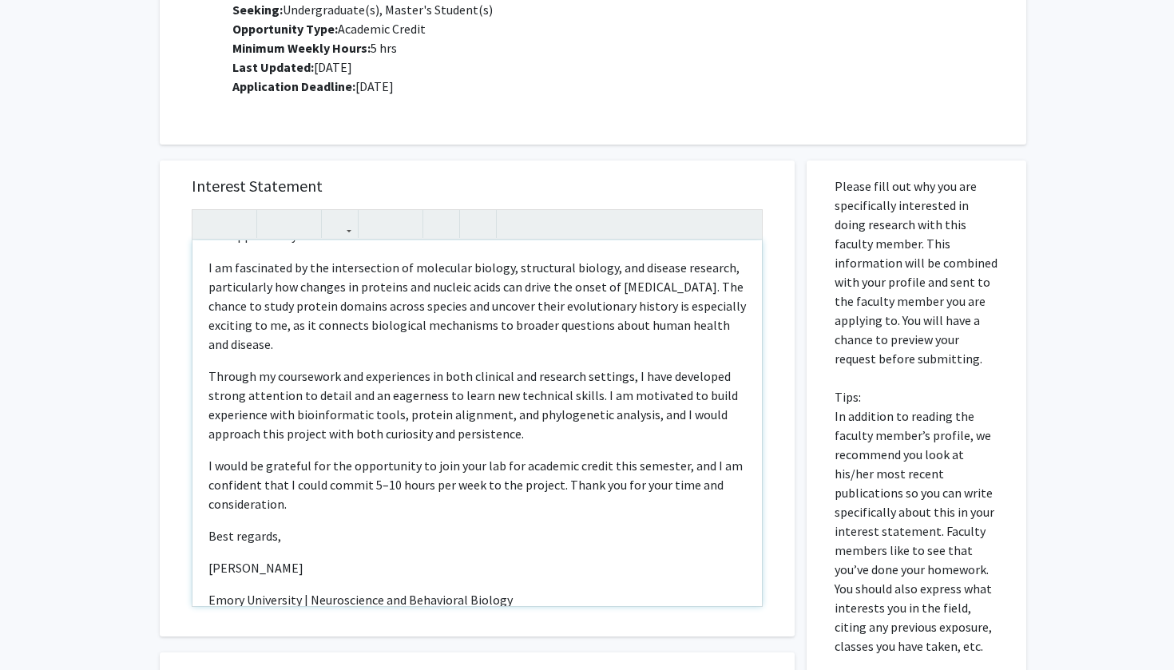
type textarea "<l>Ipsu Dolorsita Con-Adipi,</e><s>Do eius te Incid Utlab, etd M al en adminimv…"
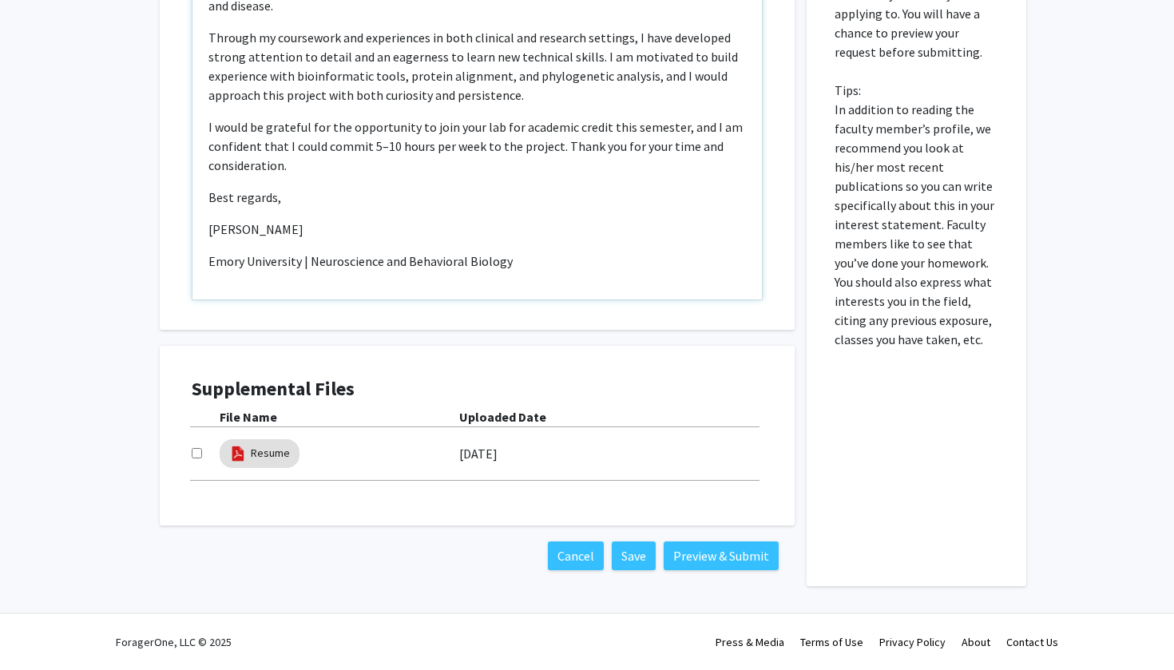
scroll to position [1785, 0]
click at [193, 451] on input "checkbox" at bounding box center [197, 453] width 10 height 10
checkbox input "true"
click at [740, 562] on button "Preview & Submit" at bounding box center [721, 555] width 115 height 29
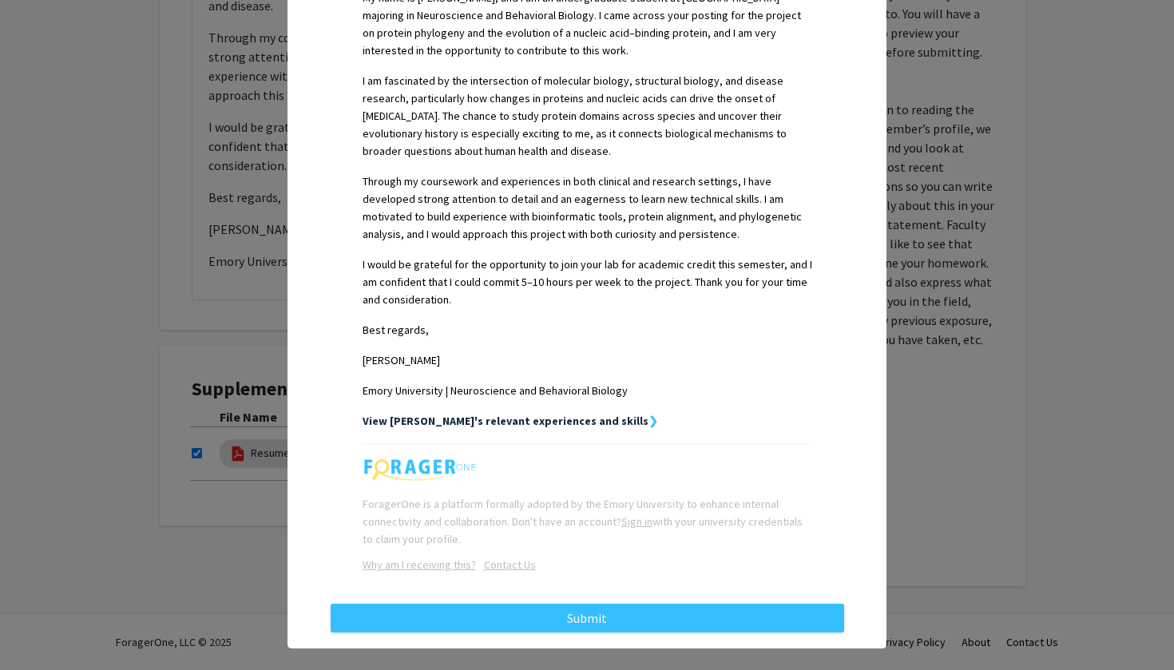
scroll to position [495, 0]
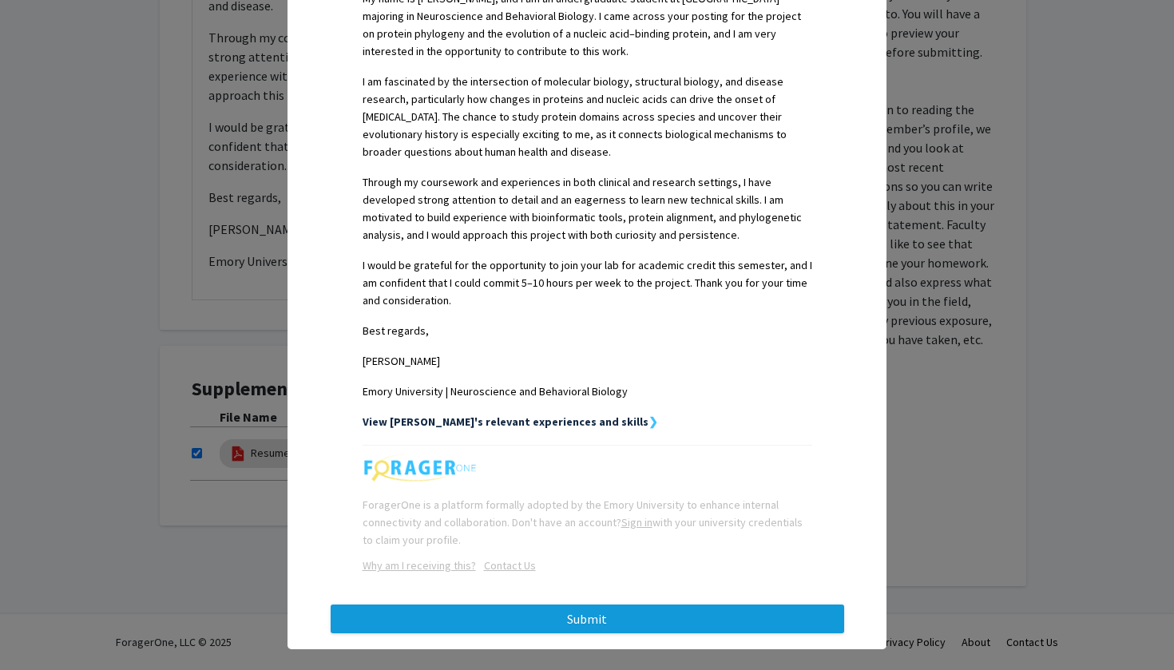
click at [671, 604] on button "Submit" at bounding box center [587, 618] width 513 height 29
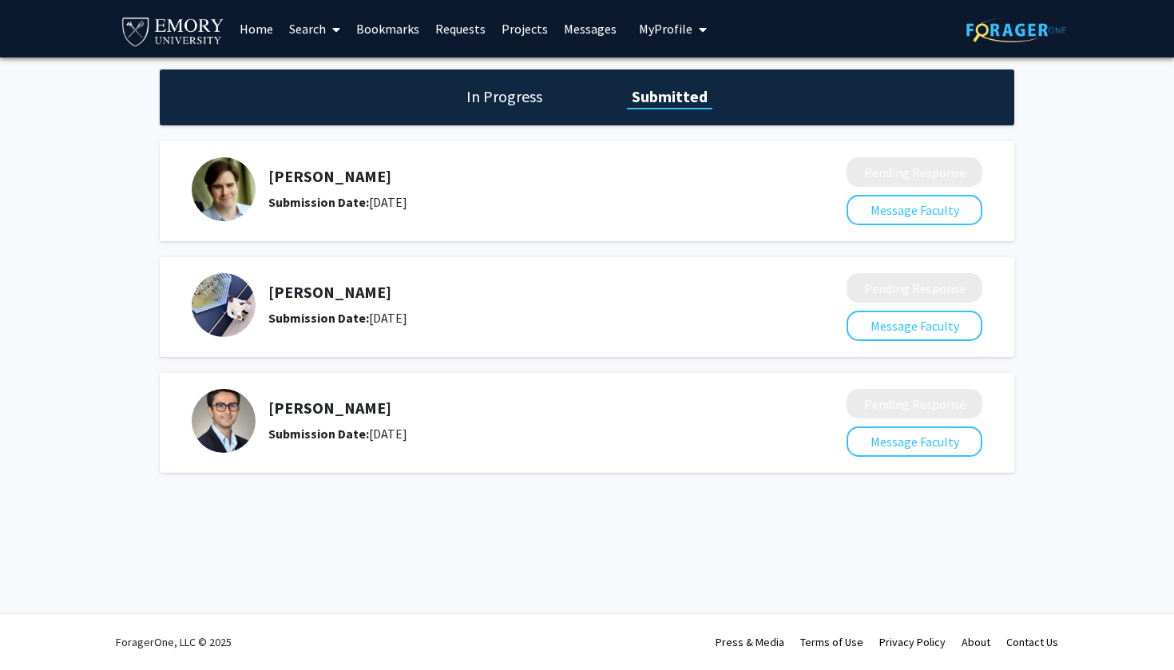
click at [299, 32] on link "Search" at bounding box center [314, 29] width 67 height 56
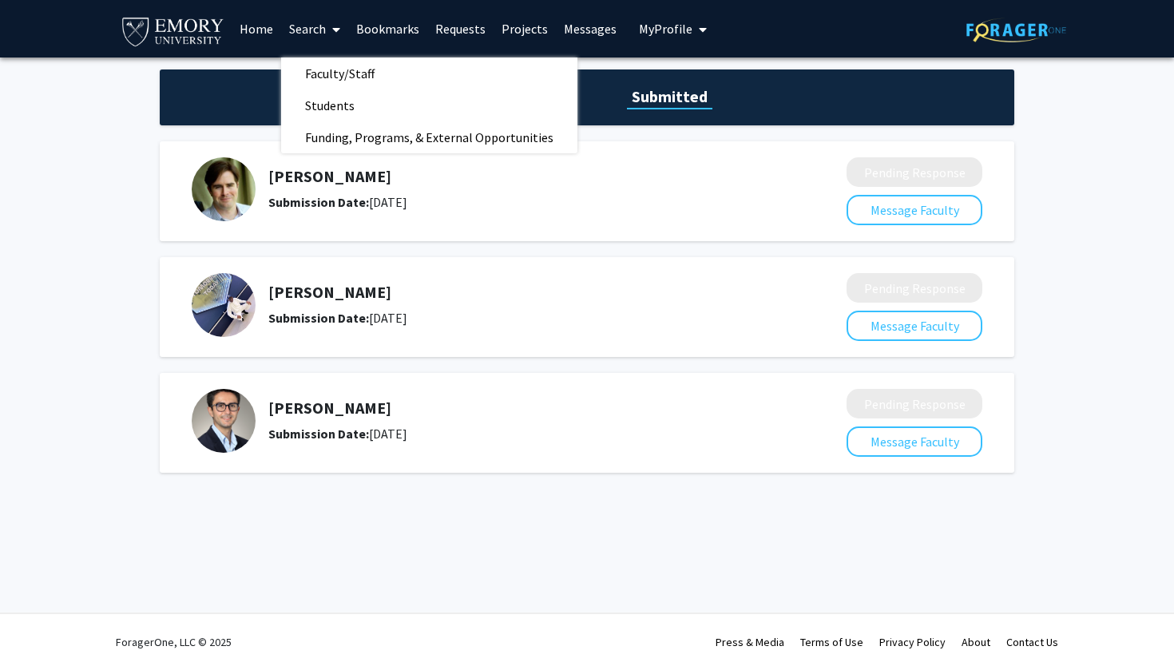
click at [263, 31] on link "Home" at bounding box center [257, 29] width 50 height 56
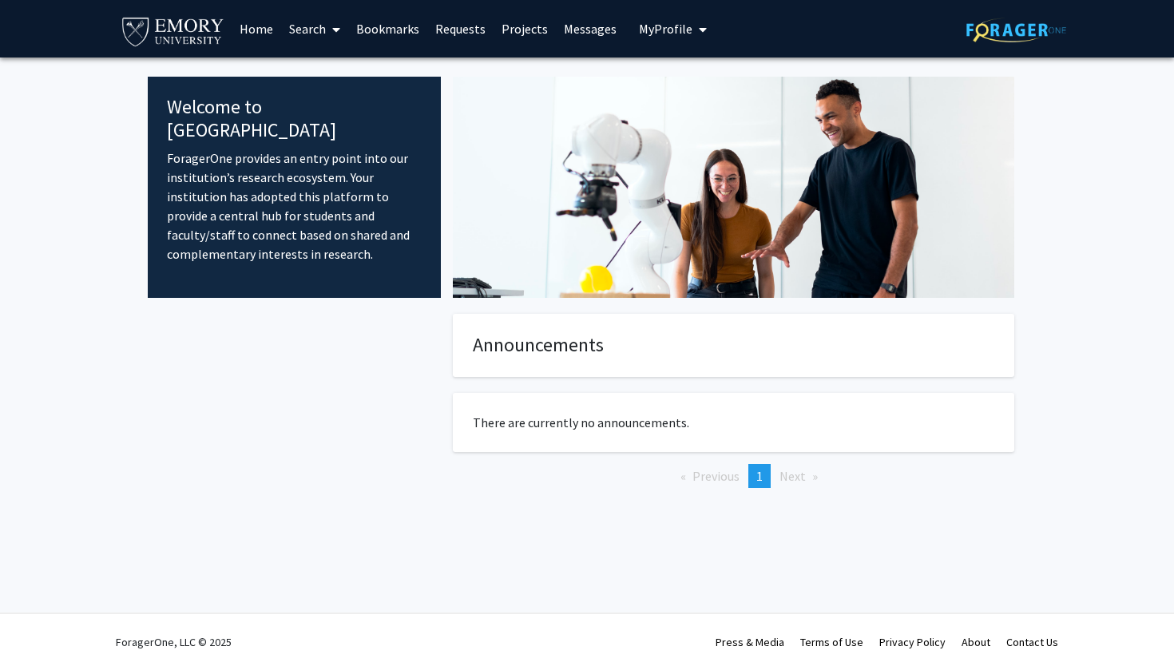
click at [315, 23] on link "Search" at bounding box center [314, 29] width 67 height 56
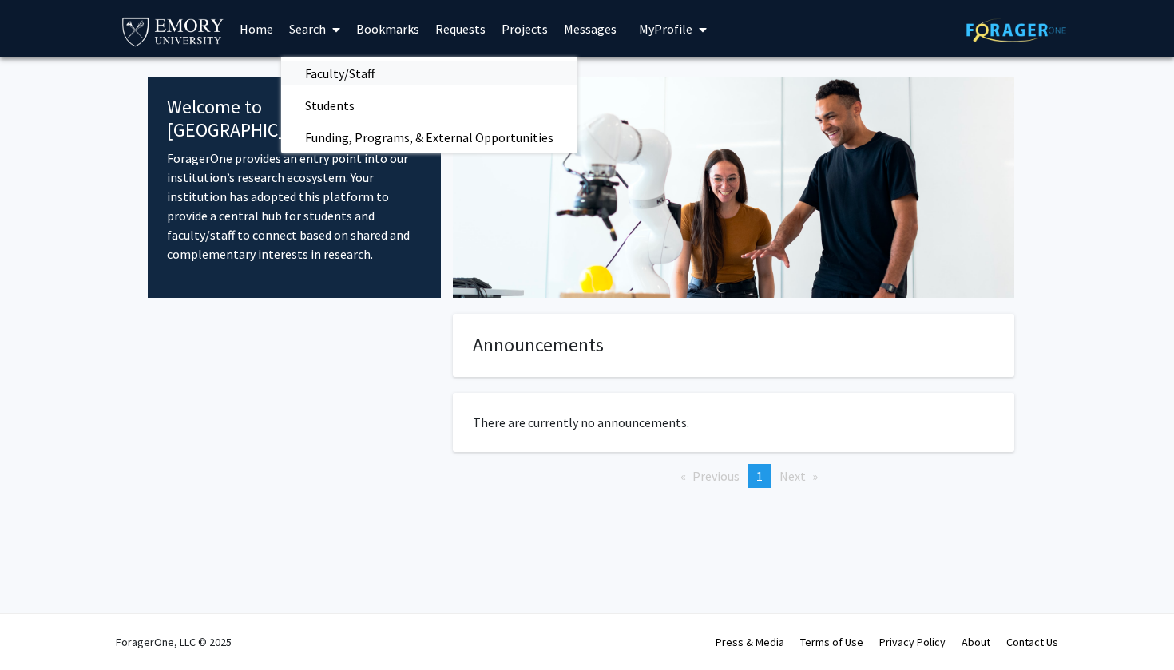
click at [323, 71] on span "Faculty/Staff" at bounding box center [339, 73] width 117 height 32
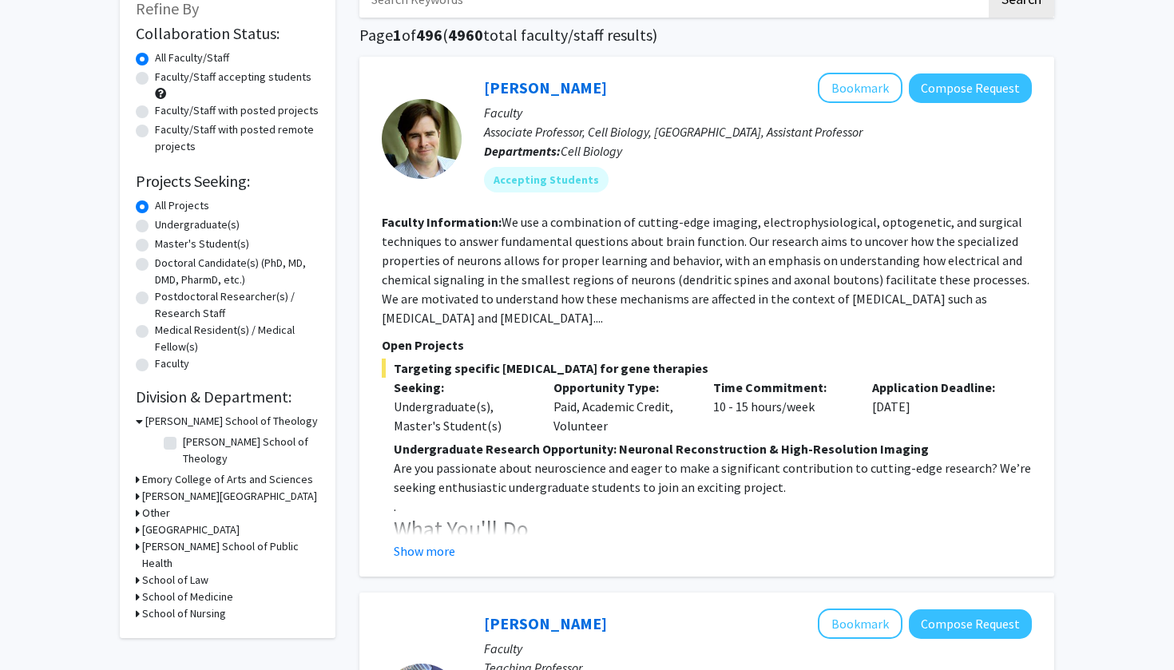
scroll to position [105, 0]
click at [155, 231] on label "Undergraduate(s)" at bounding box center [197, 224] width 85 height 17
click at [155, 226] on input "Undergraduate(s)" at bounding box center [160, 221] width 10 height 10
radio input "true"
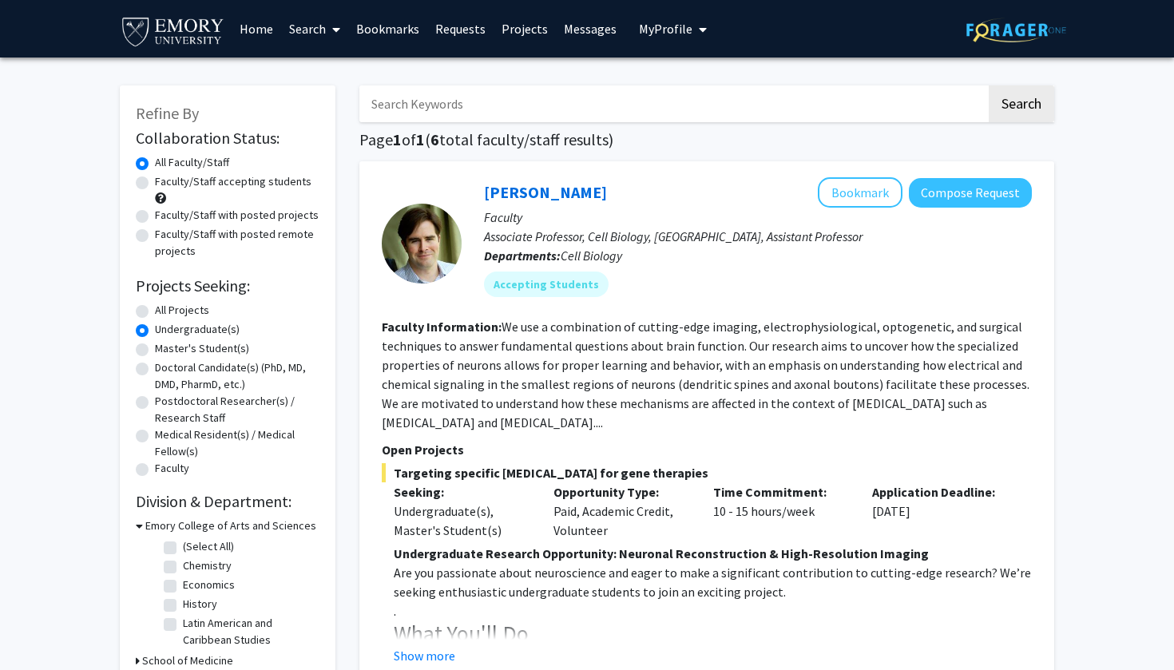
scroll to position [3, 0]
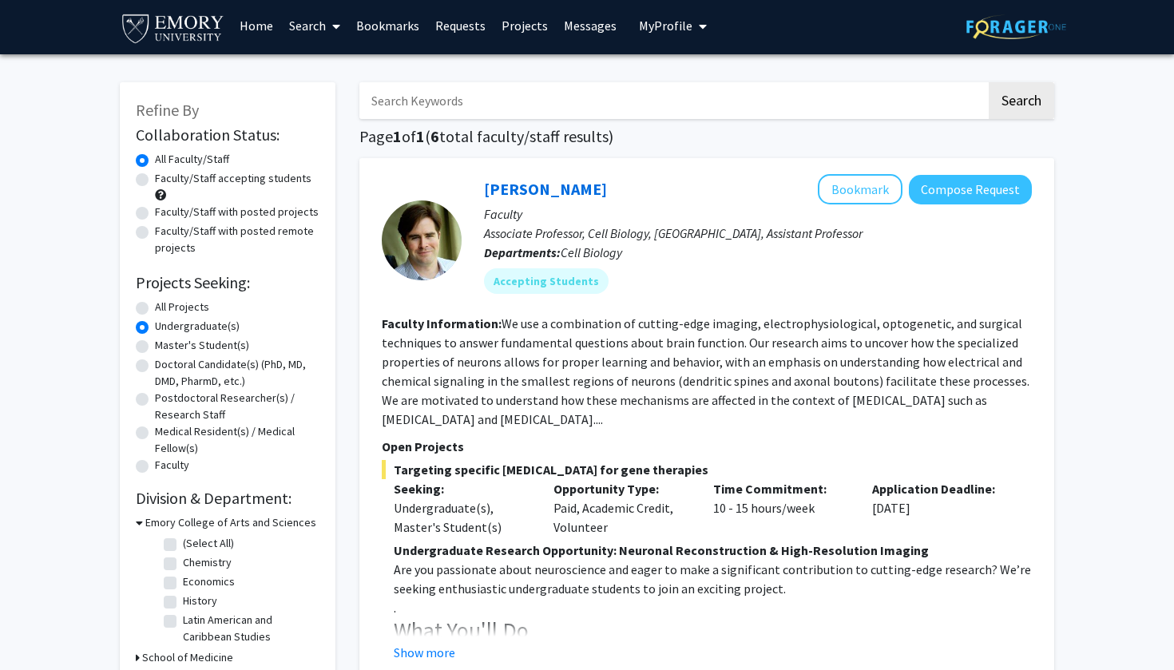
click at [155, 313] on label "All Projects" at bounding box center [182, 307] width 54 height 17
click at [155, 309] on input "All Projects" at bounding box center [160, 304] width 10 height 10
radio input "true"
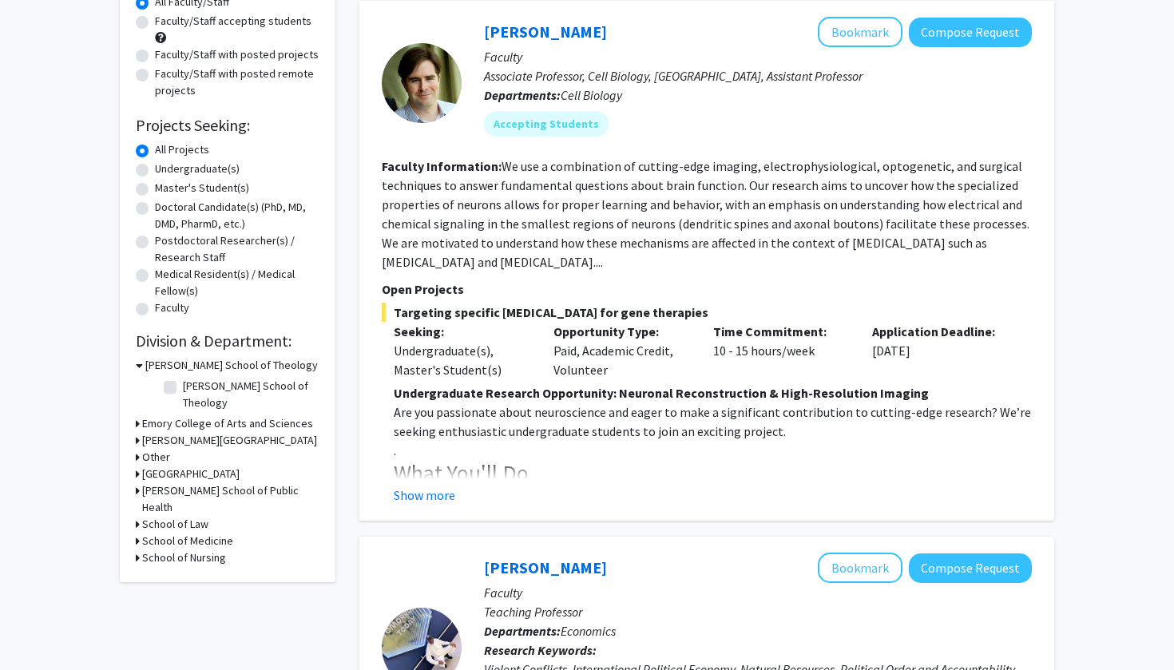
scroll to position [182, 0]
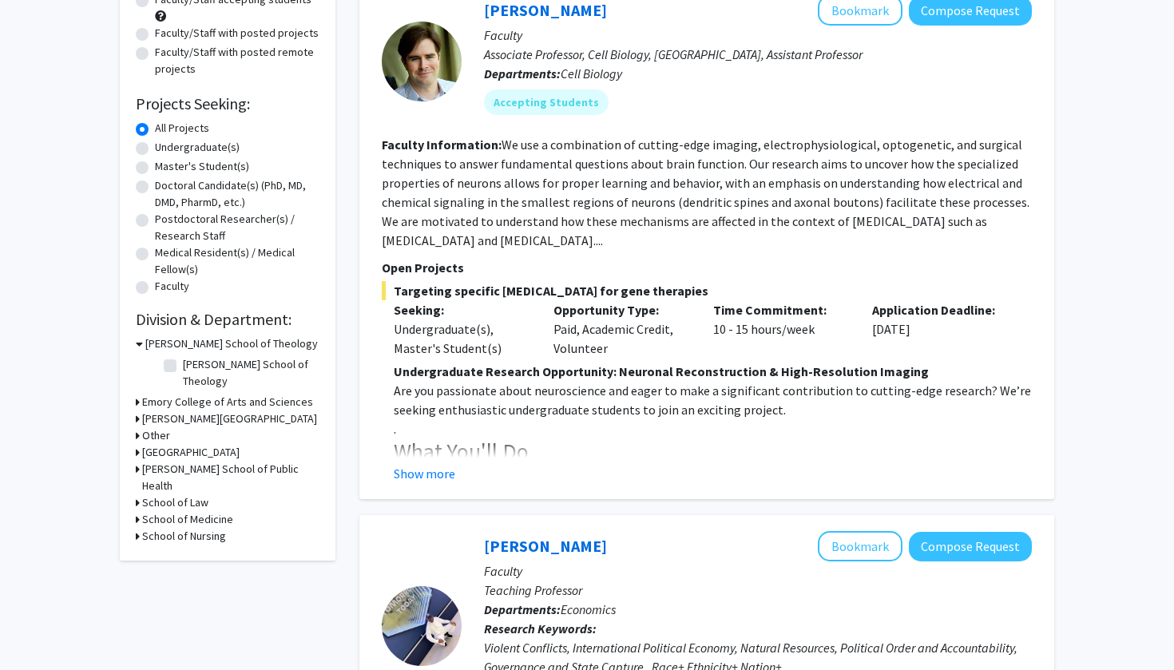
click at [240, 394] on h3 "Emory College of Arts and Sciences" at bounding box center [227, 402] width 171 height 17
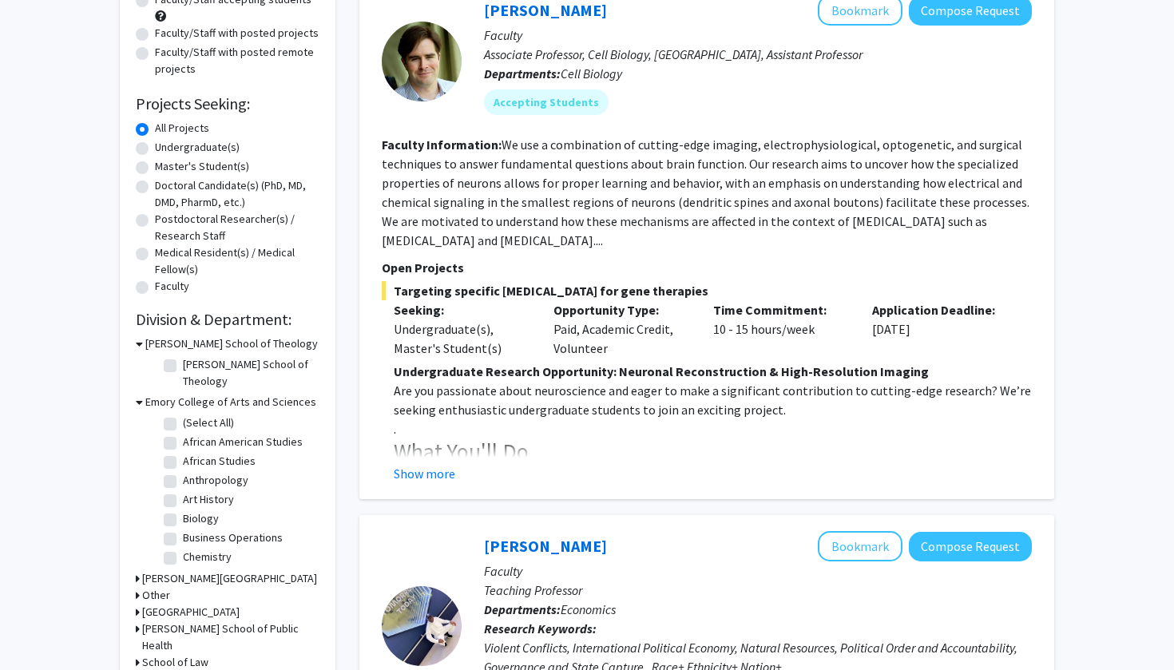
click at [183, 414] on label "(Select All)" at bounding box center [208, 422] width 51 height 17
click at [183, 414] on input "(Select All)" at bounding box center [188, 419] width 10 height 10
checkbox input "true"
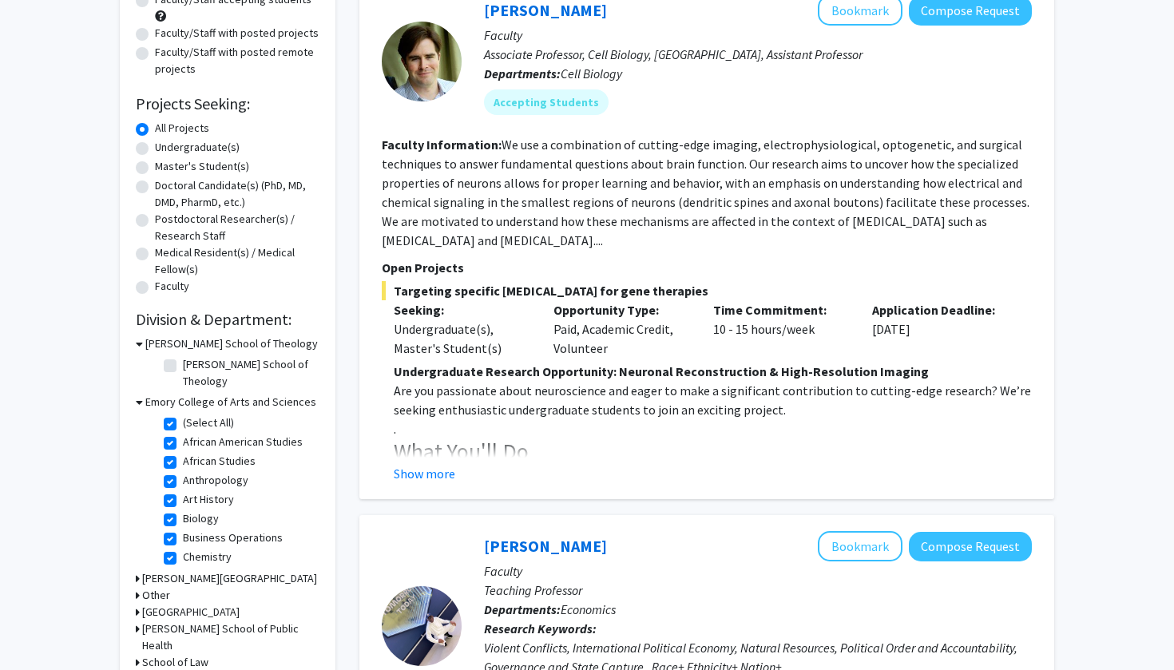
checkbox input "true"
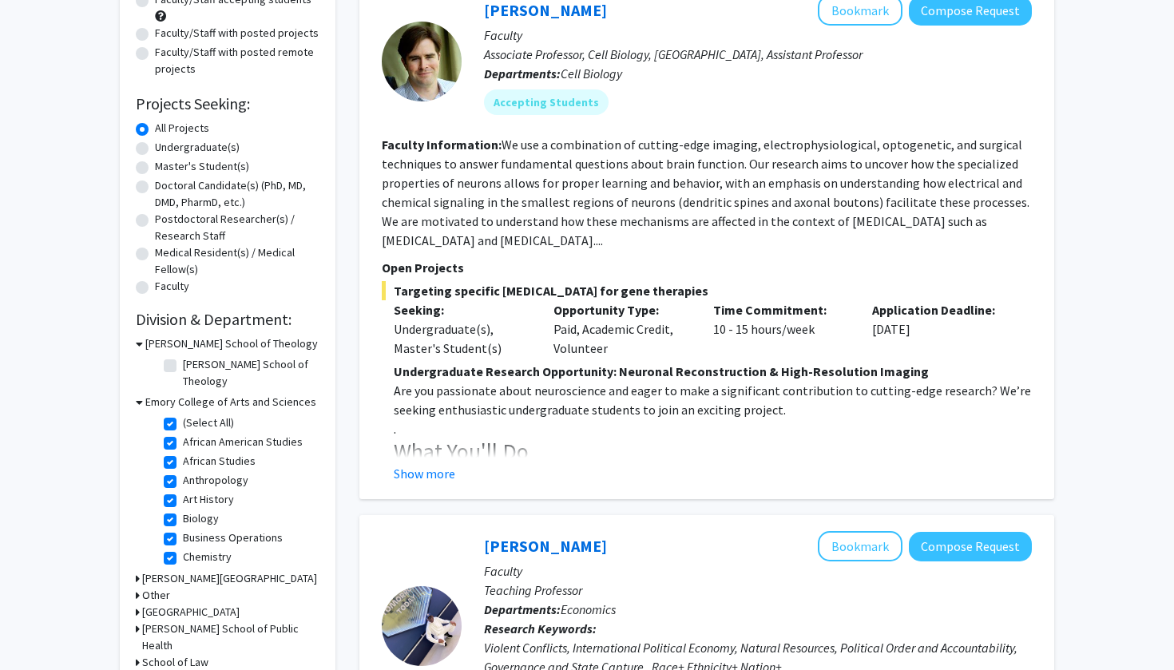
checkbox input "true"
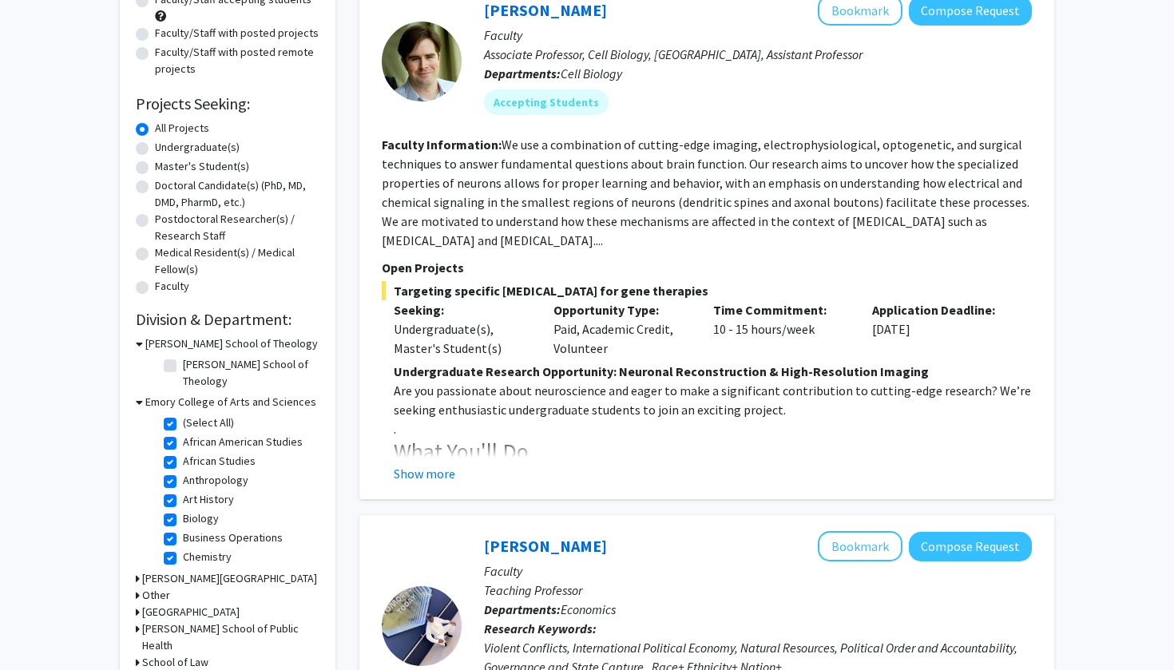
checkbox input "true"
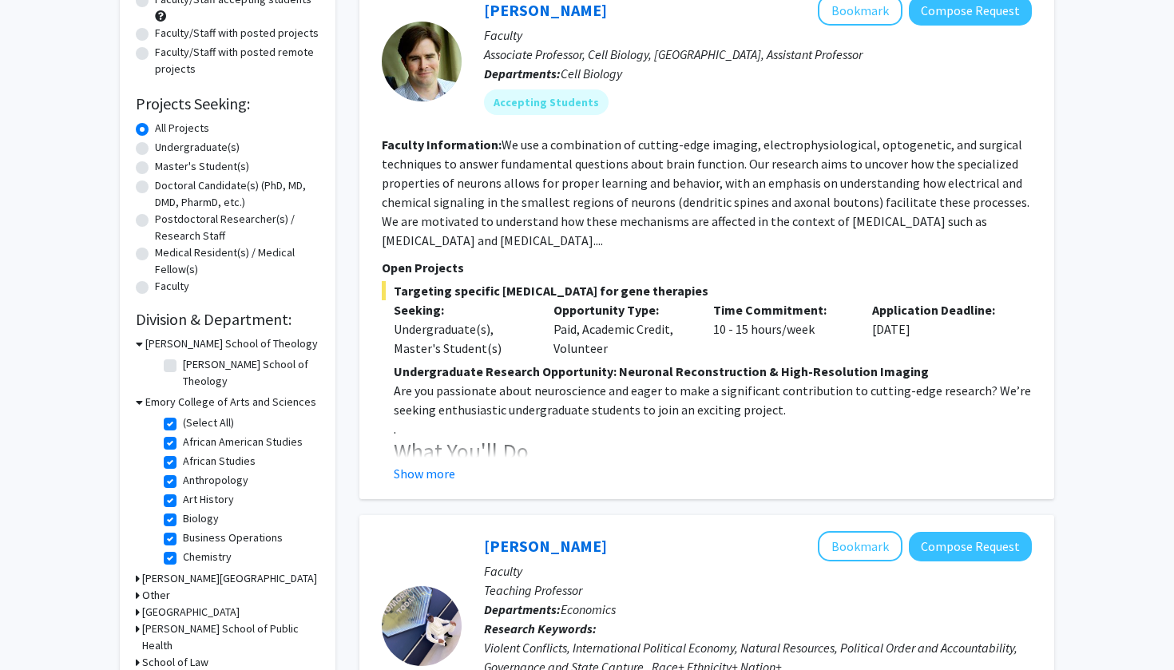
checkbox input "true"
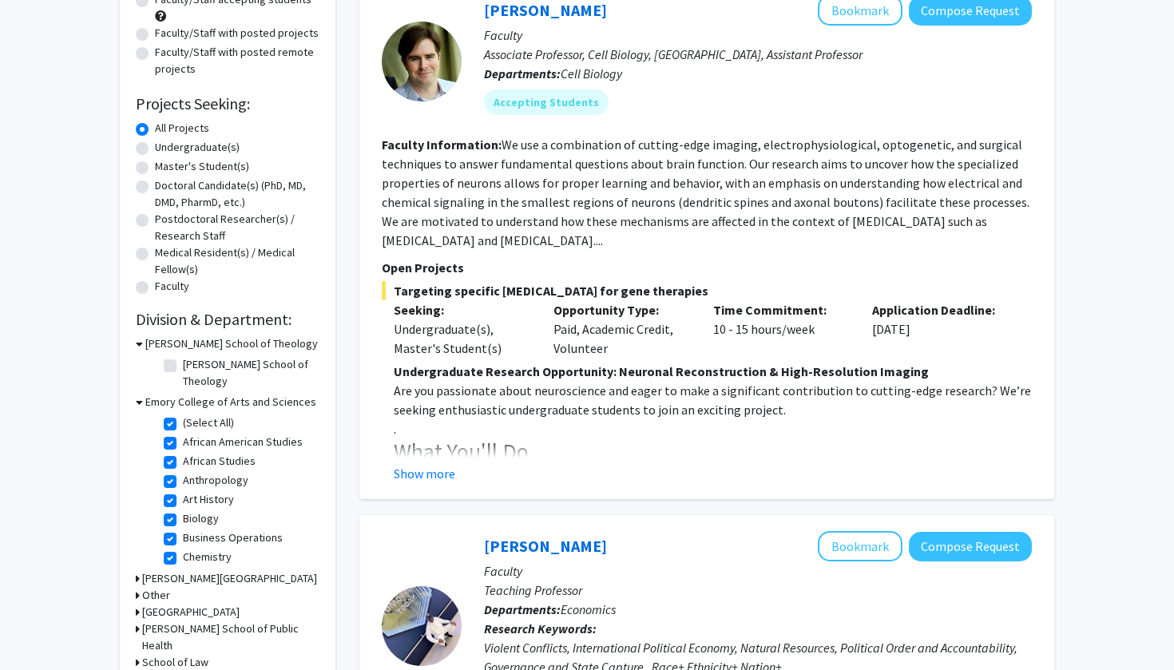
checkbox input "true"
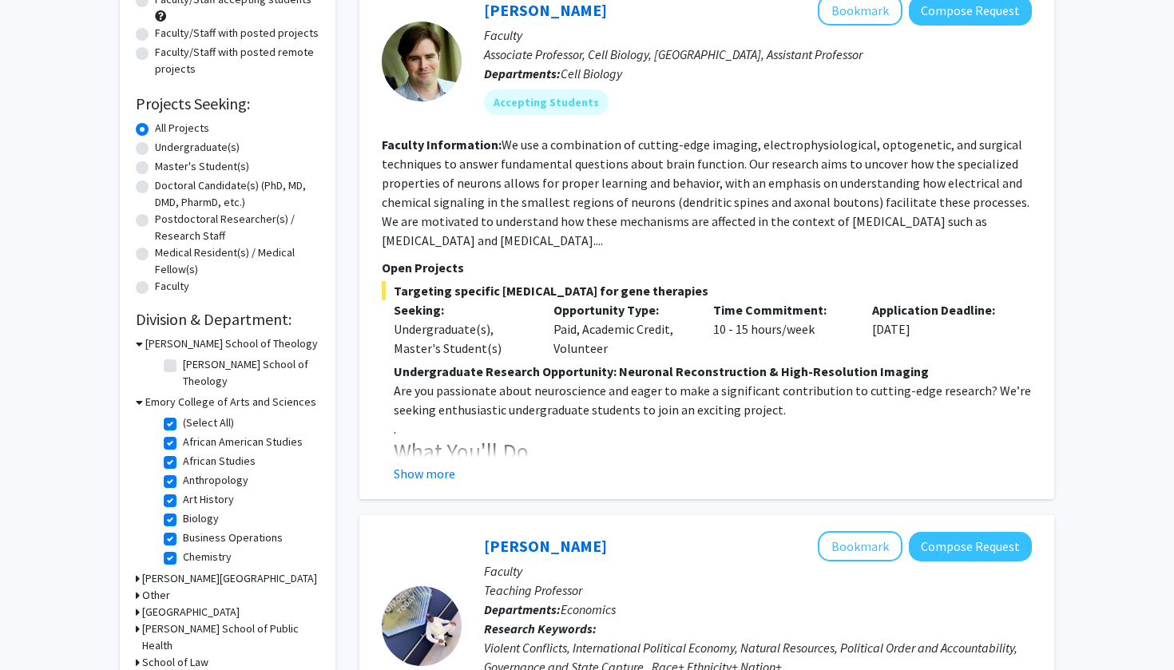
checkbox input "true"
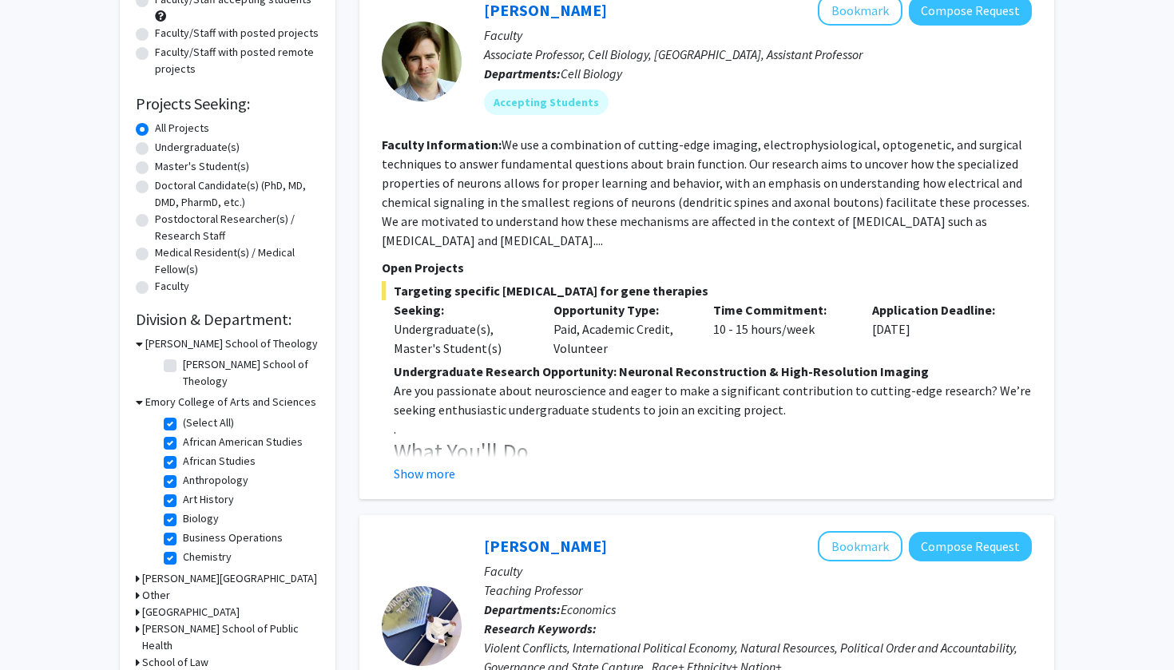
checkbox input "true"
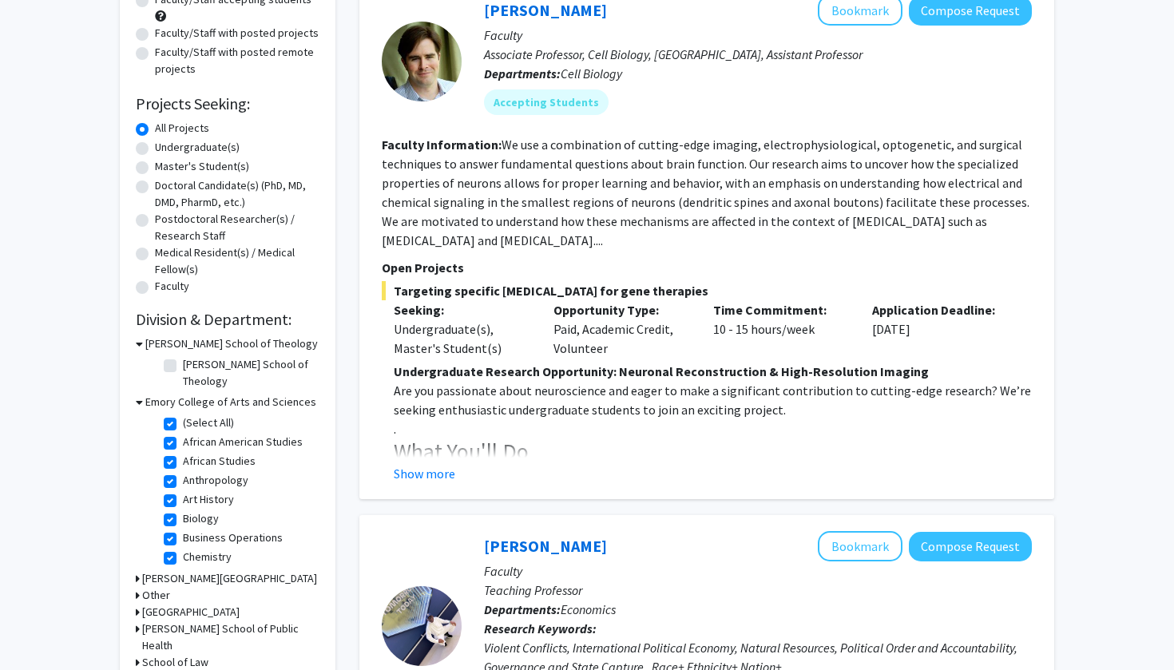
checkbox input "true"
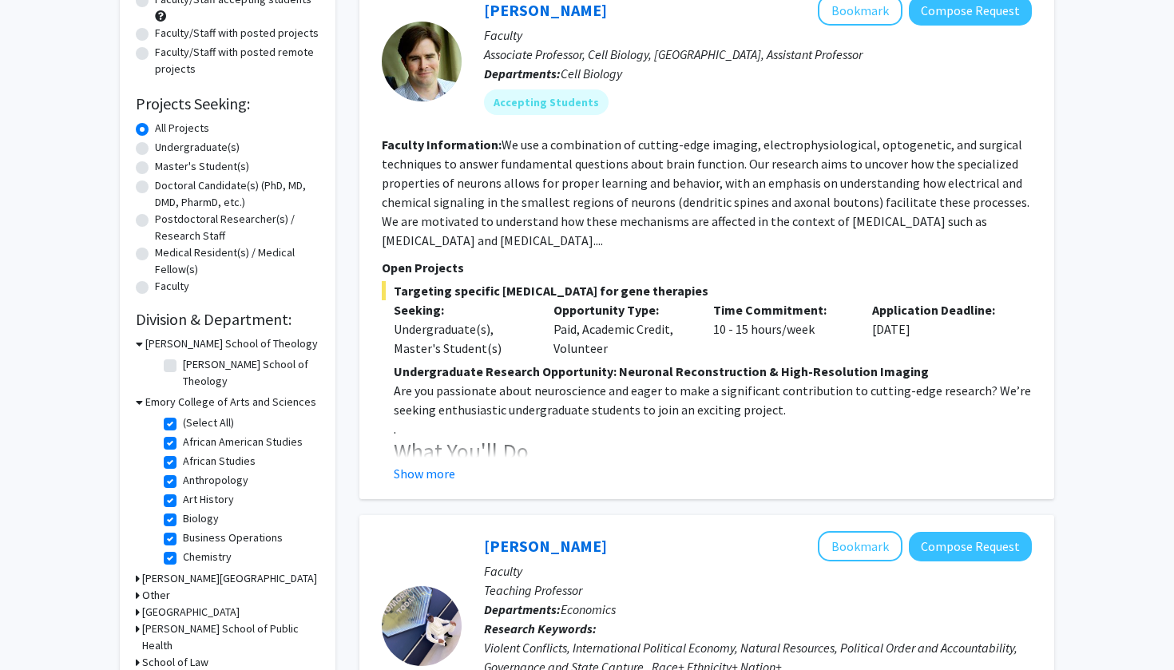
checkbox input "true"
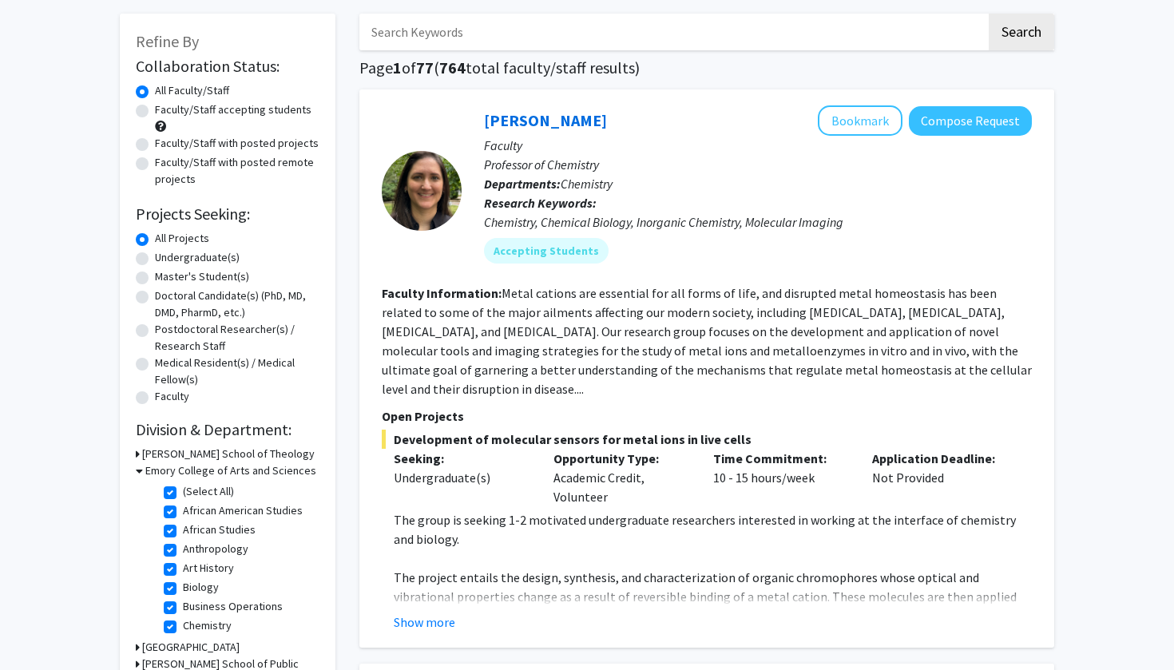
scroll to position [68, 0]
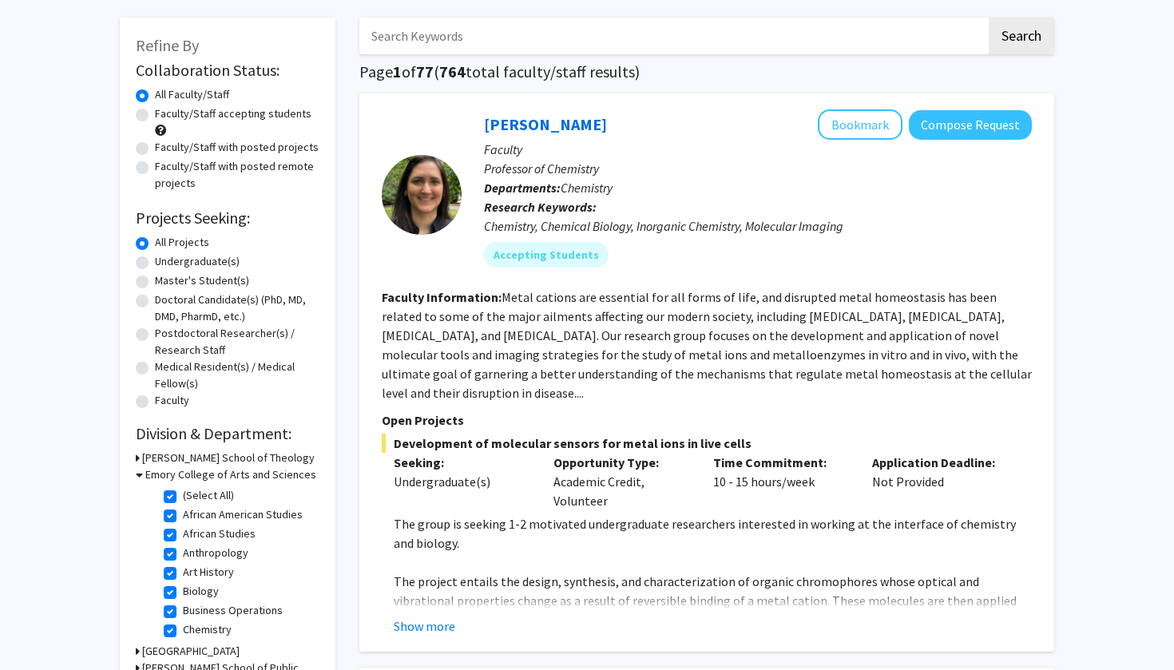
click at [149, 266] on div "Undergraduate(s)" at bounding box center [228, 262] width 184 height 19
click at [155, 265] on label "Undergraduate(s)" at bounding box center [197, 261] width 85 height 17
click at [155, 264] on input "Undergraduate(s)" at bounding box center [160, 258] width 10 height 10
radio input "true"
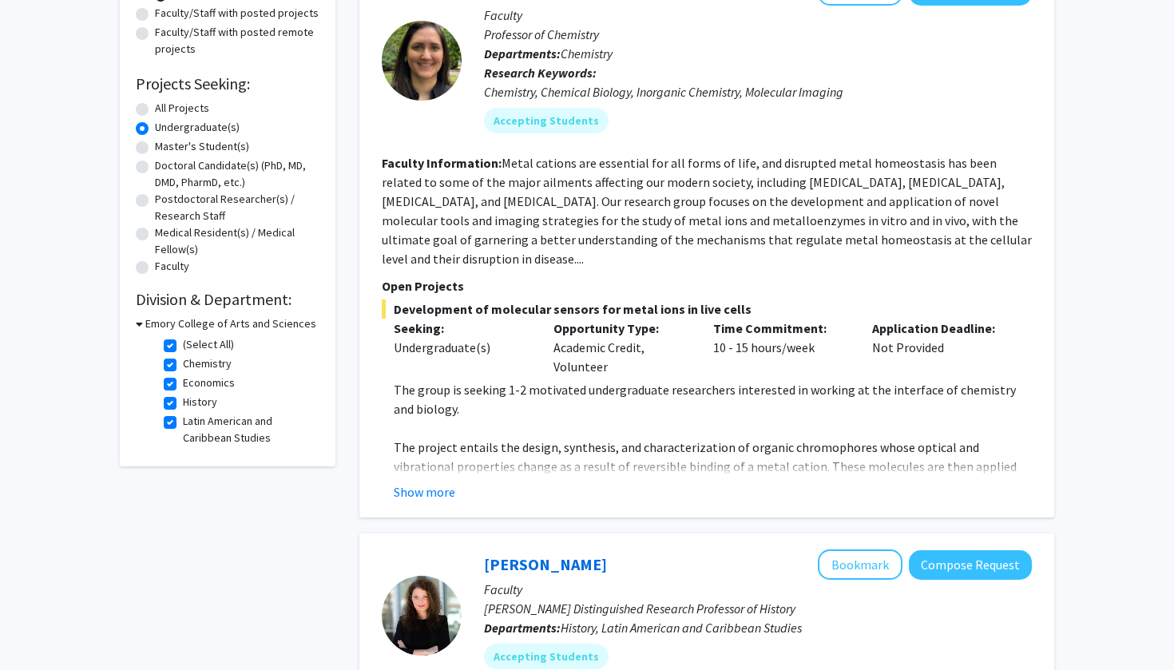
scroll to position [188, 0]
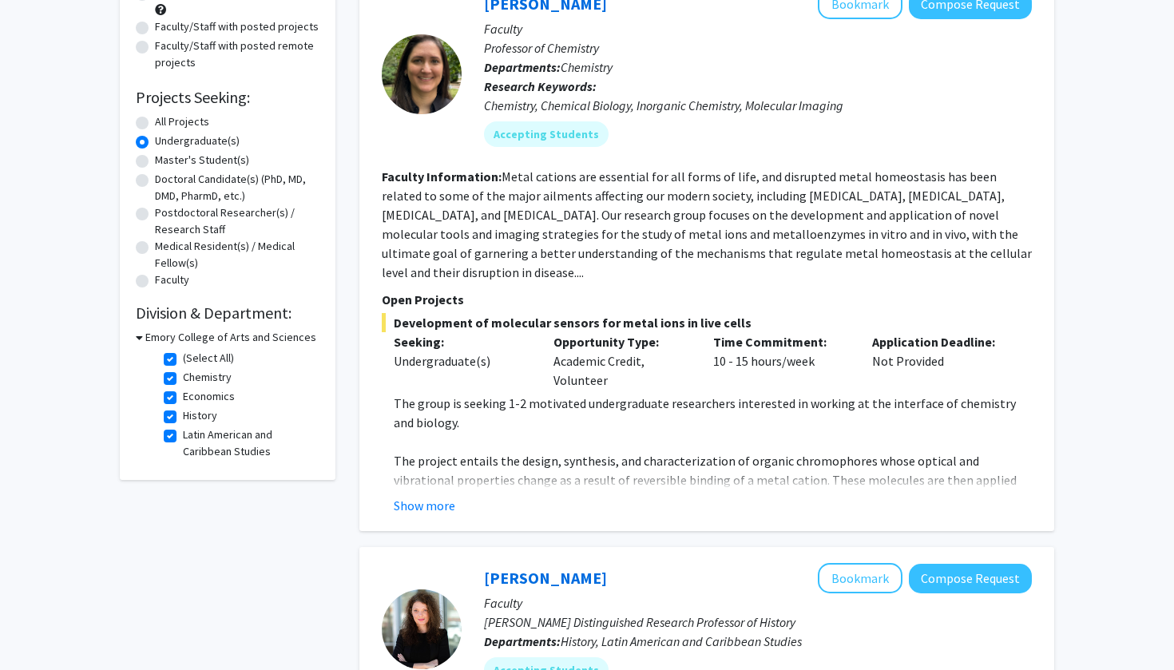
click at [145, 338] on h3 "Emory College of Arts and Sciences" at bounding box center [230, 337] width 171 height 17
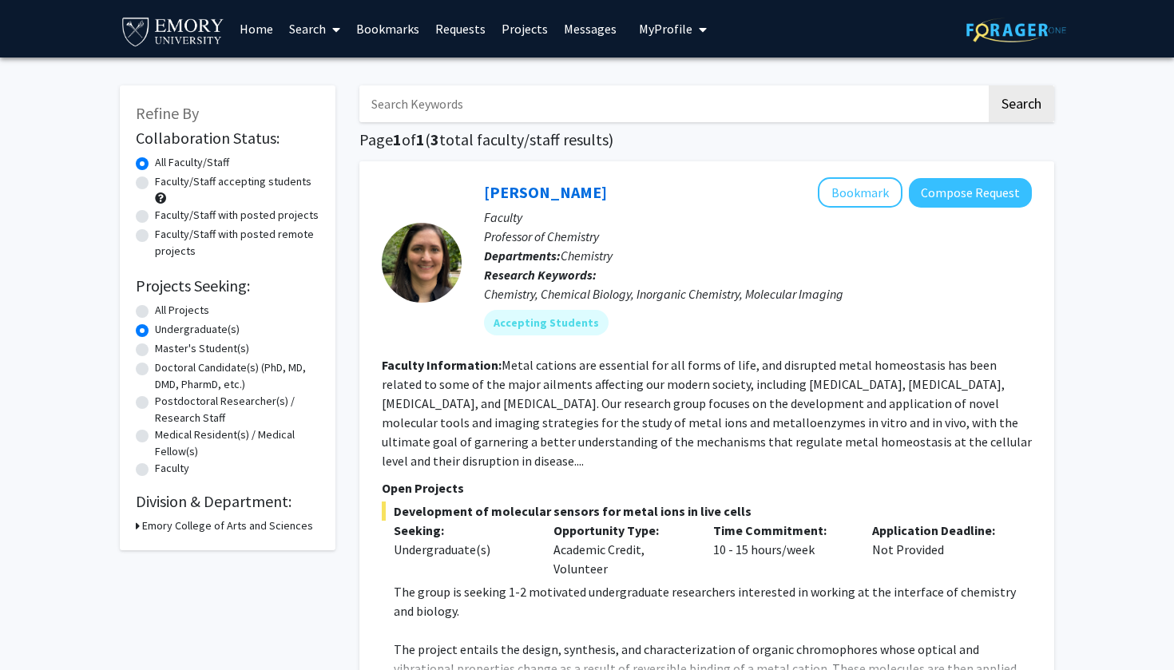
scroll to position [0, 0]
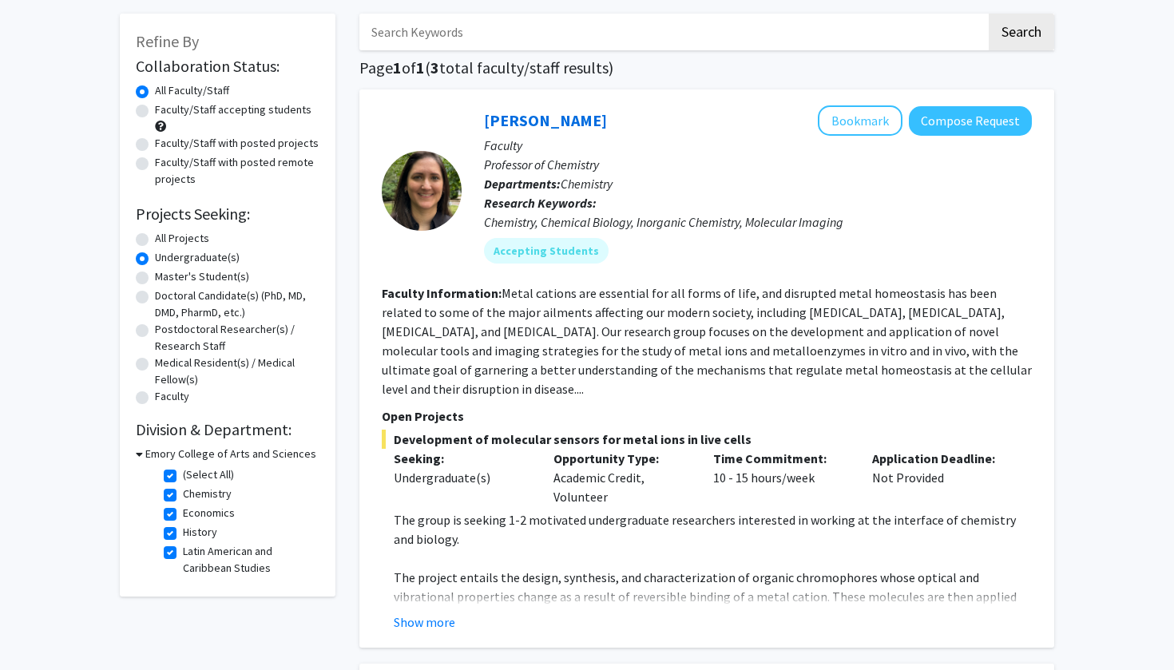
scroll to position [94, 0]
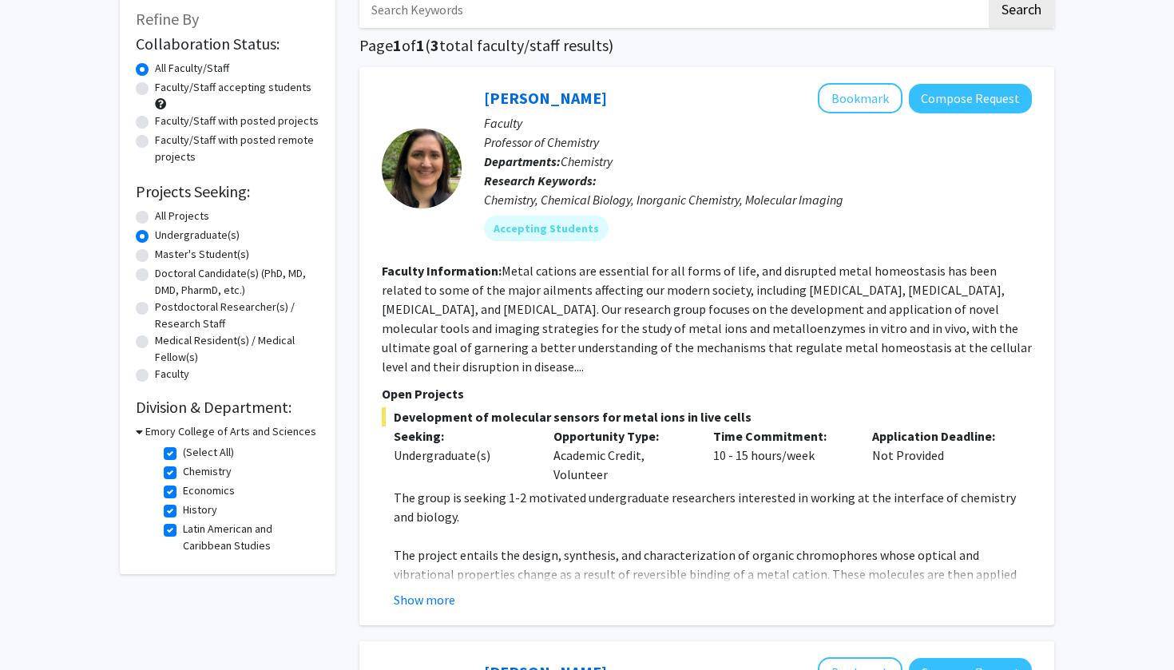
click at [169, 462] on fg-checkbox "(Select All) (Select All)" at bounding box center [240, 453] width 152 height 19
click at [183, 458] on label "(Select All)" at bounding box center [208, 452] width 51 height 17
click at [183, 454] on input "(Select All)" at bounding box center [188, 449] width 10 height 10
checkbox input "false"
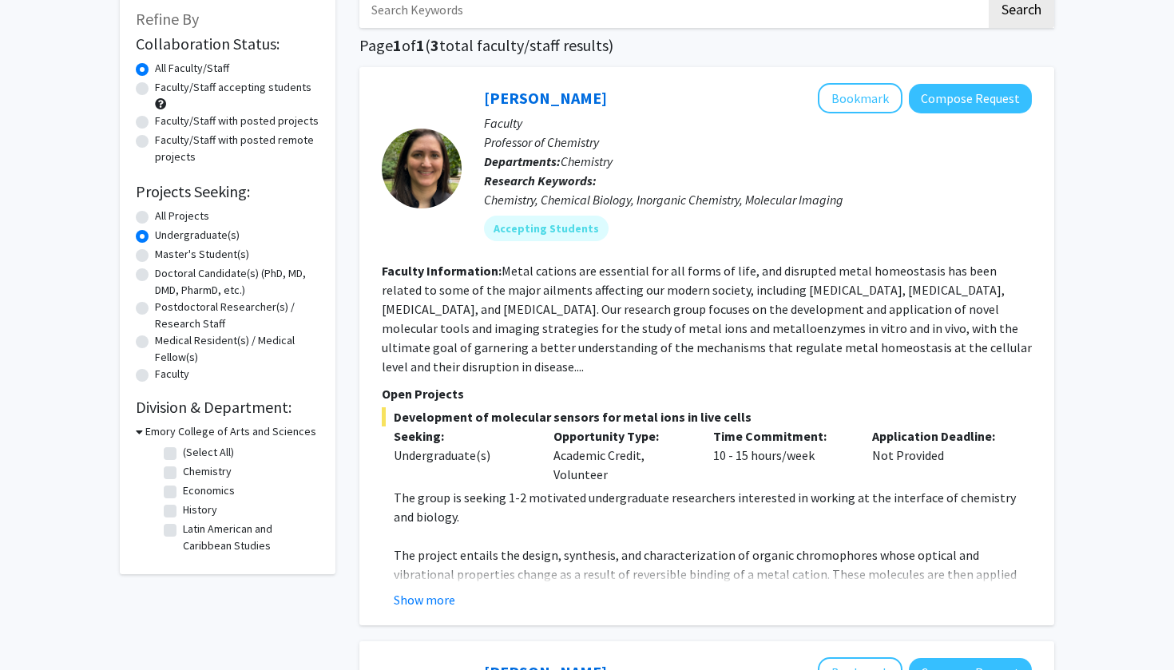
checkbox input "false"
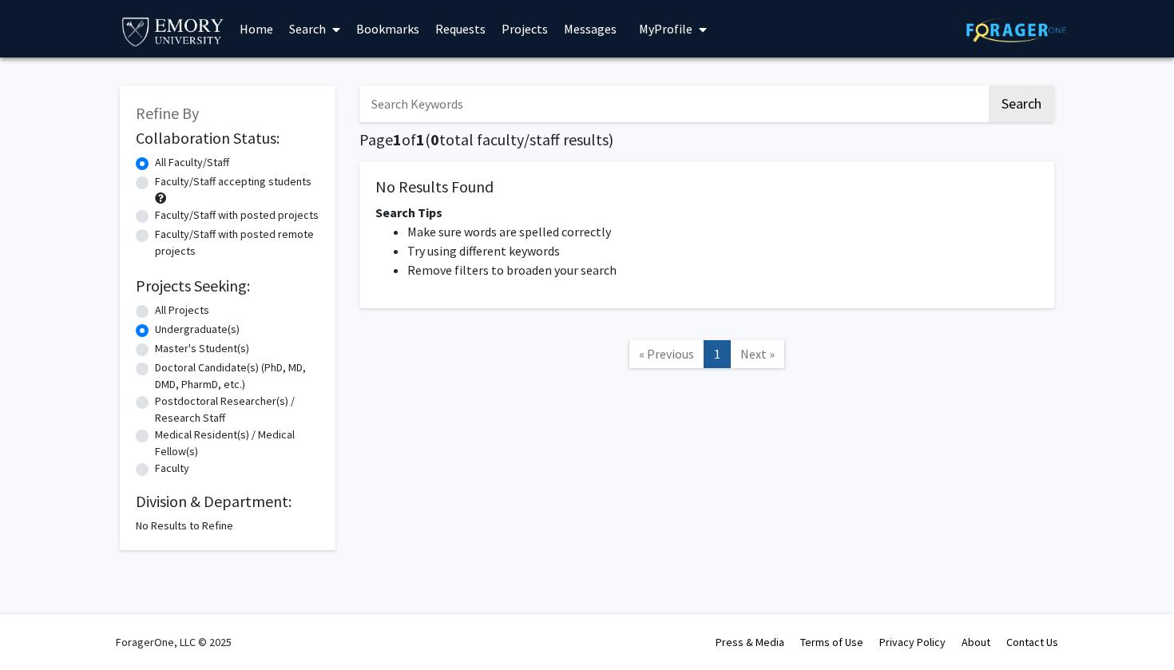
click at [155, 314] on label "All Projects" at bounding box center [182, 310] width 54 height 17
click at [155, 312] on input "All Projects" at bounding box center [160, 307] width 10 height 10
radio input "true"
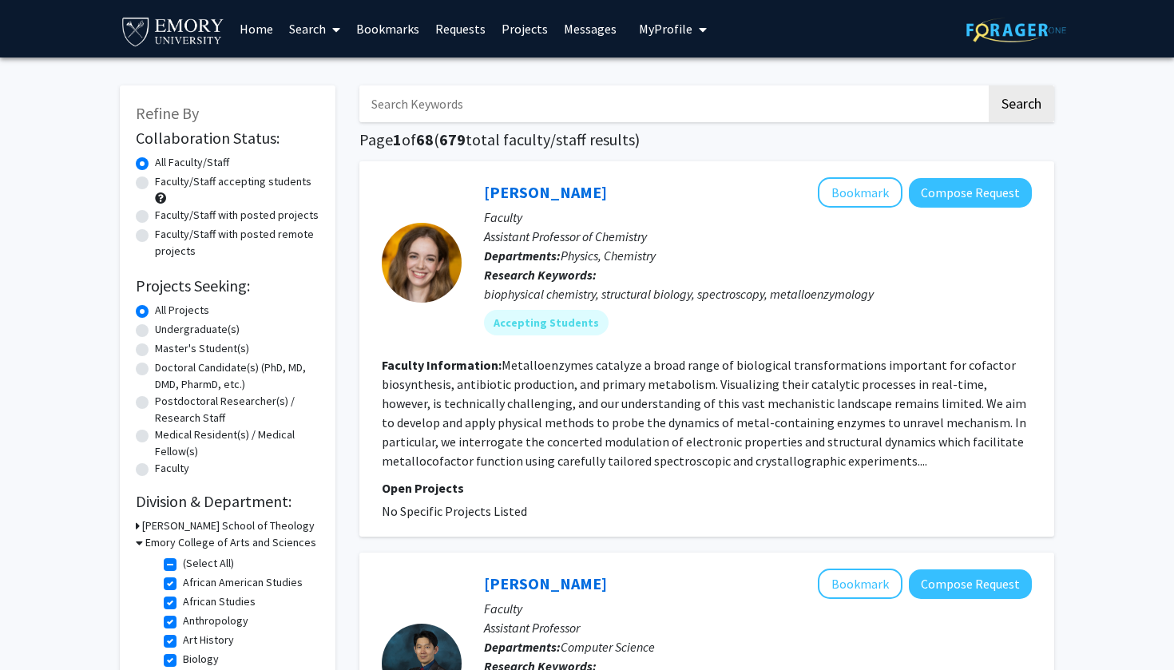
click at [155, 335] on label "Undergraduate(s)" at bounding box center [197, 329] width 85 height 17
click at [155, 331] on input "Undergraduate(s)" at bounding box center [160, 326] width 10 height 10
radio input "true"
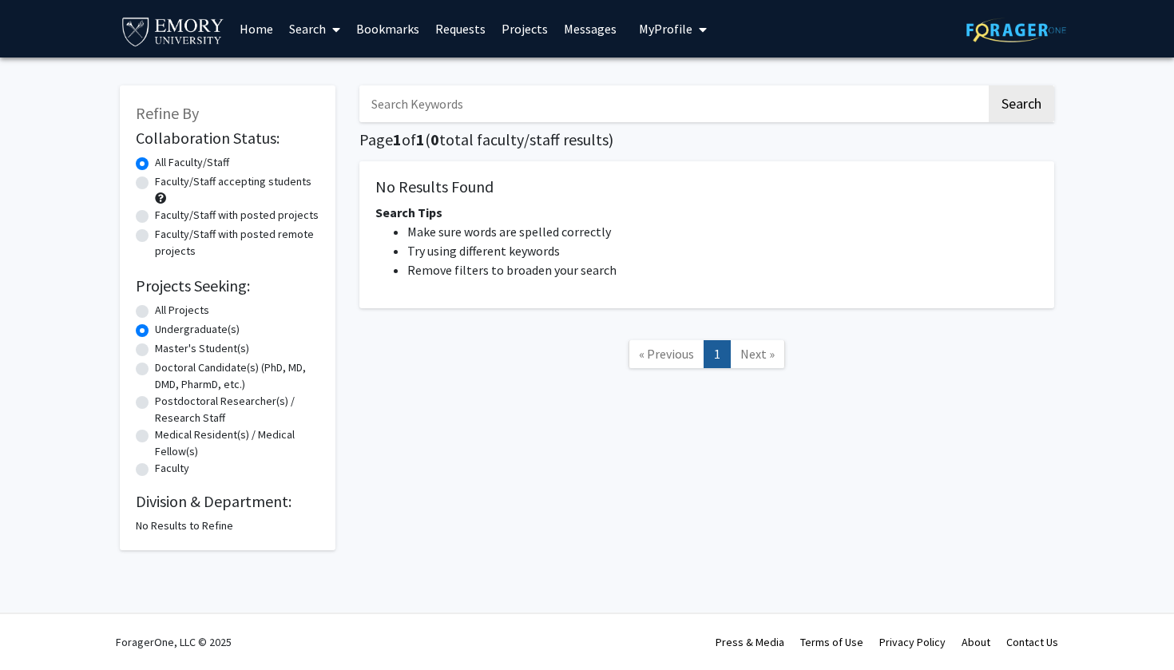
click at [636, 355] on link "« Previous" at bounding box center [666, 354] width 76 height 28
click at [315, 31] on link "Search" at bounding box center [314, 29] width 67 height 56
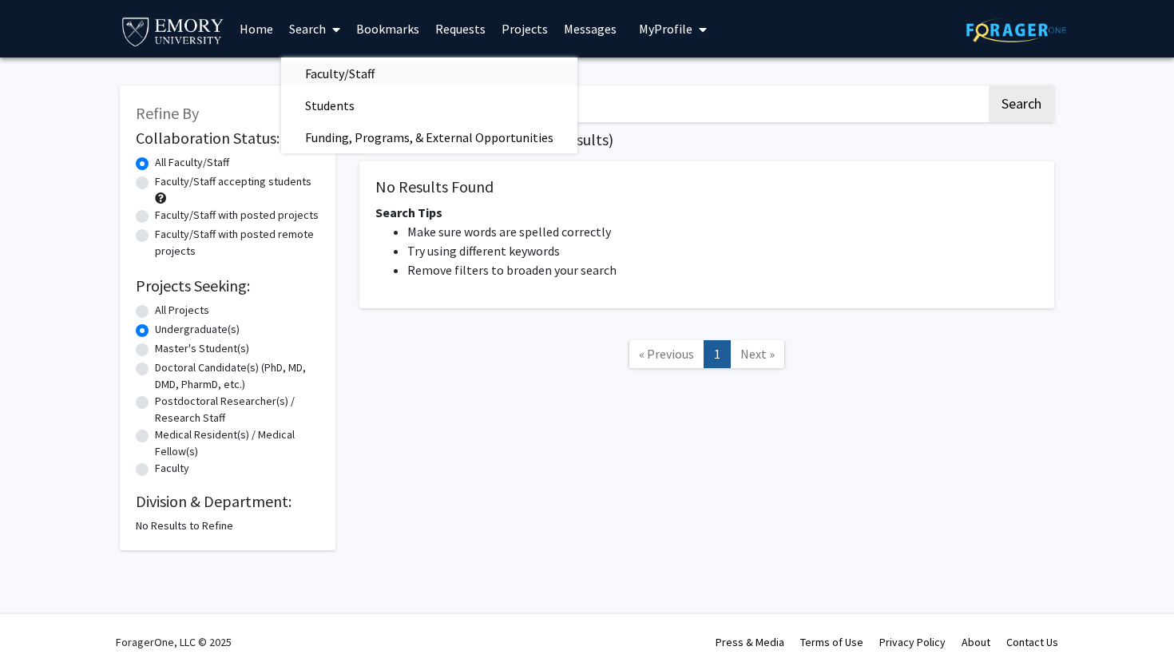
click at [317, 81] on span "Faculty/Staff" at bounding box center [339, 73] width 117 height 32
radio input "true"
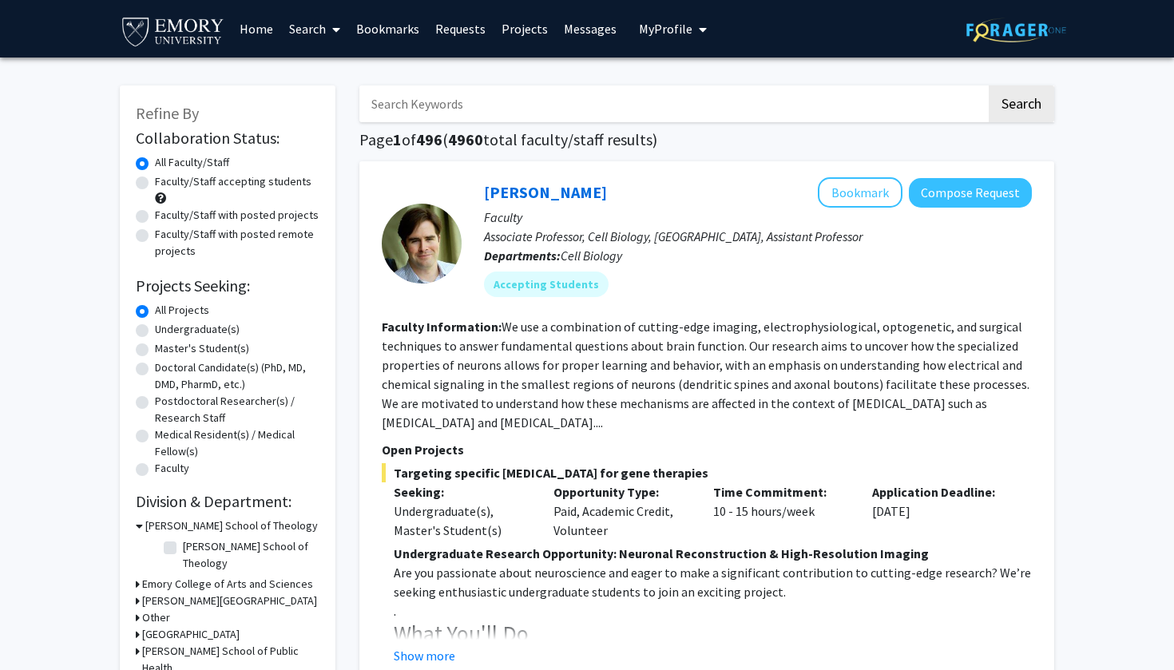
scroll to position [10, 0]
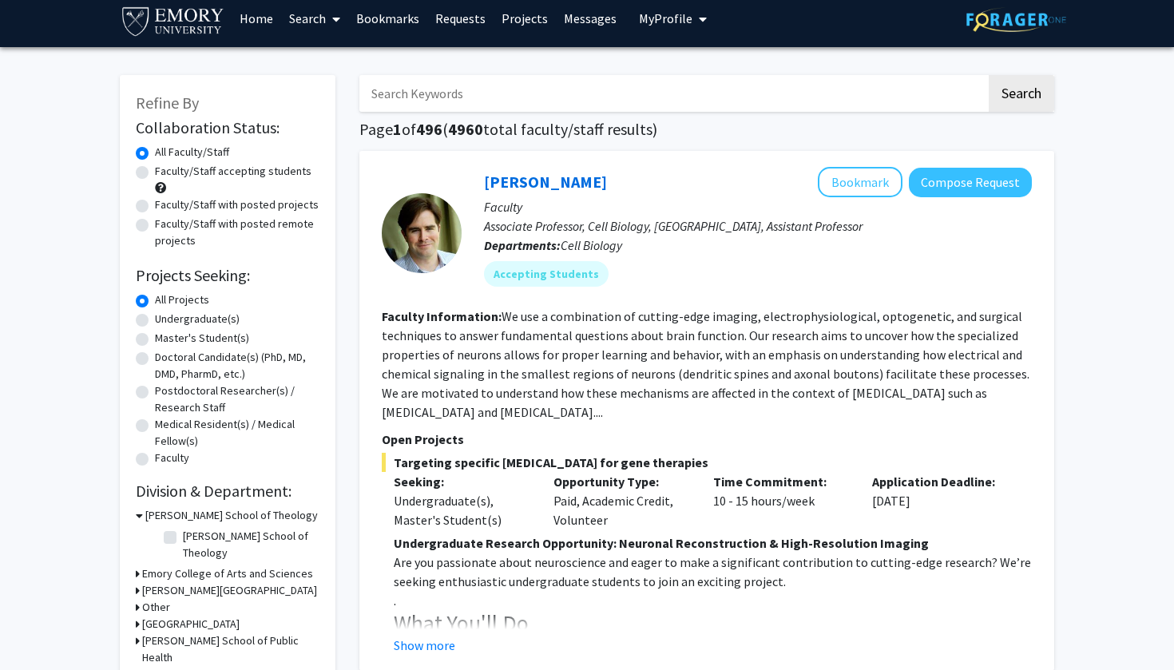
click at [155, 319] on label "Undergraduate(s)" at bounding box center [197, 319] width 85 height 17
click at [155, 319] on input "Undergraduate(s)" at bounding box center [160, 316] width 10 height 10
radio input "true"
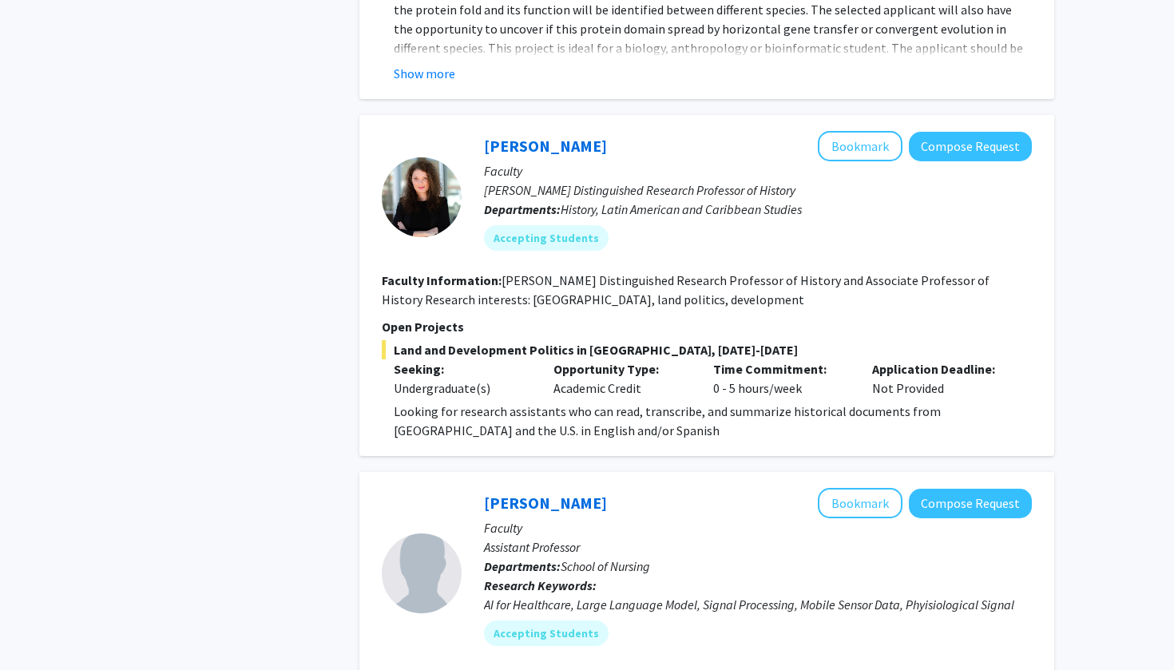
scroll to position [2412, 0]
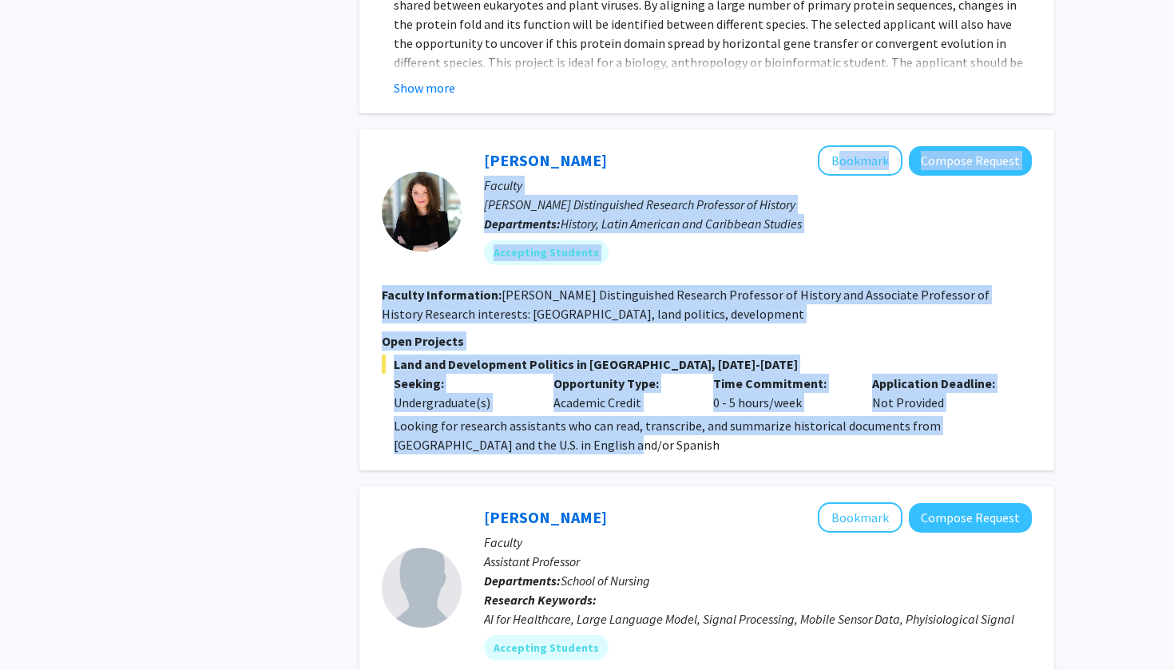
drag, startPoint x: 537, startPoint y: 389, endPoint x: 475, endPoint y: 99, distance: 296.3
click at [474, 145] on fg-search-faculty "Adriana Chira Bookmark Compose Request Faculty Winship Distinguished Research P…" at bounding box center [707, 299] width 650 height 309
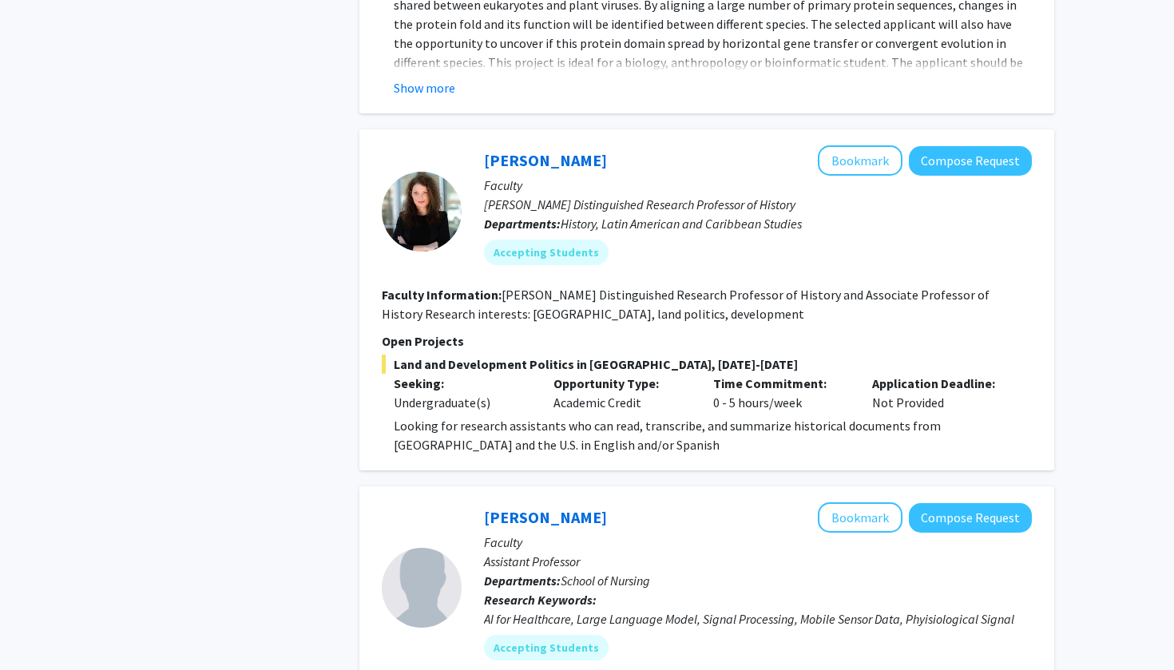
click at [476, 145] on div "Adriana Chira Bookmark Compose Request Faculty Winship Distinguished Research P…" at bounding box center [747, 211] width 570 height 132
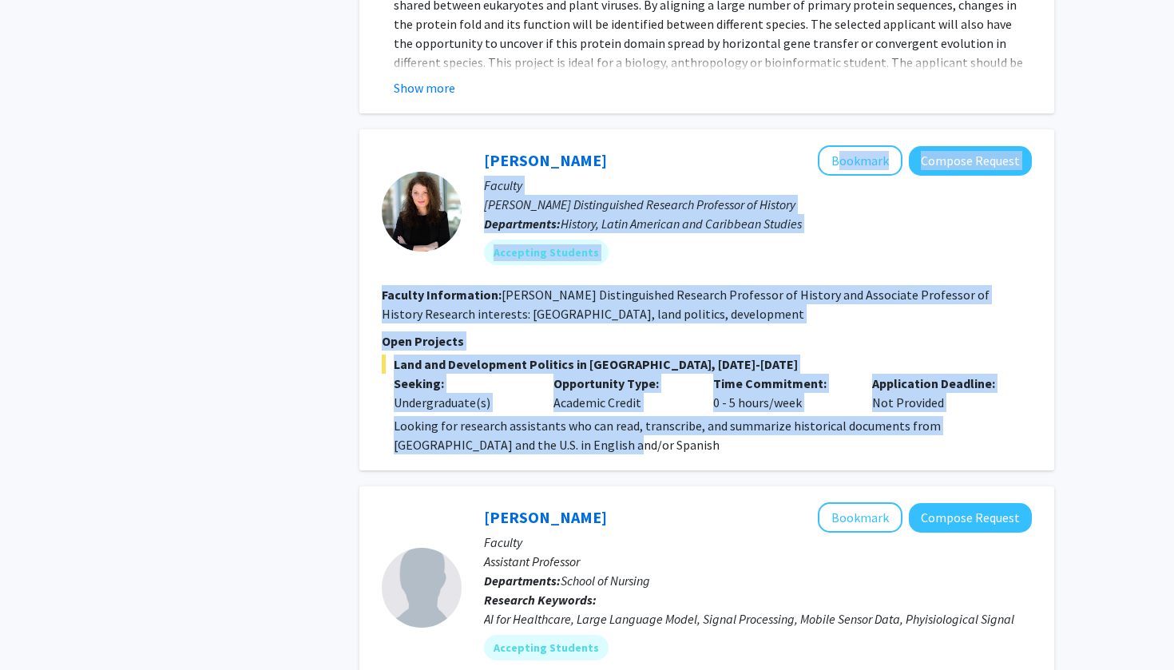
drag, startPoint x: 480, startPoint y: 104, endPoint x: 684, endPoint y: 383, distance: 345.8
click at [684, 383] on fg-search-faculty "Adriana Chira Bookmark Compose Request Faculty Winship Distinguished Research P…" at bounding box center [707, 299] width 650 height 309
copy fg-search-faculty "Bookmark Compose Request Faculty Winship Distinguished Research Professor of Hi…"
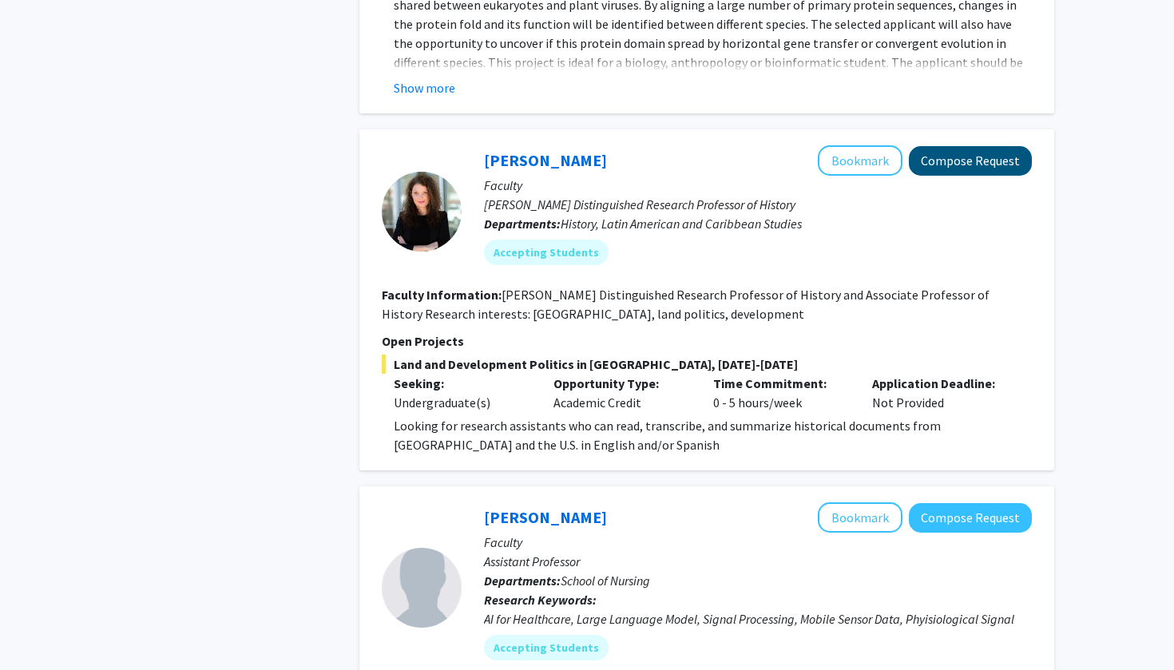
click at [956, 146] on button "Compose Request" at bounding box center [970, 161] width 123 height 30
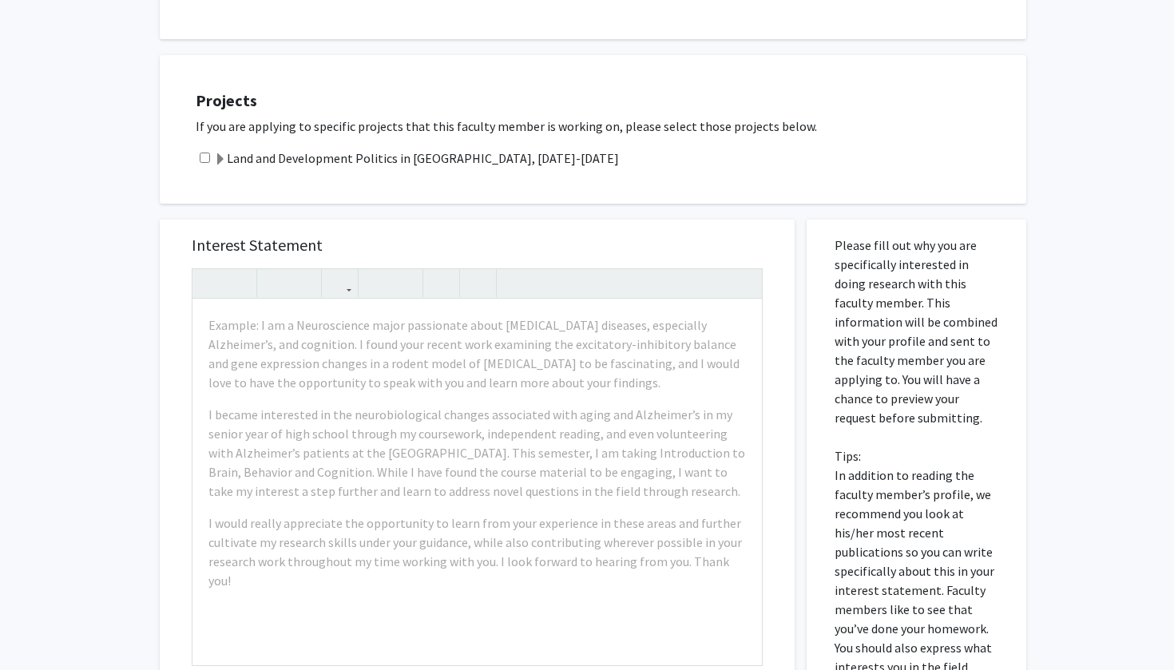
scroll to position [223, 0]
click at [202, 160] on input "checkbox" at bounding box center [205, 158] width 10 height 10
checkbox input "true"
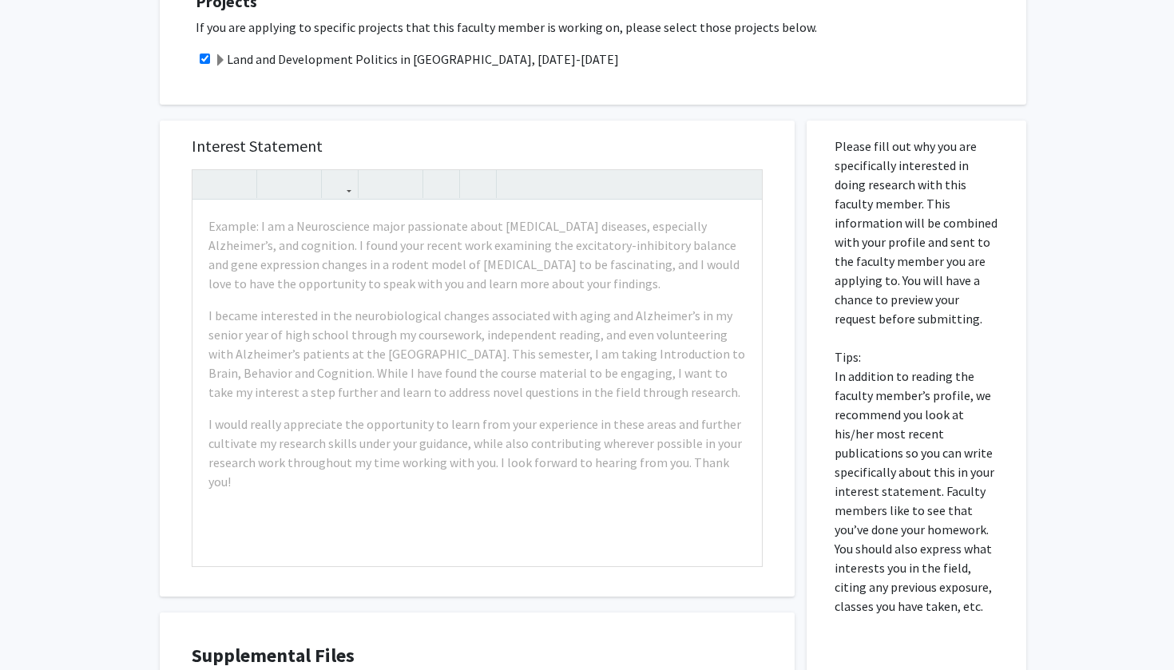
scroll to position [361, 0]
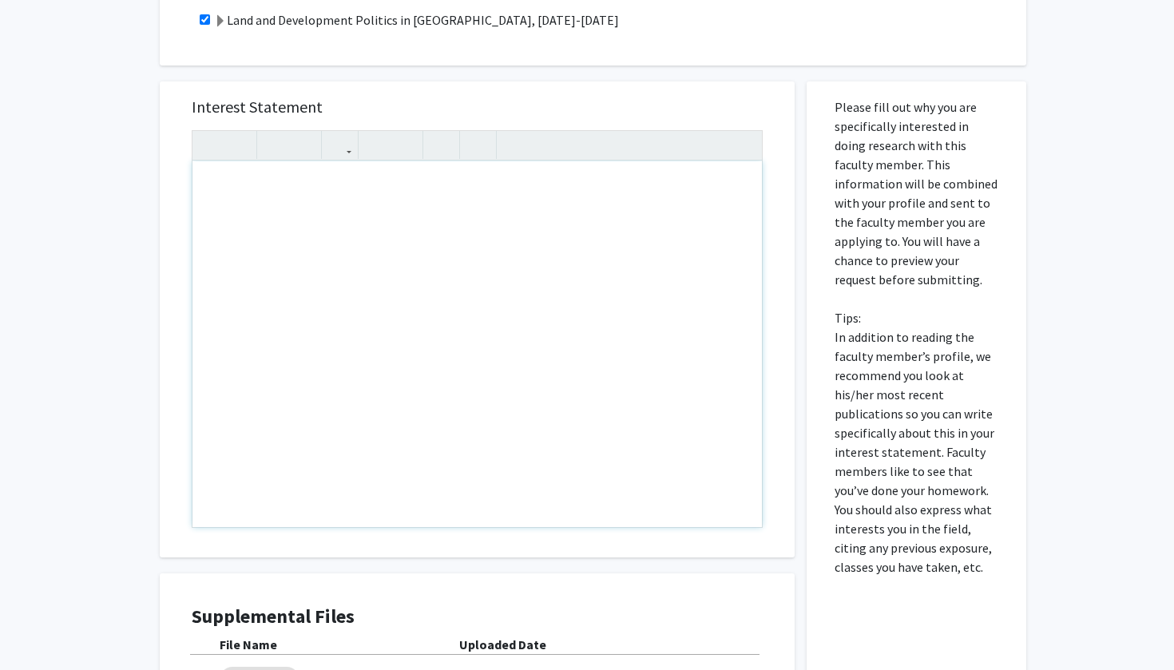
paste div "Note to users with screen readers: Please press Alt+0 or Option+0 to deactivate…"
type textarea "<p>Dear Professor [Last Name],</p><p>My name is Aayan Ahmed, and I am an underg…"
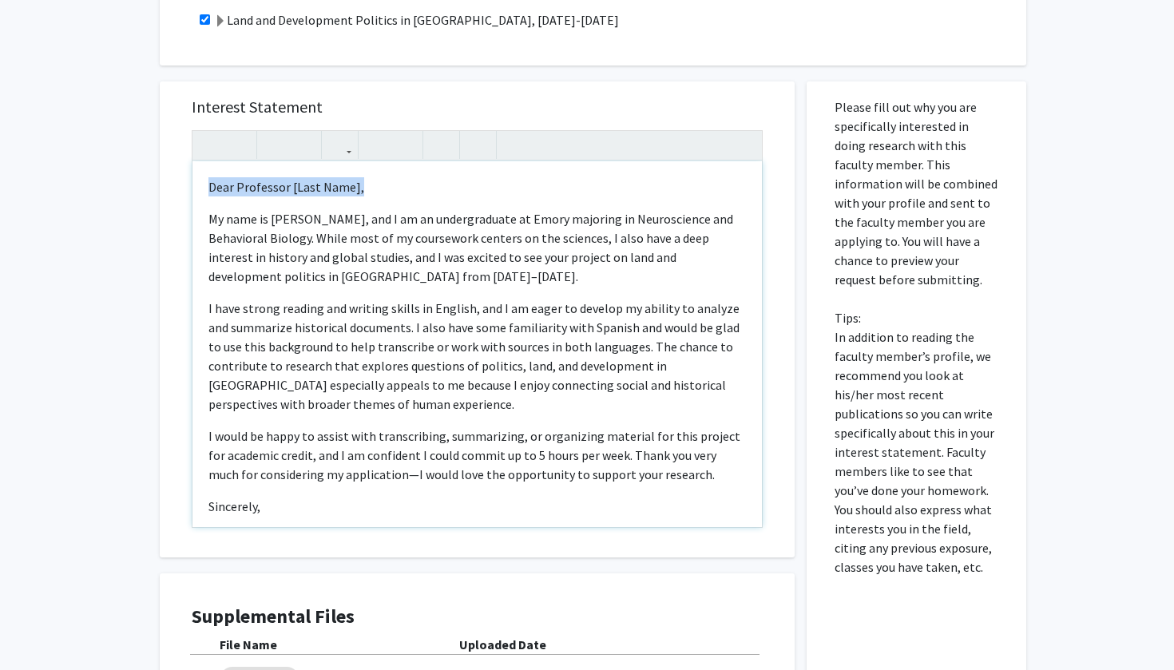
drag, startPoint x: 369, startPoint y: 188, endPoint x: 196, endPoint y: 187, distance: 172.5
click at [196, 187] on div "Dear Professor [Last Name], My name is Aayan Ahmed, and I am an undergraduate a…" at bounding box center [476, 344] width 569 height 366
click at [212, 220] on p "My name is Aayan Ahmed, and I am an undergraduate at Emory majoring in Neurosci…" at bounding box center [476, 247] width 537 height 77
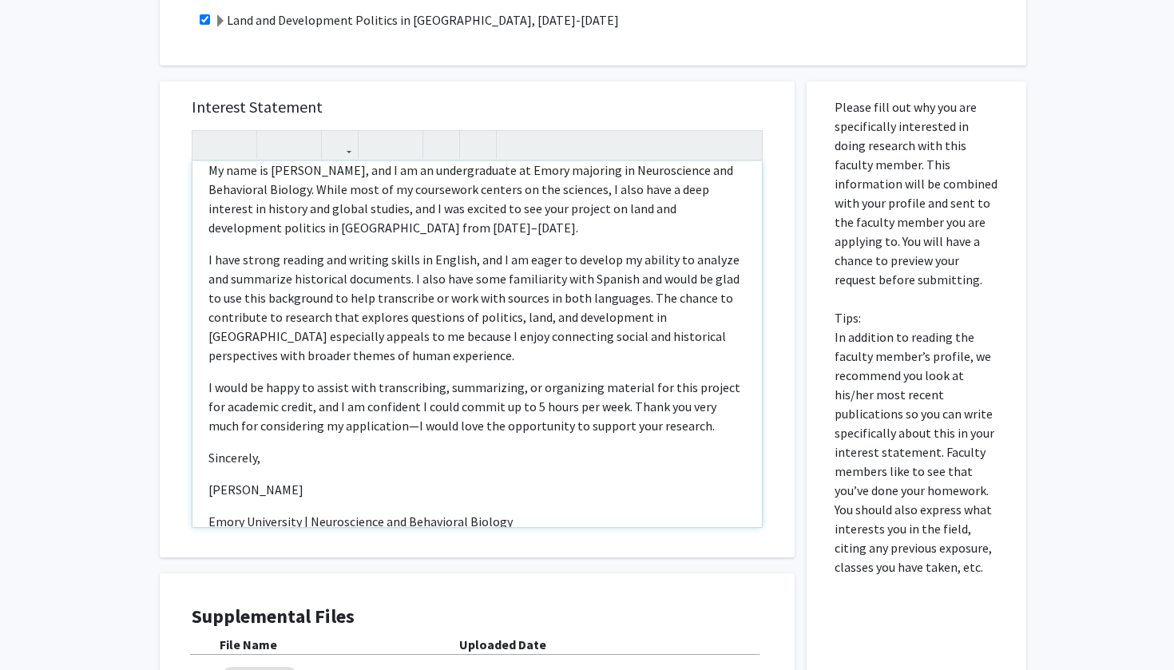
scroll to position [22, 0]
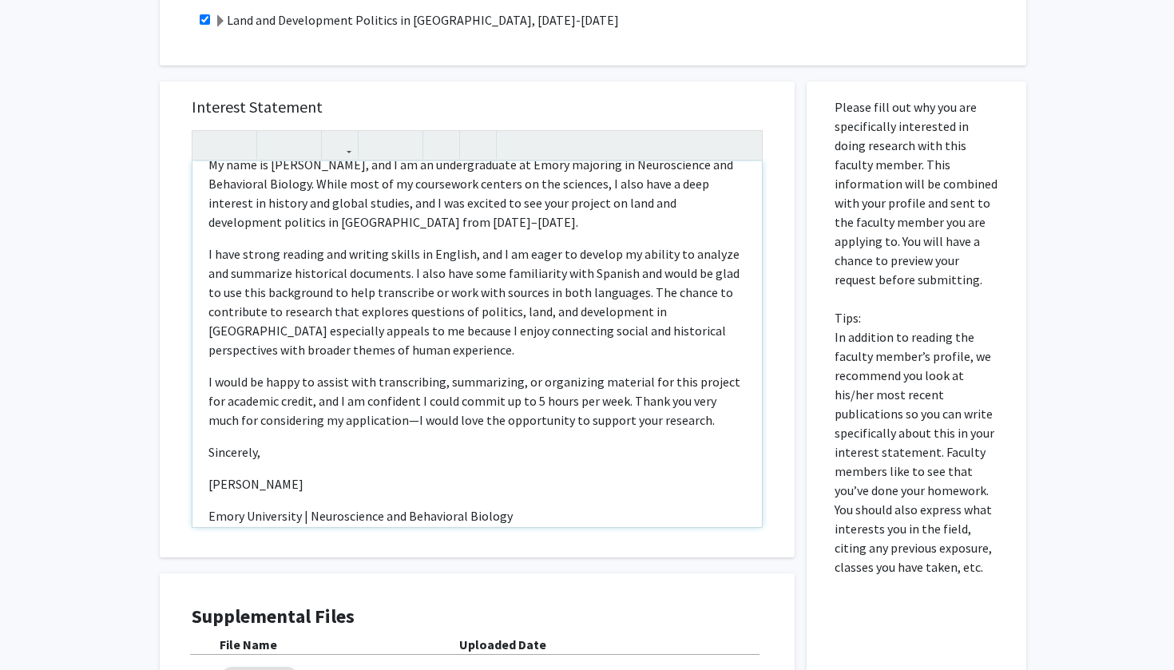
click at [363, 422] on p "I would be happy to assist with transcribing, summarizing, or organizing materi…" at bounding box center [476, 400] width 537 height 57
type textarea "<p><span style="font-size: 1rem;">My name is Aayan Ahmed, and I am an undergrad…"
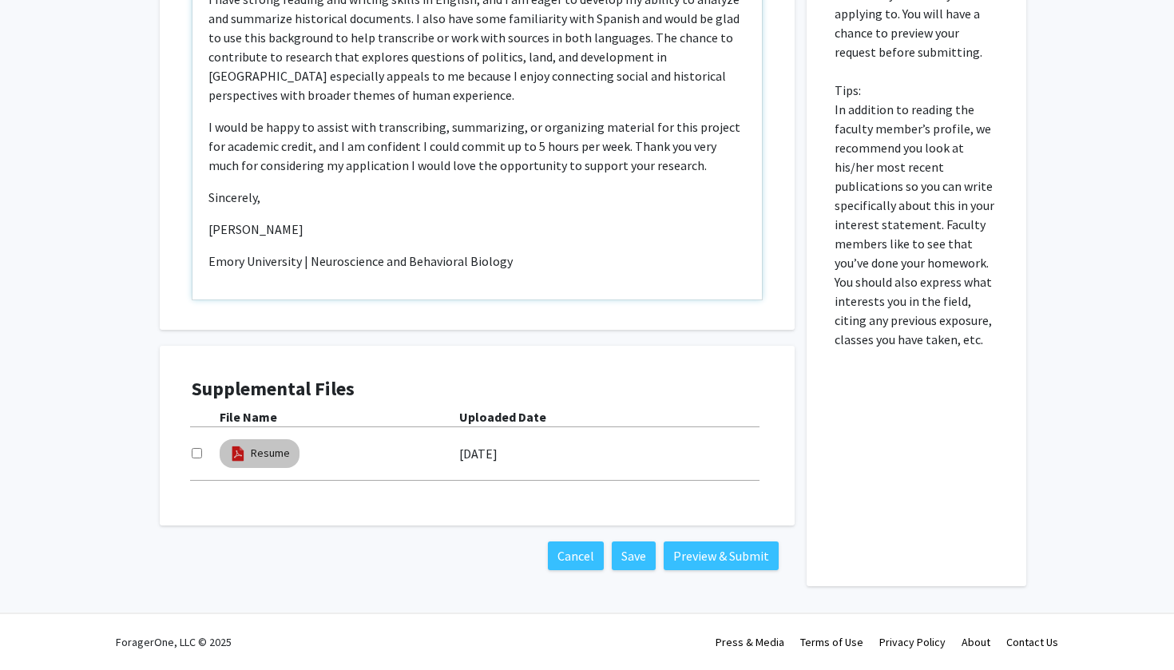
scroll to position [590, 0]
click at [189, 449] on div "Supplemental Files File Name Uploaded Date Resume 09/14/2025" at bounding box center [477, 436] width 603 height 148
click at [196, 454] on input "checkbox" at bounding box center [197, 453] width 10 height 10
checkbox input "true"
click at [760, 558] on button "Preview & Submit" at bounding box center [721, 555] width 115 height 29
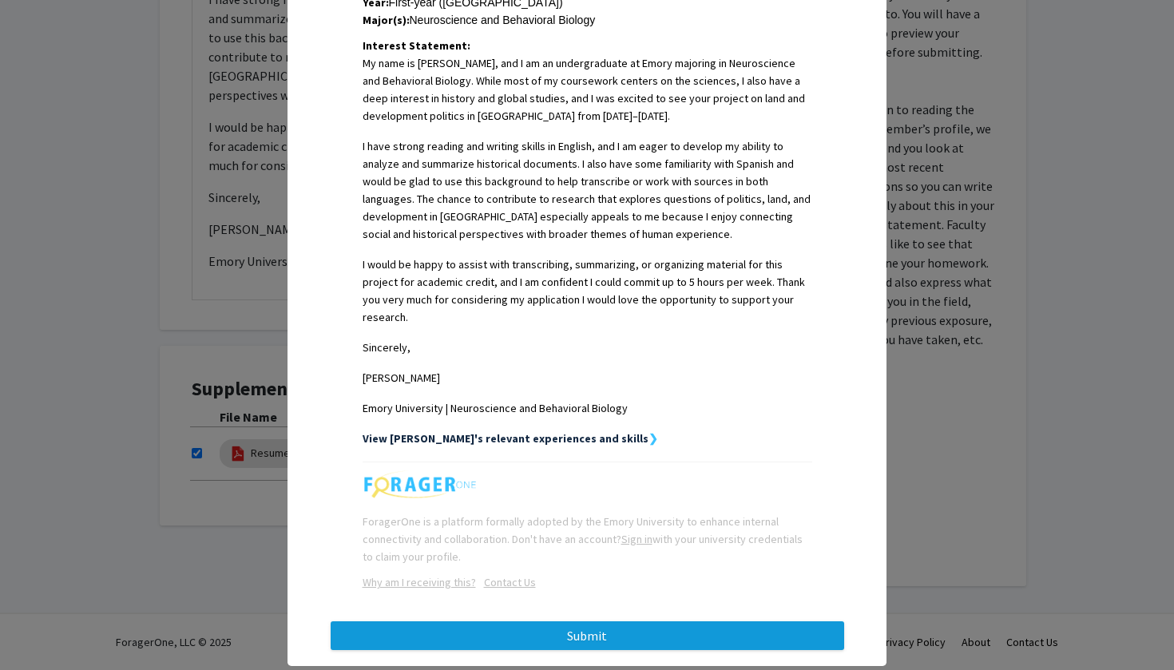
scroll to position [399, 0]
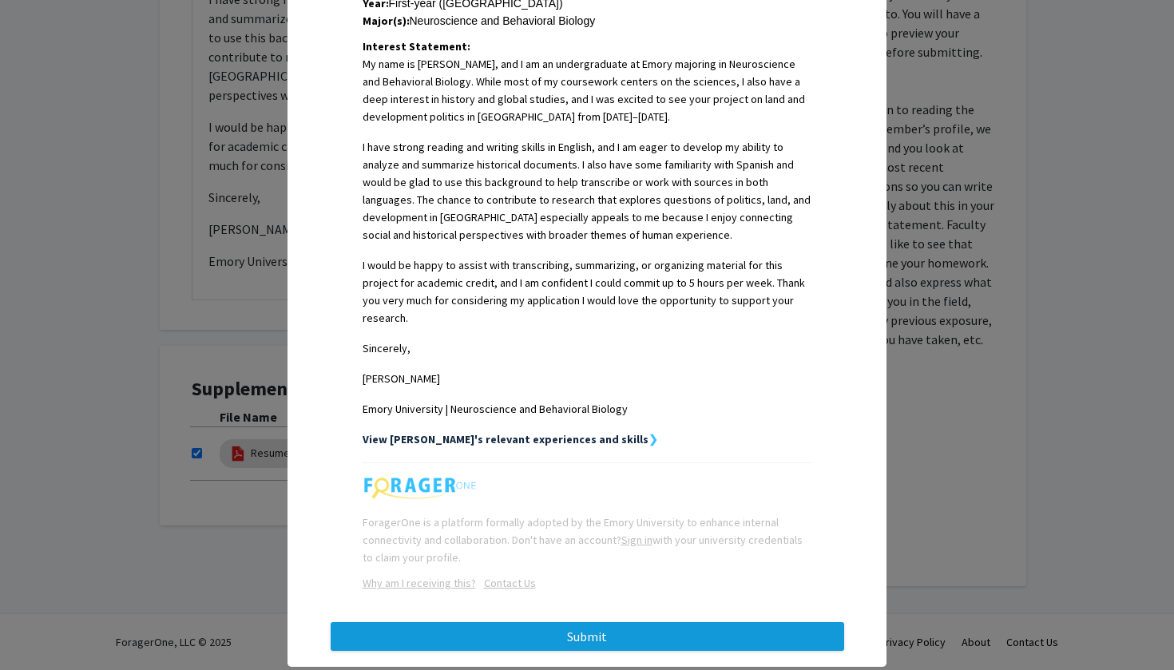
click at [636, 622] on button "Submit" at bounding box center [587, 636] width 513 height 29
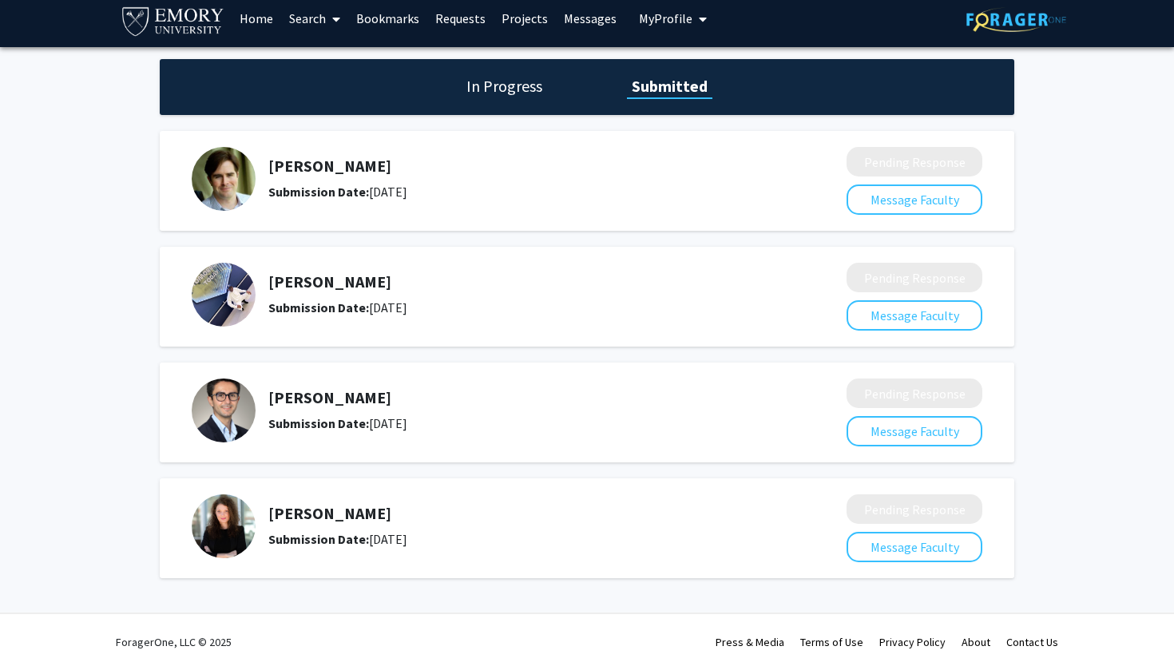
scroll to position [13, 0]
click at [308, 19] on link "Search" at bounding box center [314, 18] width 67 height 56
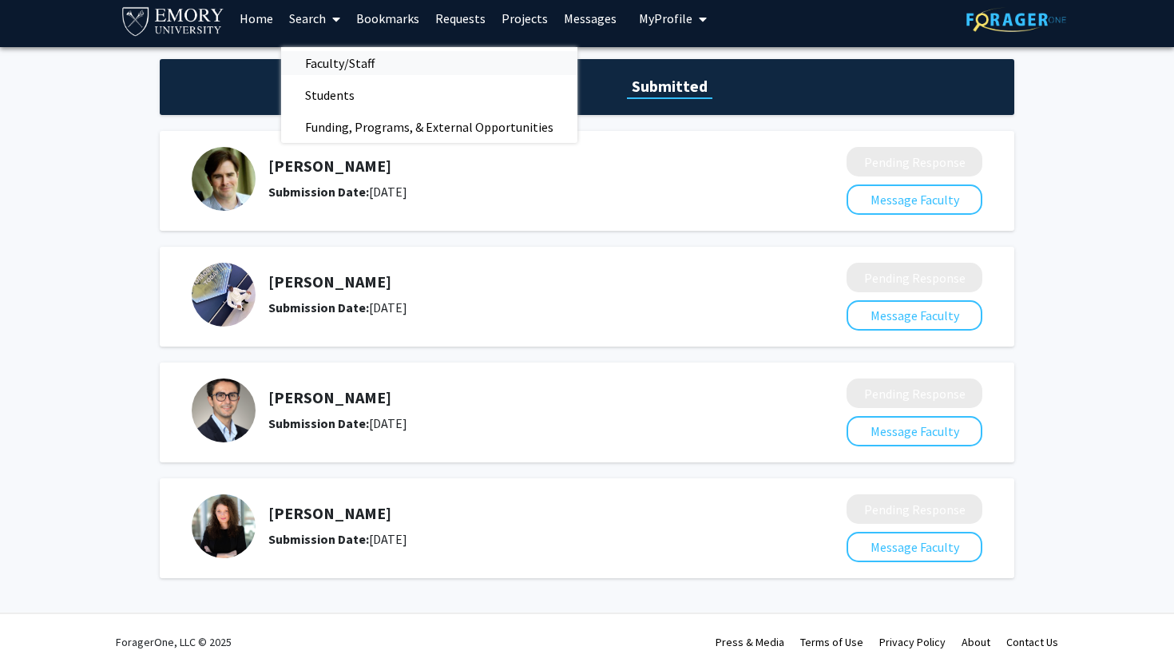
click at [321, 65] on span "Faculty/Staff" at bounding box center [339, 63] width 117 height 32
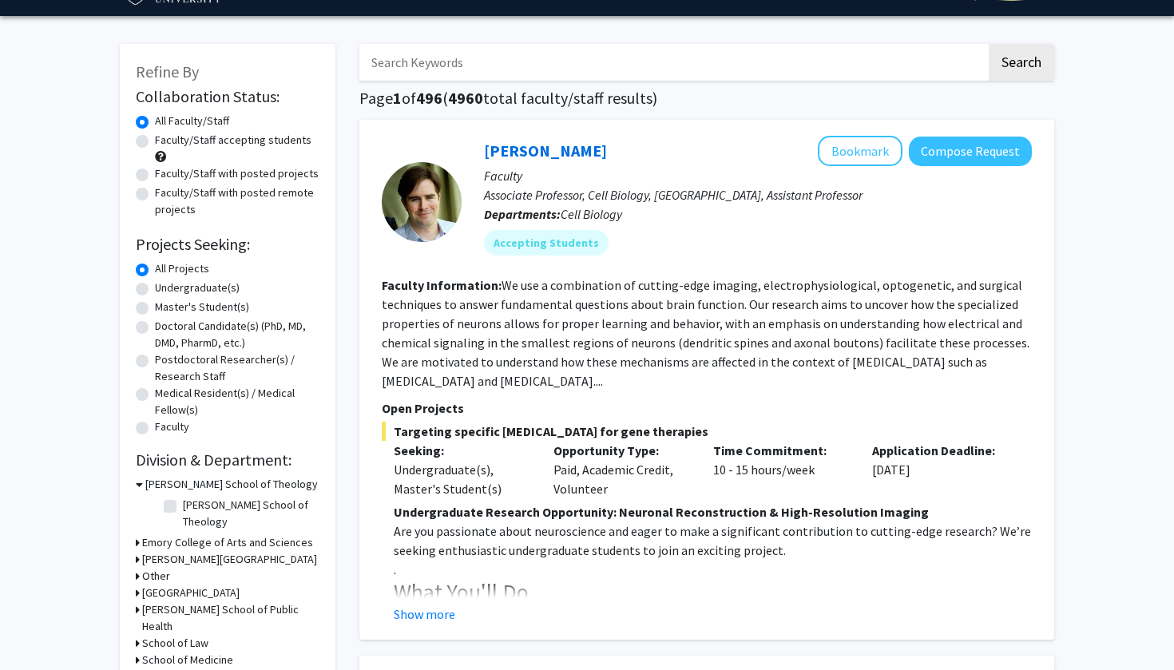
scroll to position [45, 0]
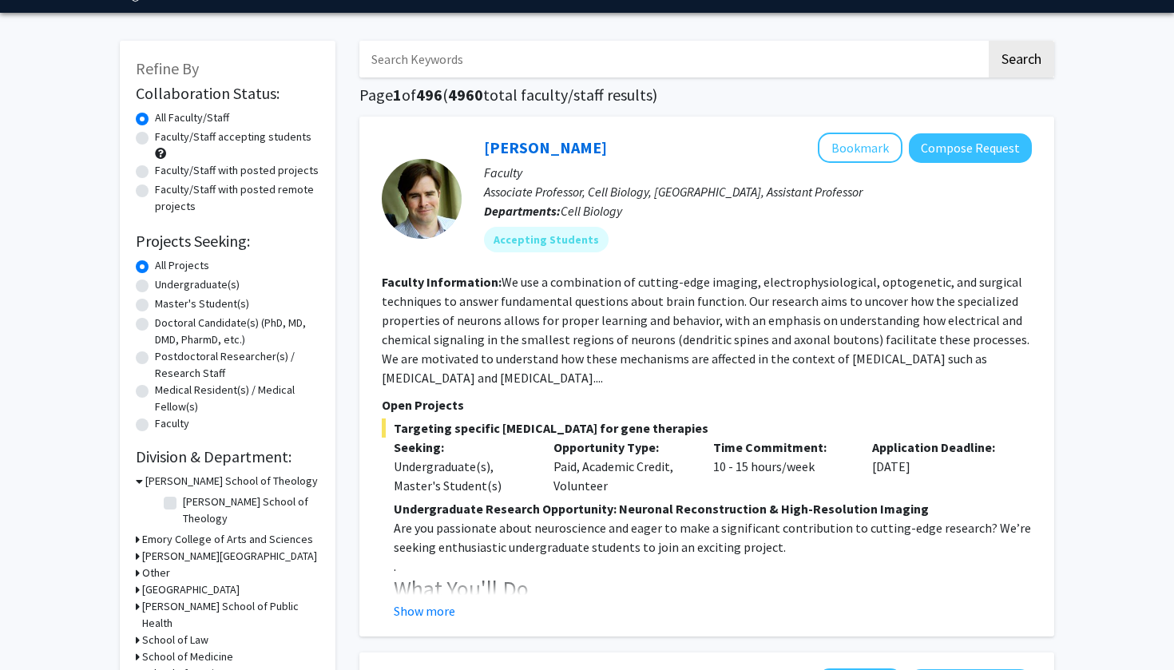
click at [155, 292] on label "Undergraduate(s)" at bounding box center [197, 284] width 85 height 17
click at [155, 287] on input "Undergraduate(s)" at bounding box center [160, 281] width 10 height 10
radio input "true"
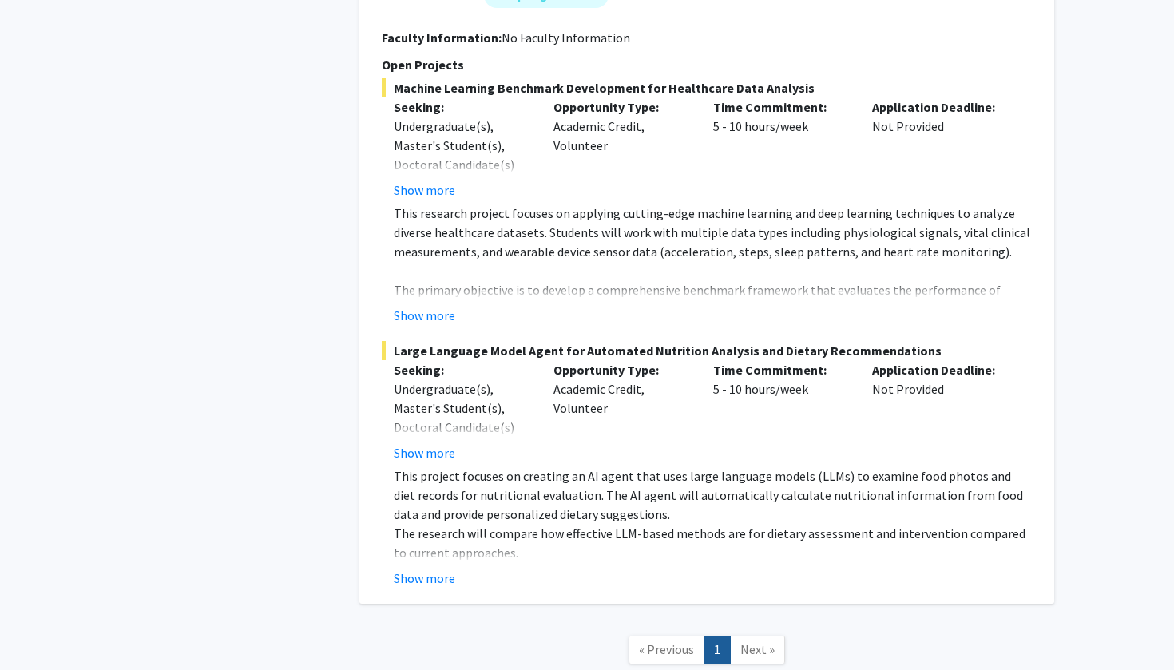
scroll to position [3067, 0]
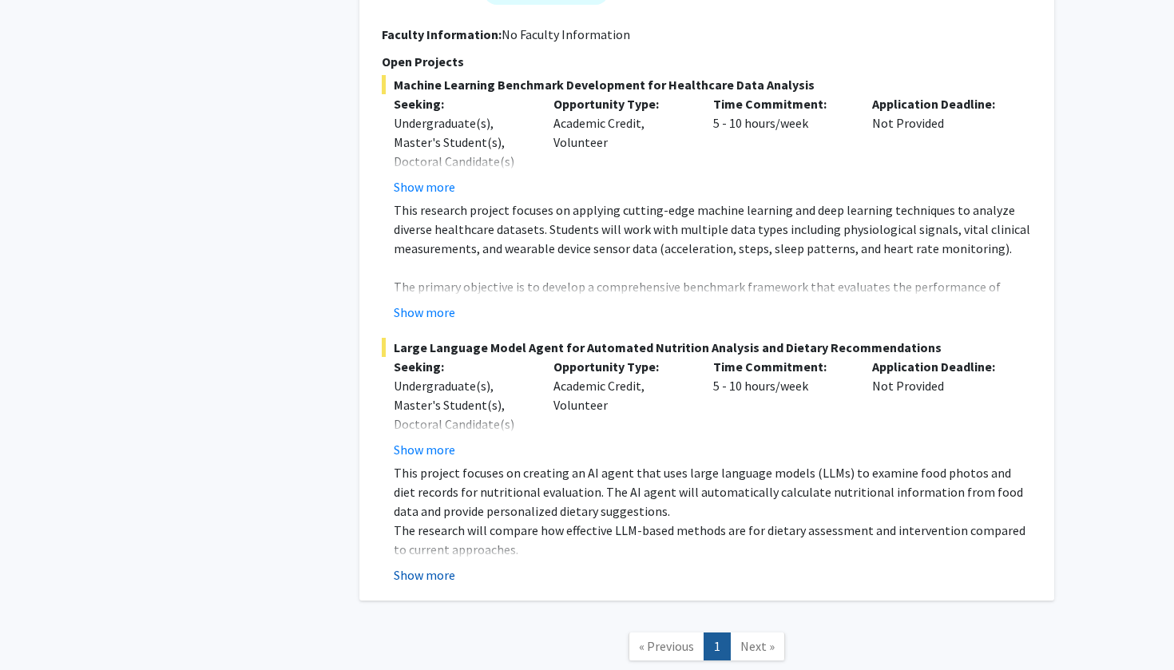
click at [435, 565] on button "Show more" at bounding box center [424, 574] width 61 height 19
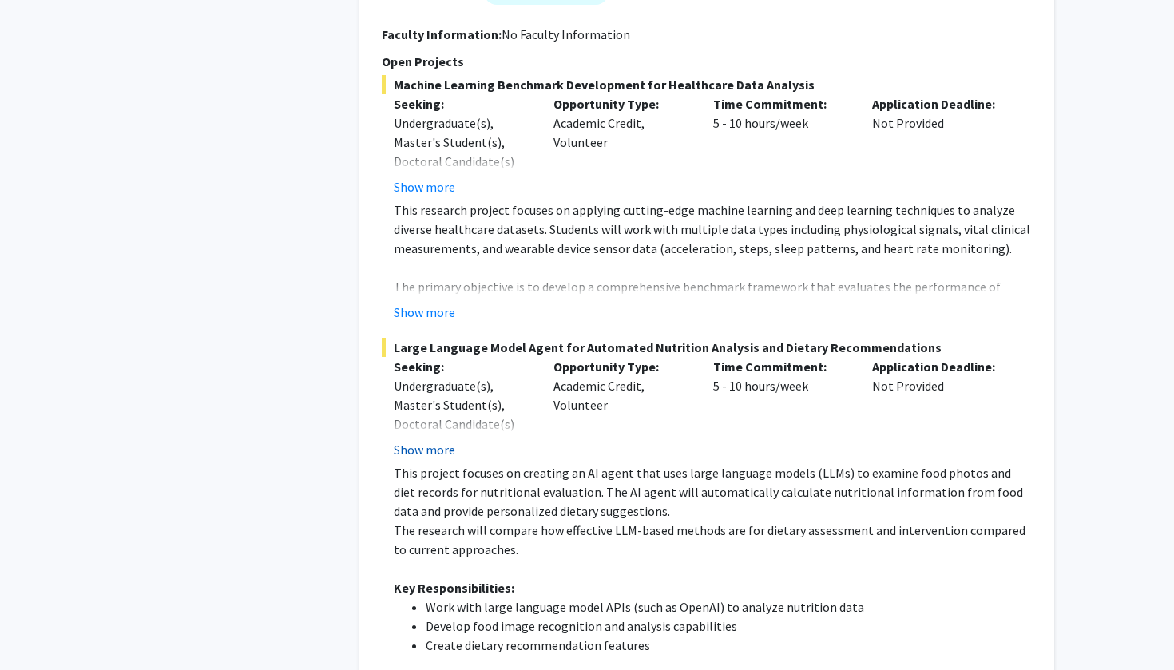
click at [430, 440] on button "Show more" at bounding box center [424, 449] width 61 height 19
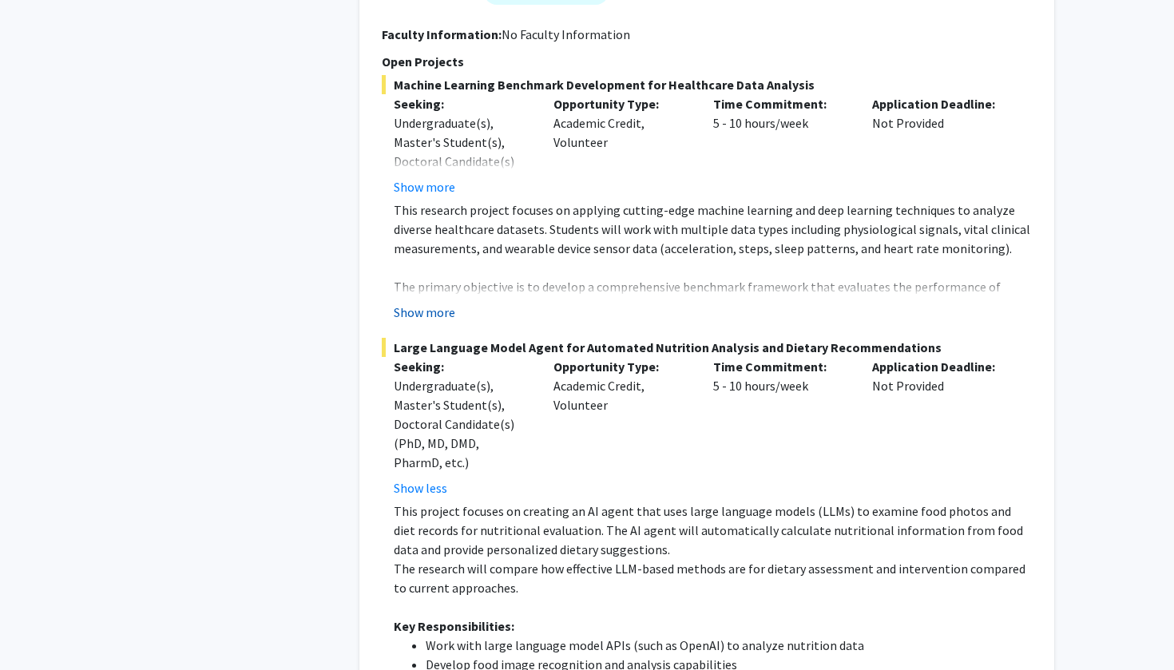
click at [437, 303] on button "Show more" at bounding box center [424, 312] width 61 height 19
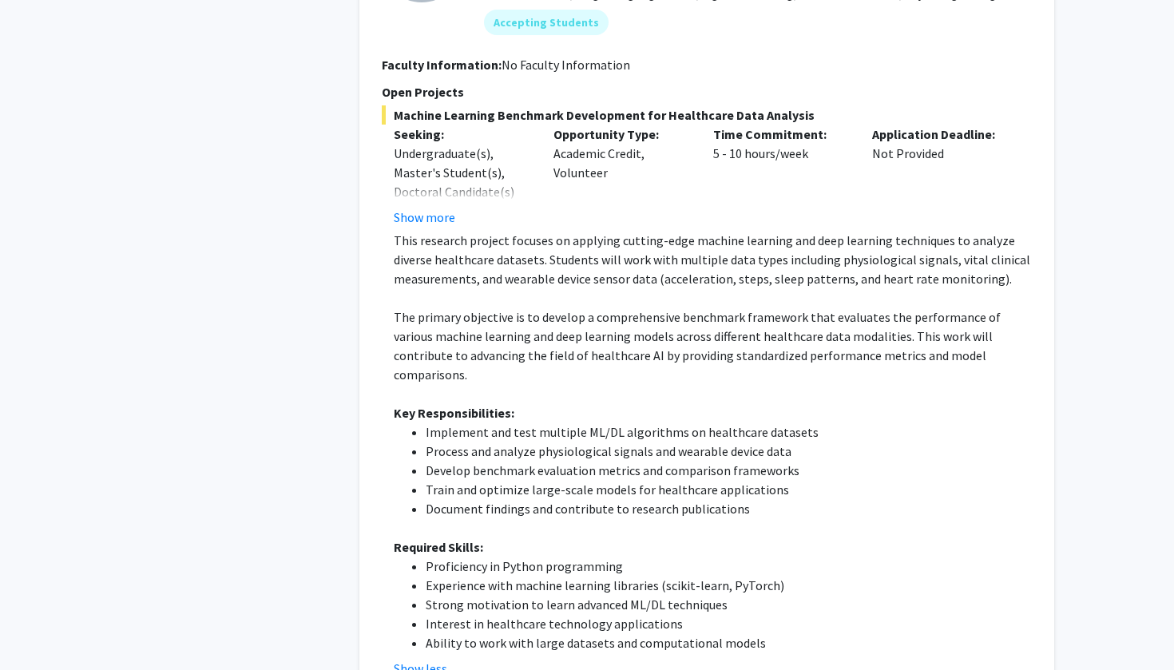
scroll to position [2987, 0]
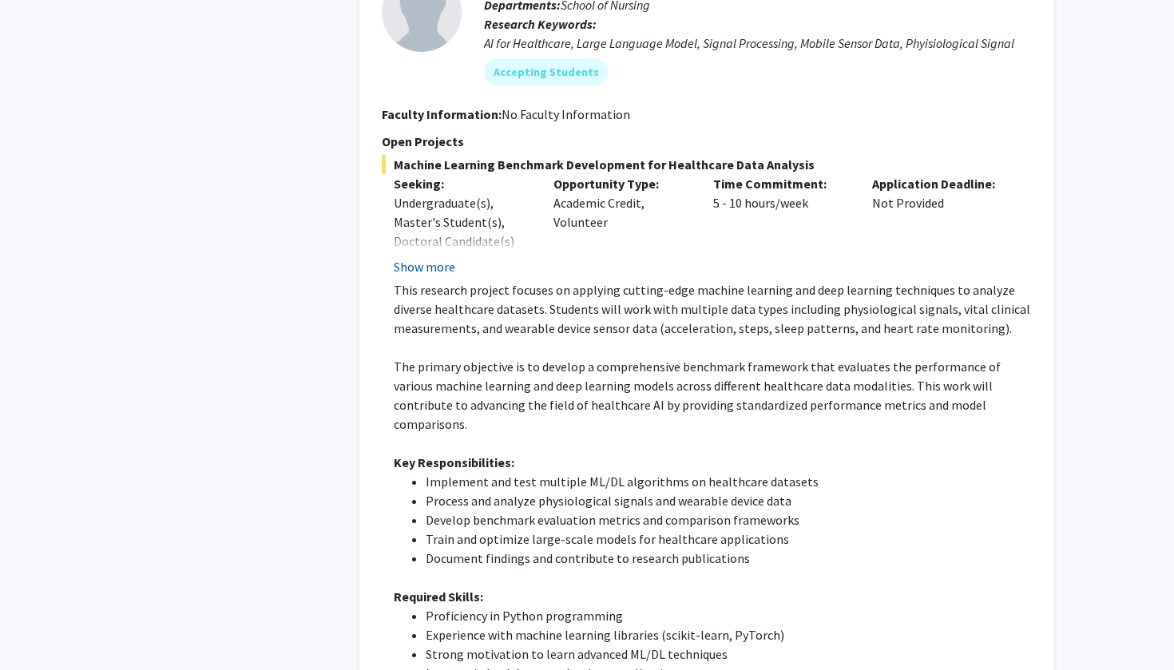
click at [430, 257] on button "Show more" at bounding box center [424, 266] width 61 height 19
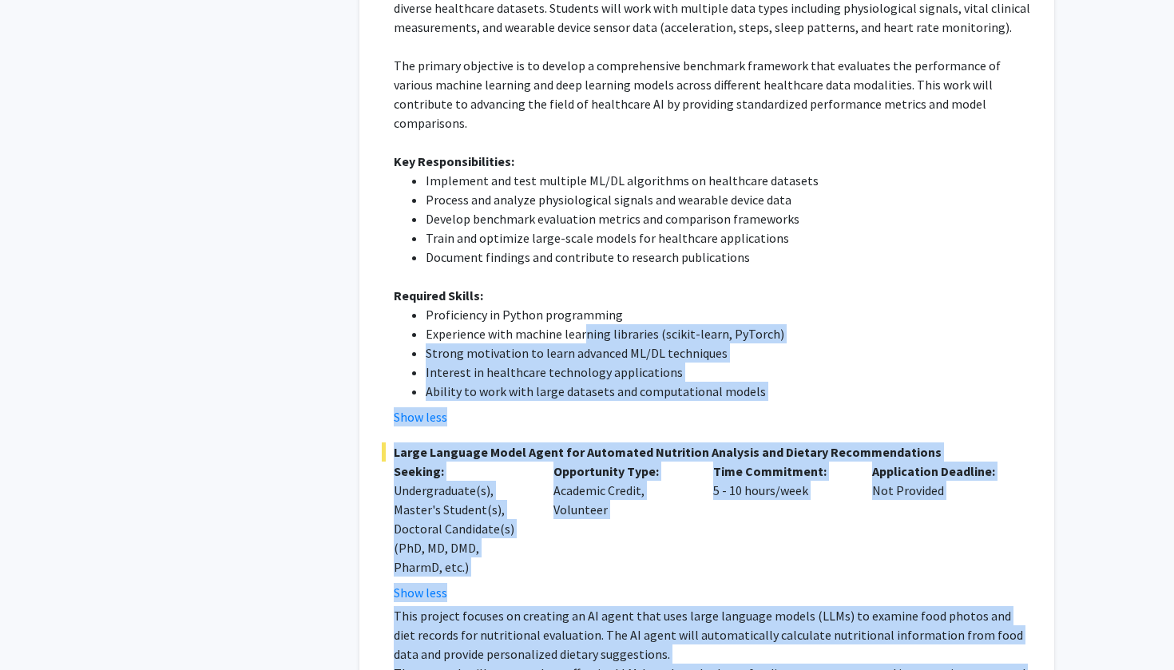
scroll to position [3326, 0]
drag, startPoint x: 743, startPoint y: 505, endPoint x: 583, endPoint y: 260, distance: 292.6
click at [583, 260] on fg-project-list "Machine Learning Benchmark Development for Healthcare Data Analysis Seeking: Un…" at bounding box center [707, 368] width 650 height 1104
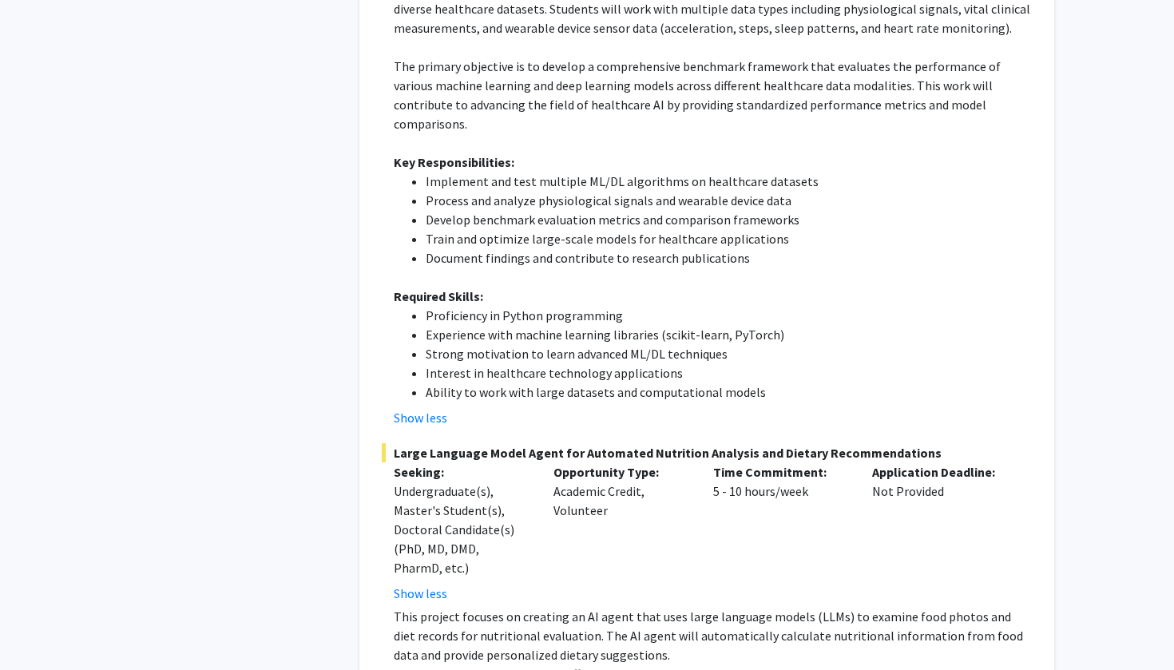
click at [797, 268] on p at bounding box center [713, 277] width 638 height 19
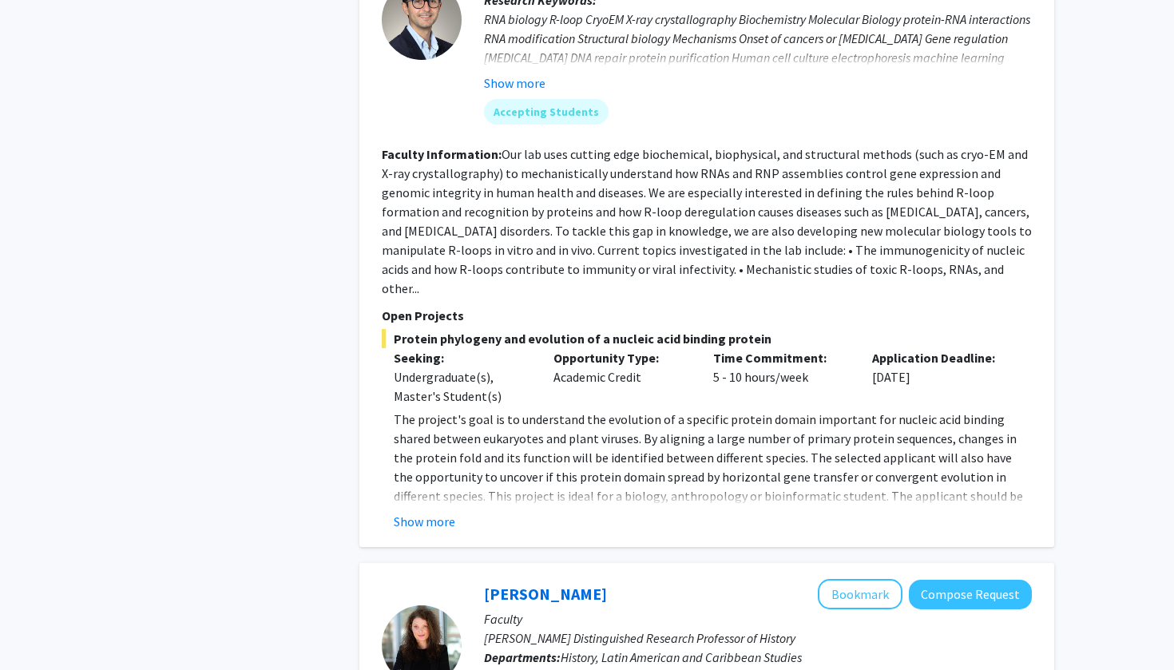
scroll to position [1987, 0]
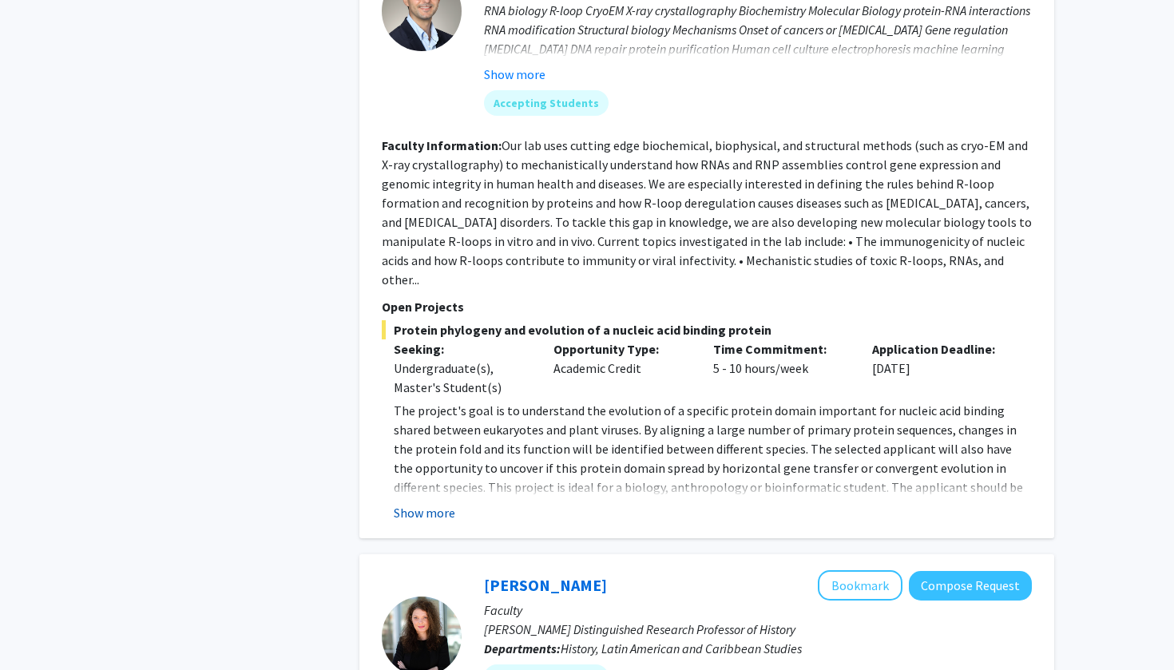
click at [448, 503] on button "Show more" at bounding box center [424, 512] width 61 height 19
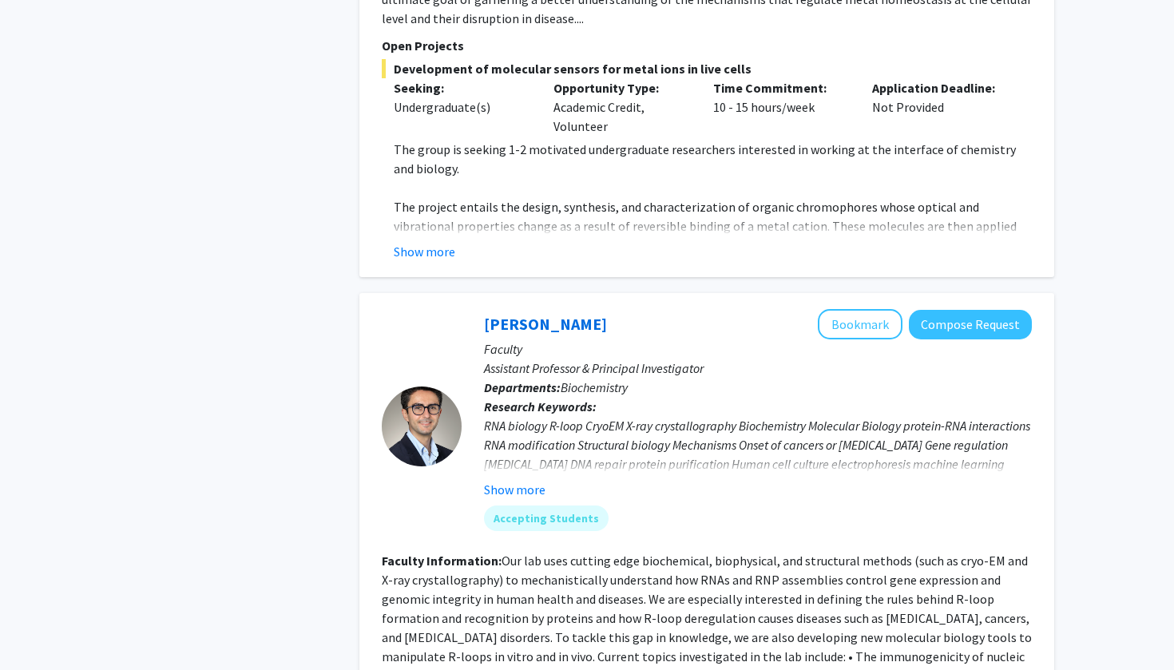
scroll to position [1436, 0]
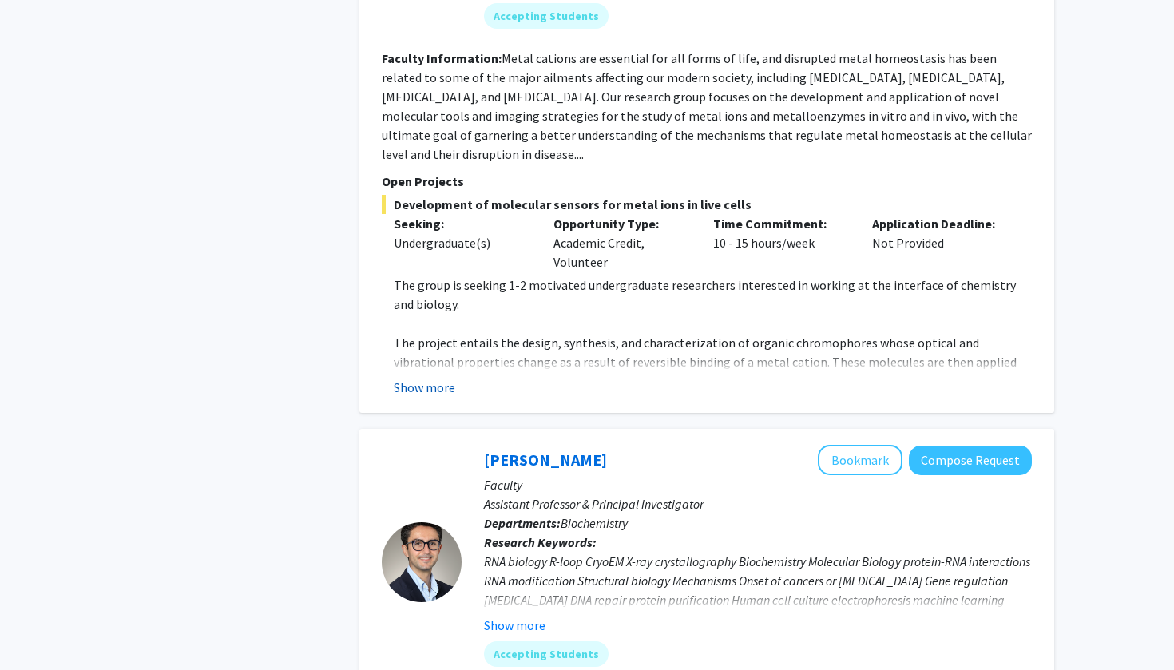
click at [430, 378] on button "Show more" at bounding box center [424, 387] width 61 height 19
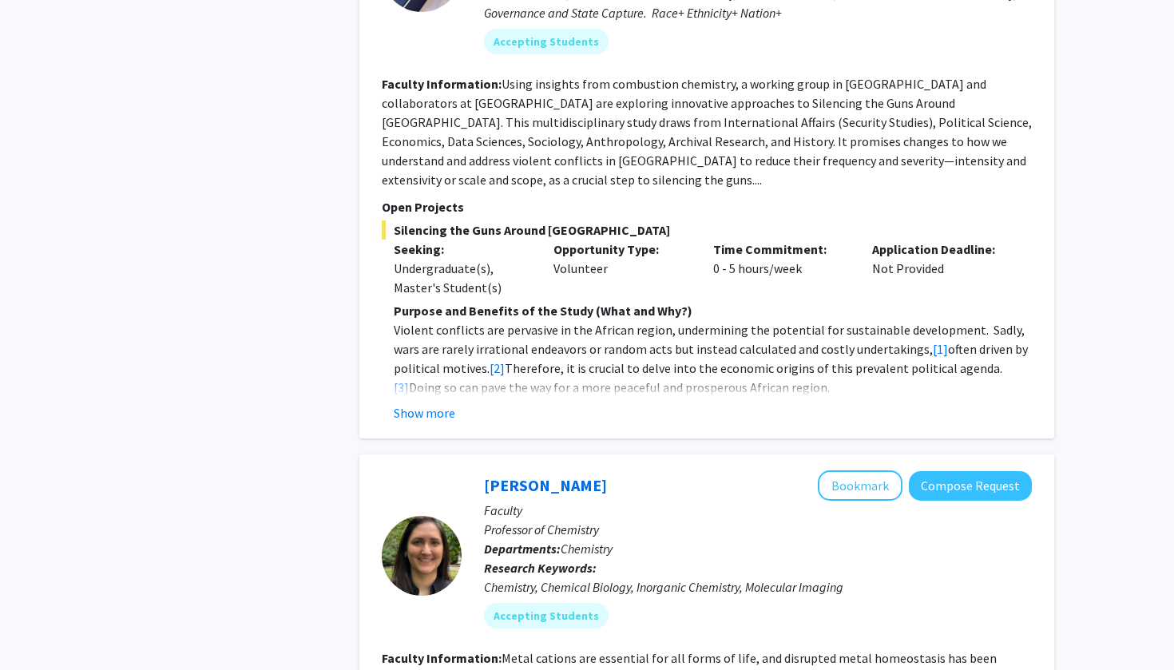
scroll to position [816, 0]
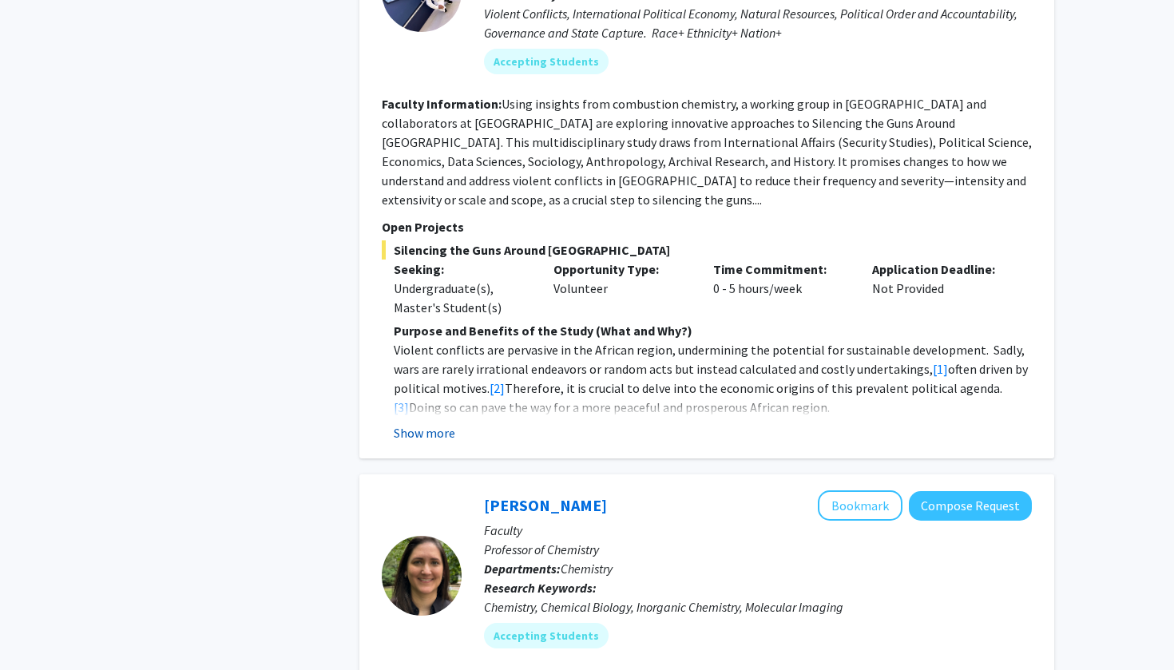
click at [452, 423] on button "Show more" at bounding box center [424, 432] width 61 height 19
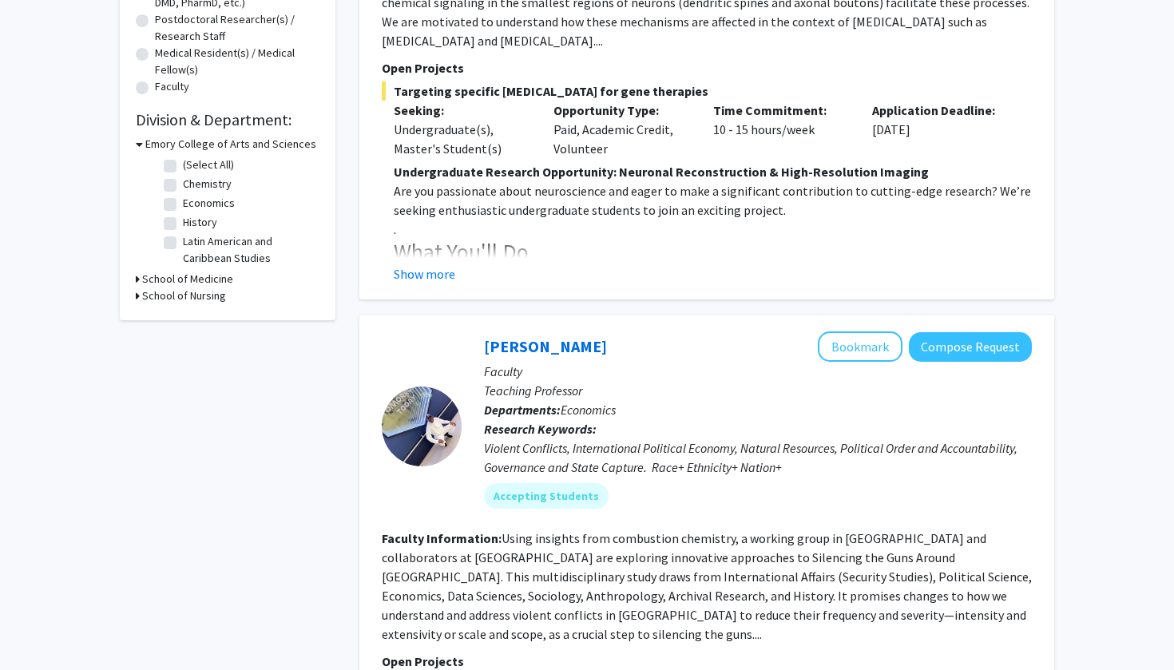
scroll to position [324, 0]
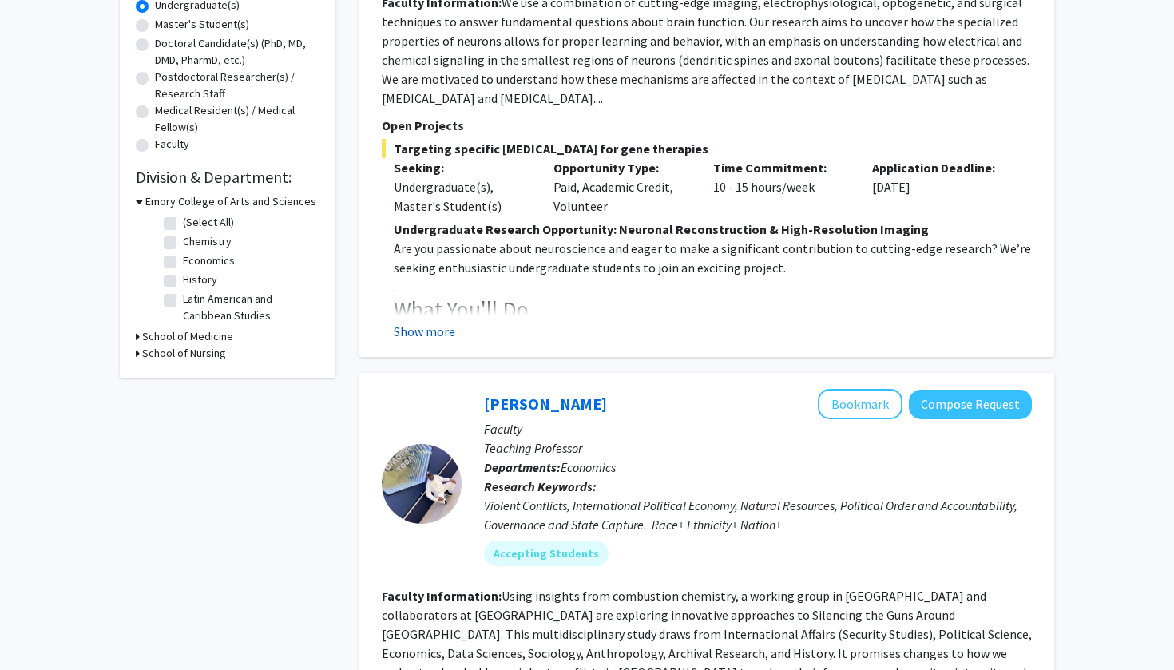
click at [423, 327] on button "Show more" at bounding box center [424, 331] width 61 height 19
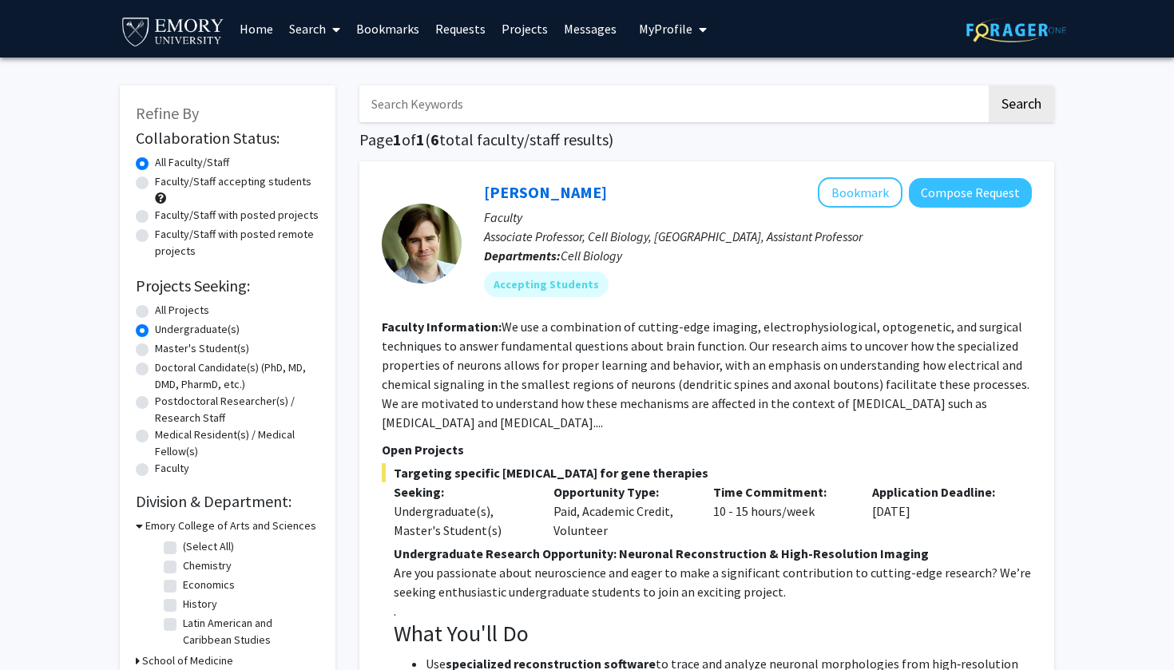
scroll to position [0, 0]
